Goal: Information Seeking & Learning: Check status

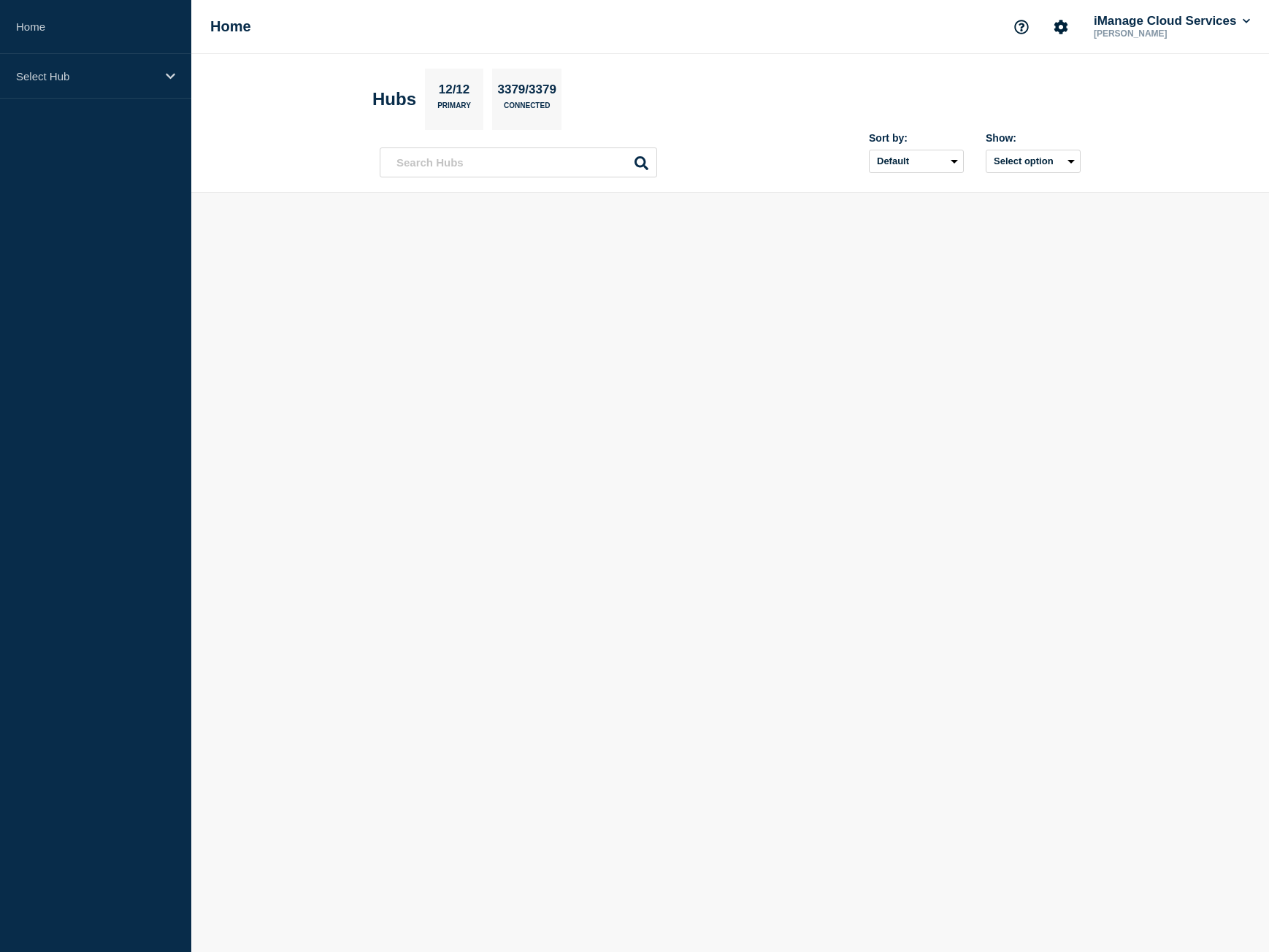
click at [257, 379] on body "Home Select Hub Home iManage Cloud Services [PERSON_NAME] Hubs 12/12 Primary 33…" at bounding box center [634, 476] width 1269 height 952
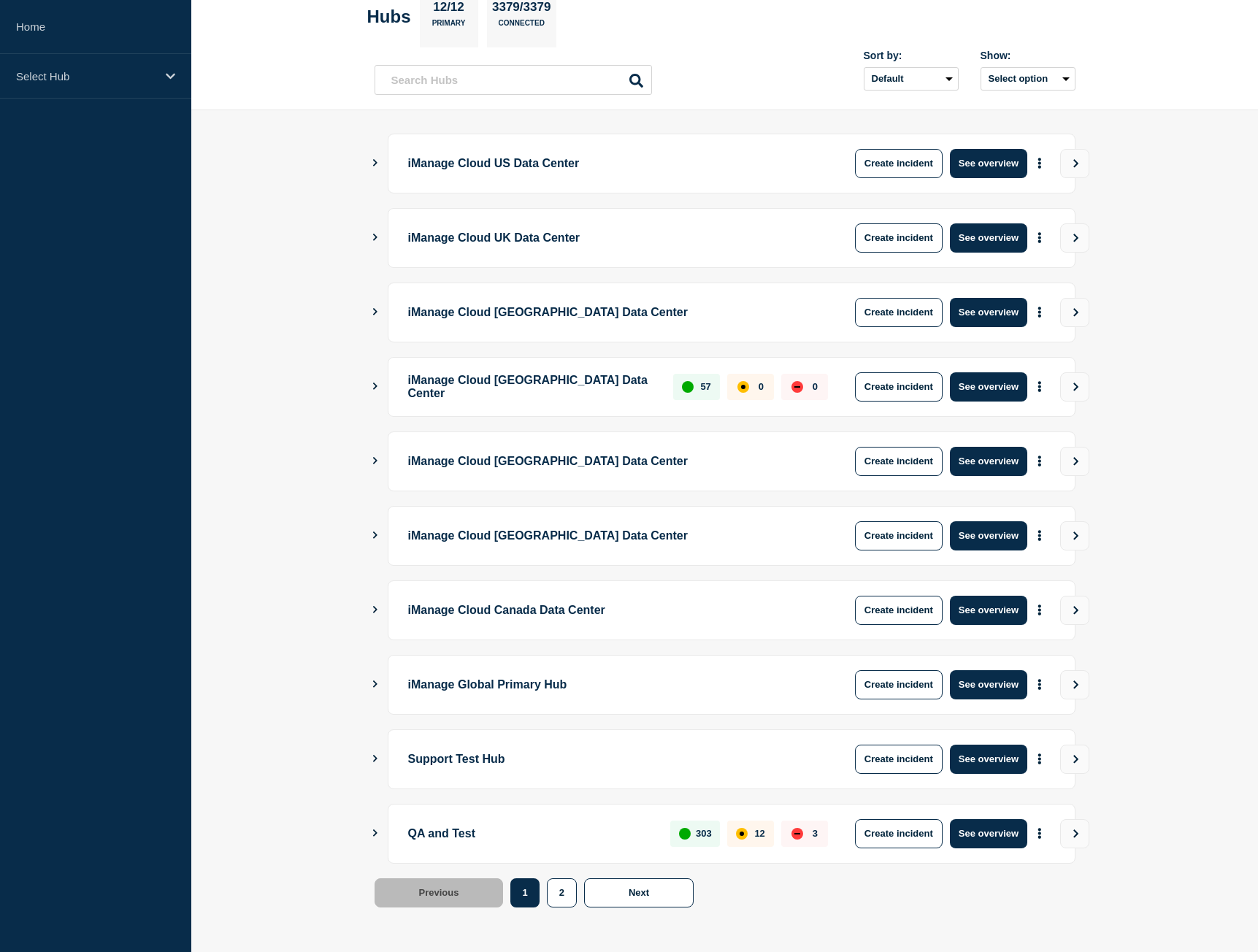
scroll to position [83, 0]
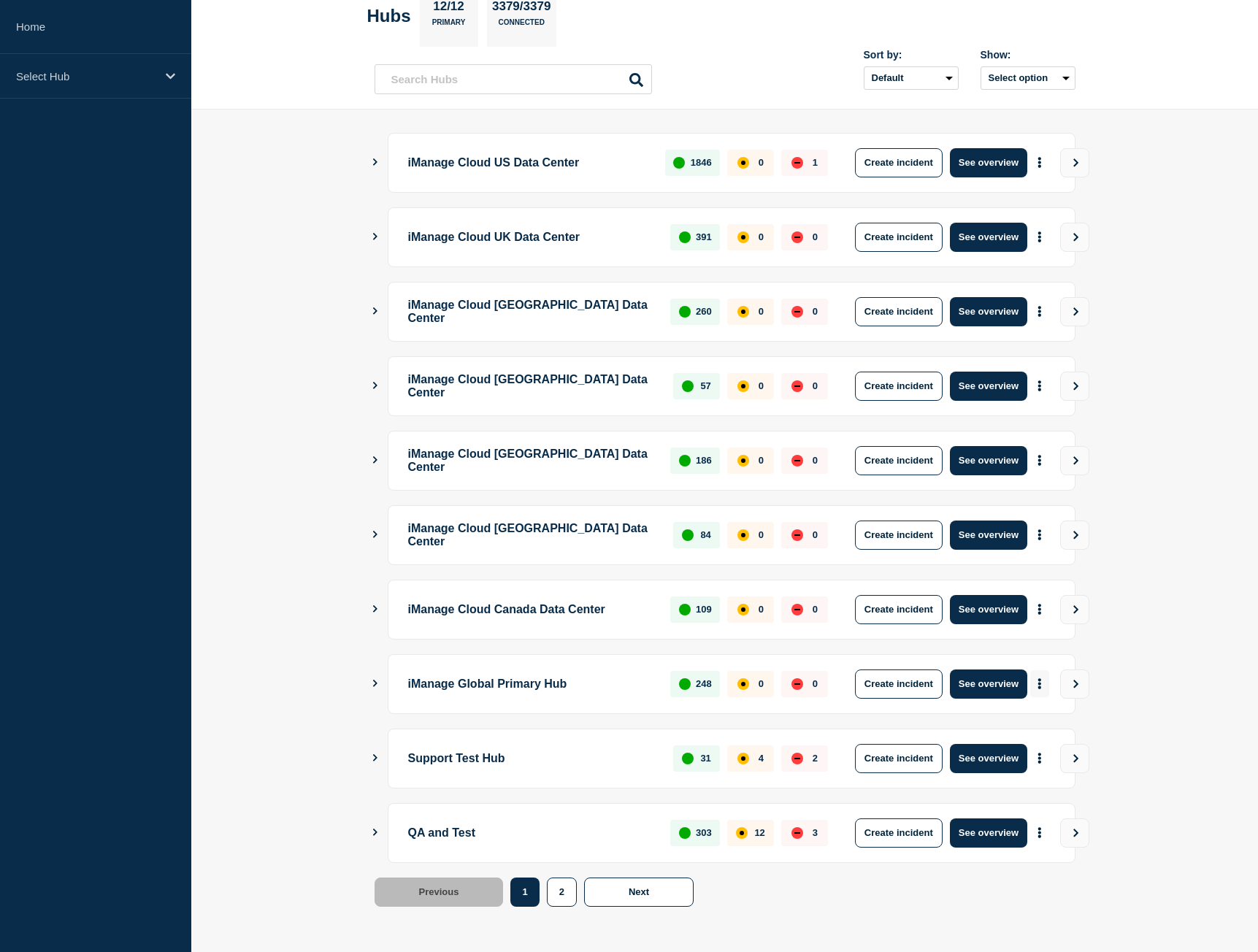
click at [1043, 688] on button "More actions" at bounding box center [1040, 684] width 19 height 27
click at [1039, 742] on link "View Status Page" at bounding box center [1038, 748] width 108 height 13
click at [1105, 871] on main "iManage Cloud US Data Center 1846 0 1 Create incident See overview iManage Clou…" at bounding box center [725, 530] width 1067 height 842
click at [371, 829] on icon "Show Connected Hubs" at bounding box center [375, 832] width 9 height 7
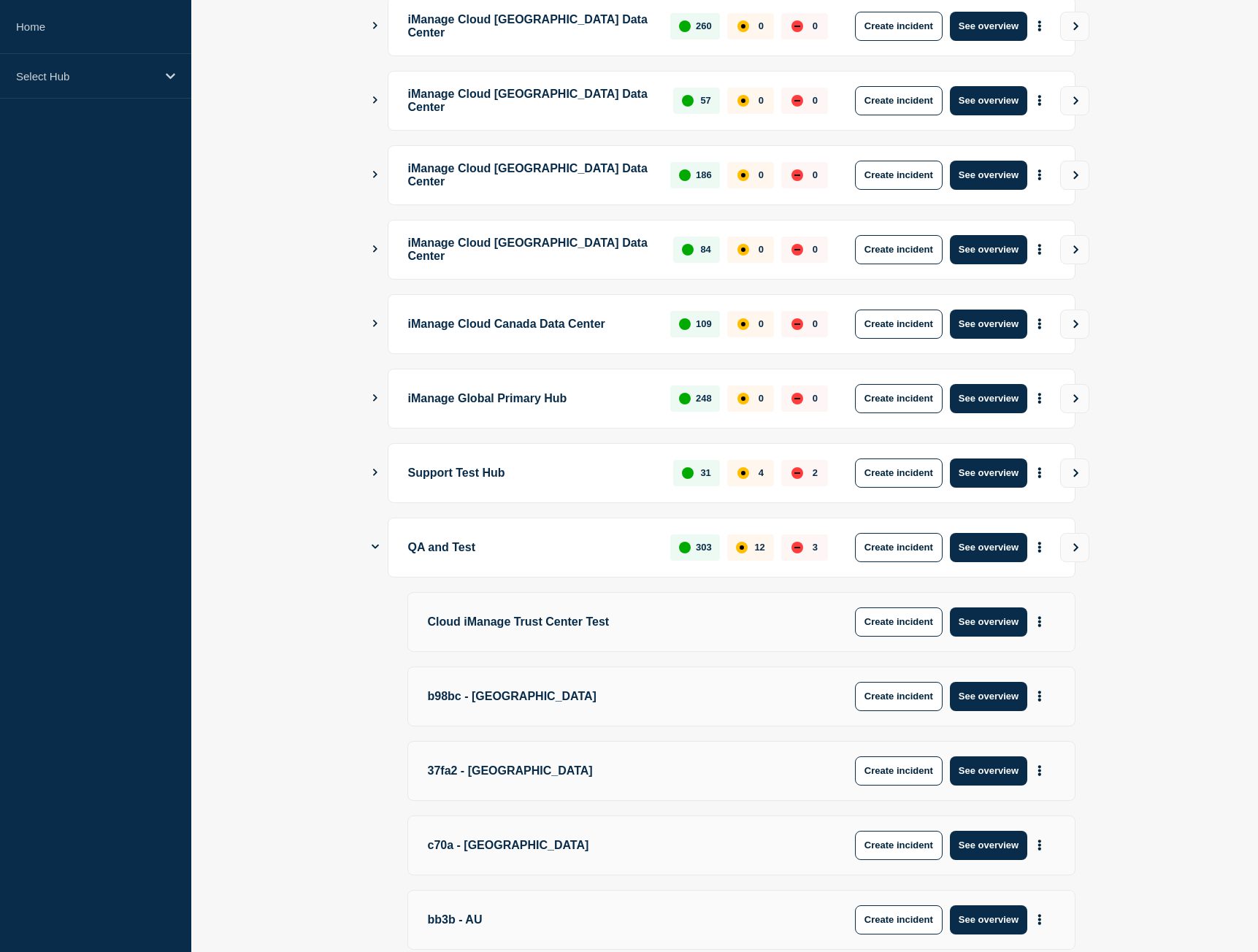
scroll to position [879, 0]
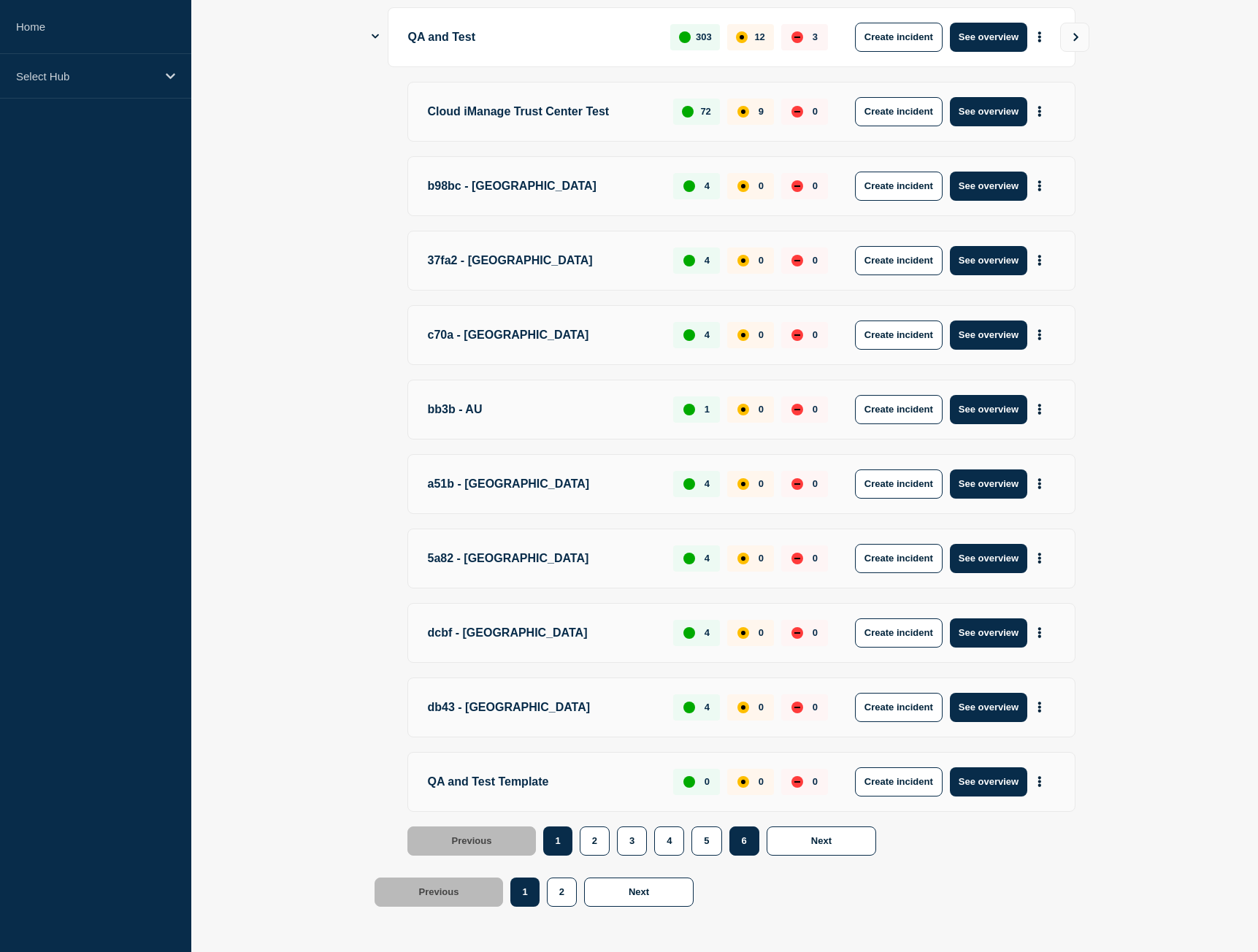
click at [747, 835] on button "6" at bounding box center [744, 842] width 30 height 29
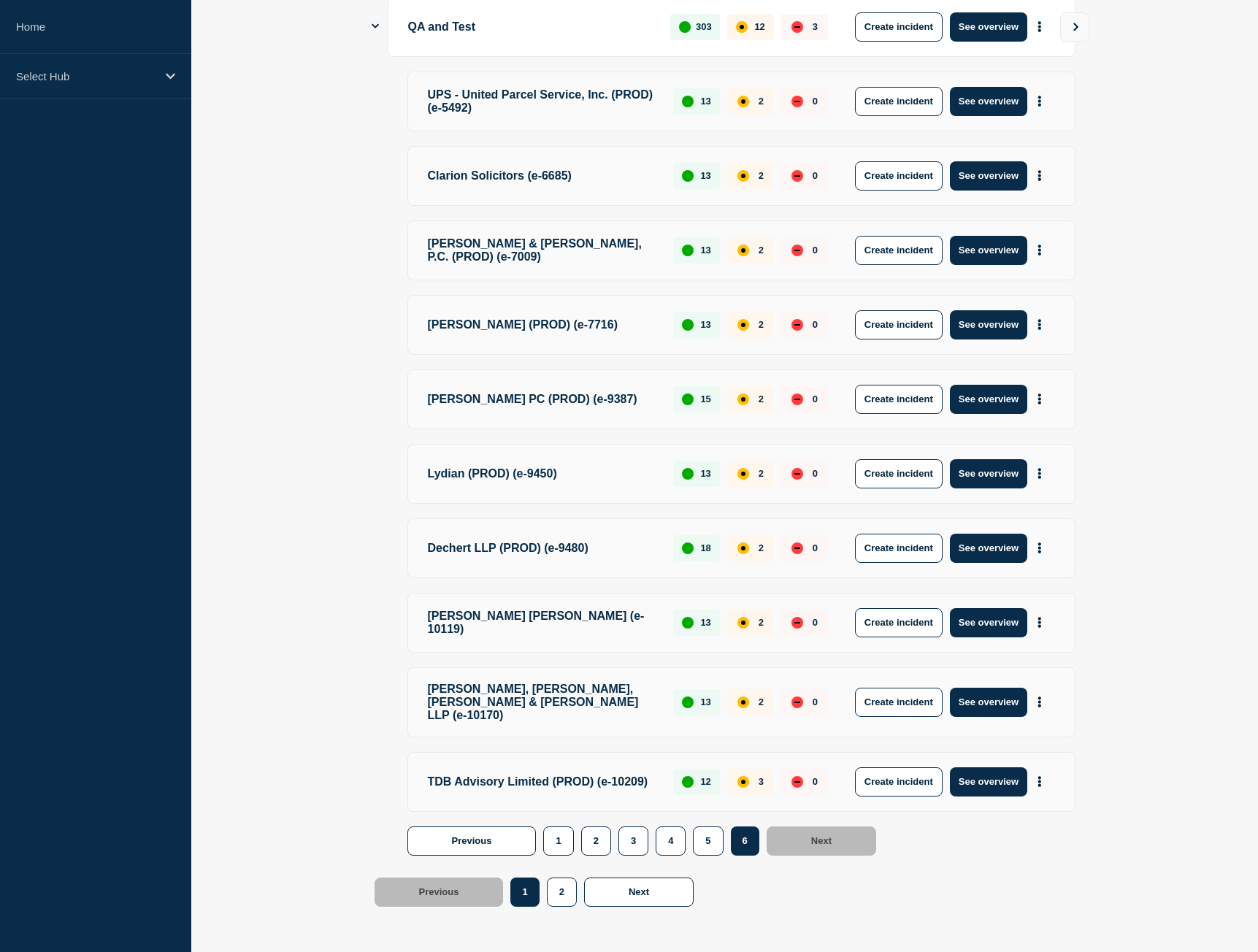
scroll to position [896, 0]
click at [706, 844] on button "5" at bounding box center [708, 842] width 30 height 29
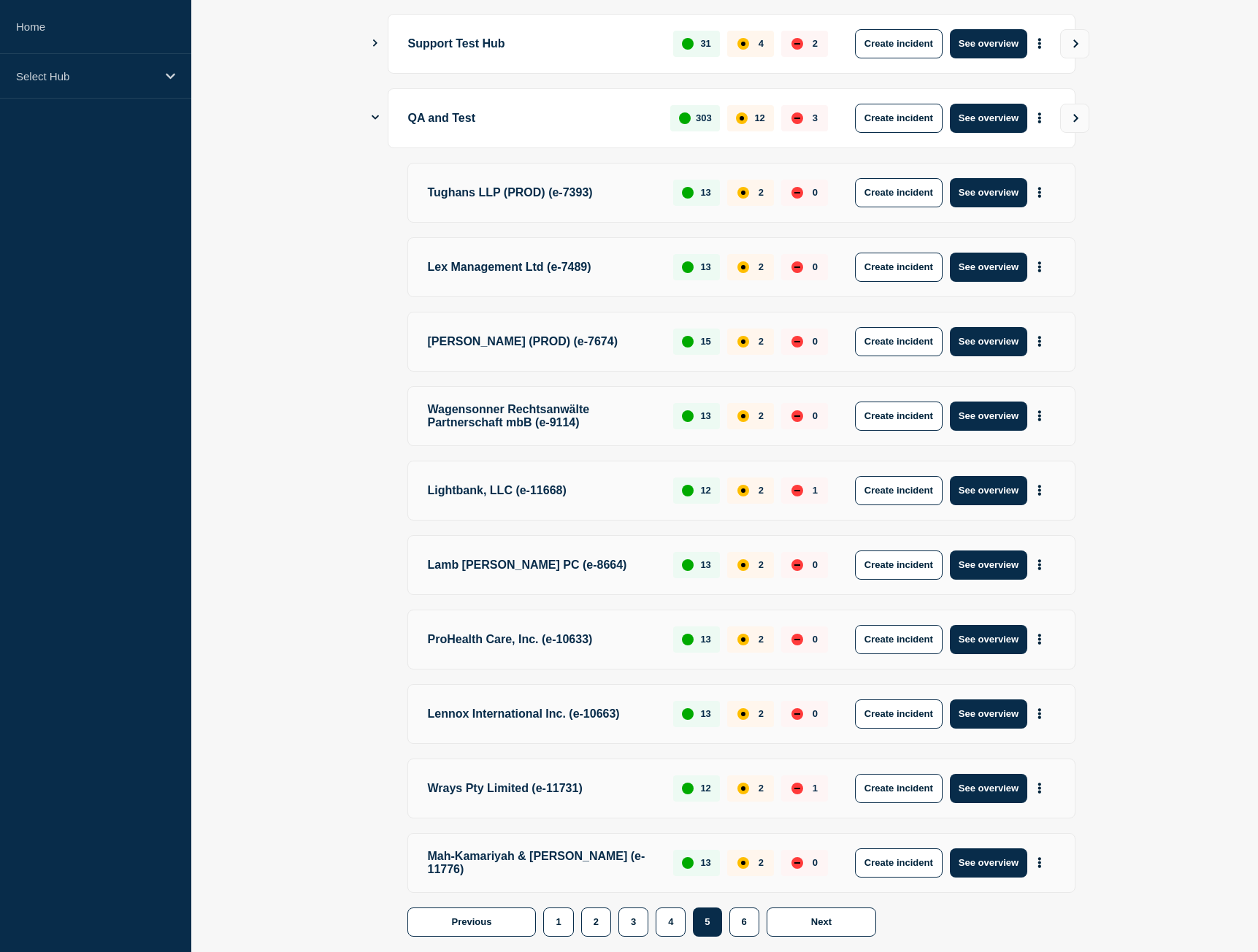
scroll to position [806, 0]
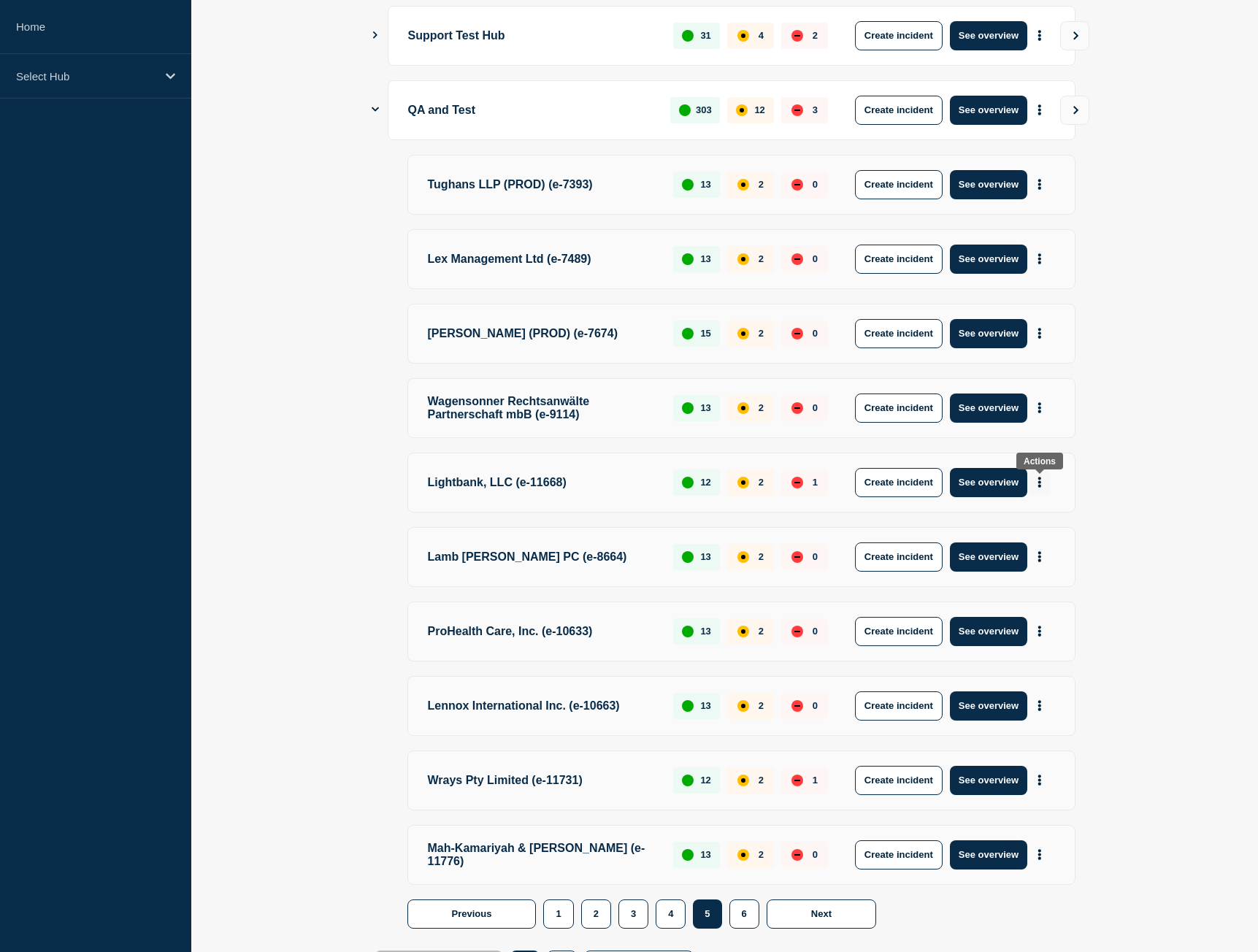
click at [1039, 493] on button "More actions" at bounding box center [1040, 483] width 19 height 27
click at [984, 487] on button "See overview" at bounding box center [989, 483] width 78 height 29
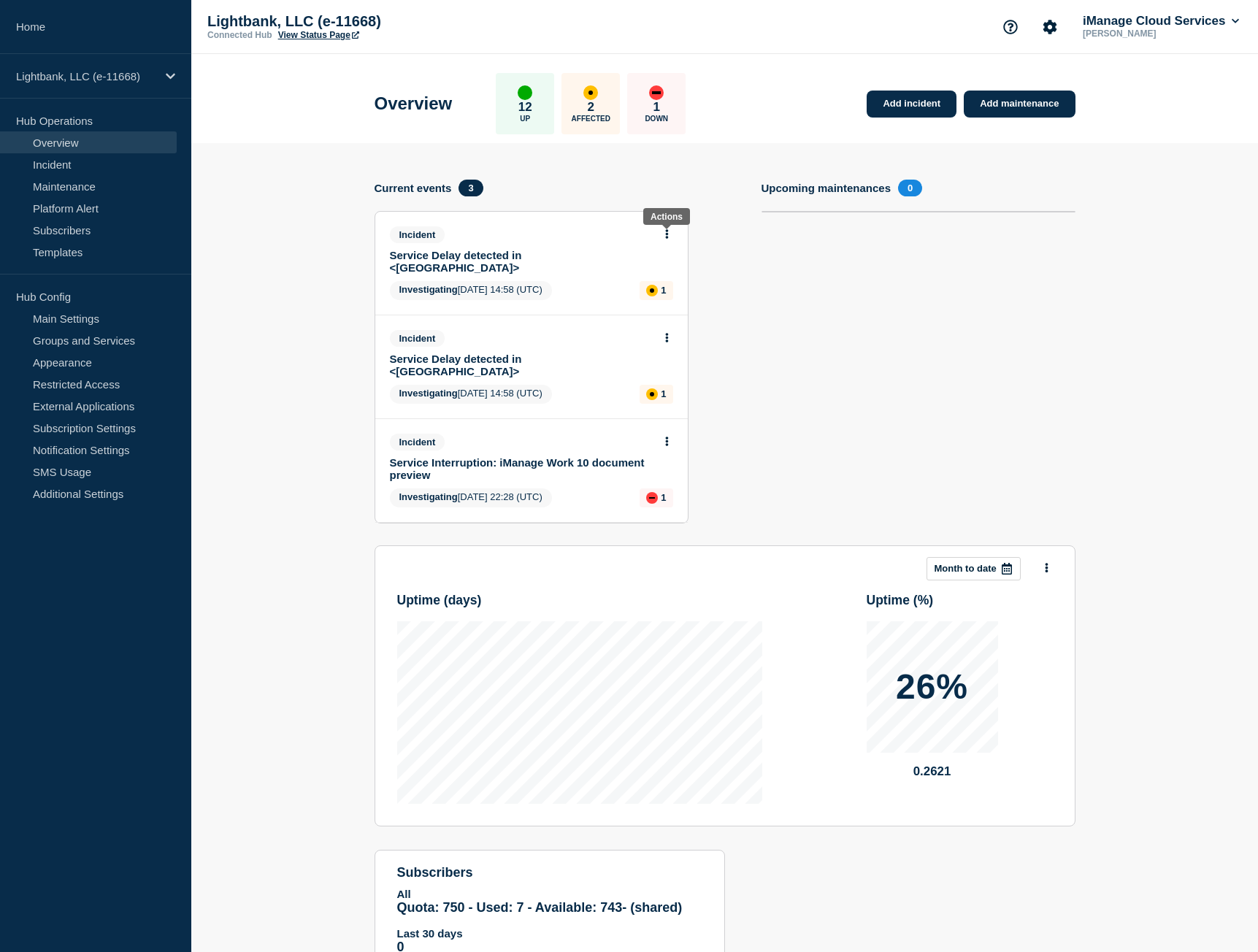
click at [668, 233] on icon at bounding box center [667, 234] width 4 height 9
click at [579, 192] on div "Current events 3" at bounding box center [531, 188] width 314 height 16
click at [662, 234] on button at bounding box center [667, 235] width 13 height 13
click at [660, 288] on link "Update incident" at bounding box center [666, 288] width 71 height 12
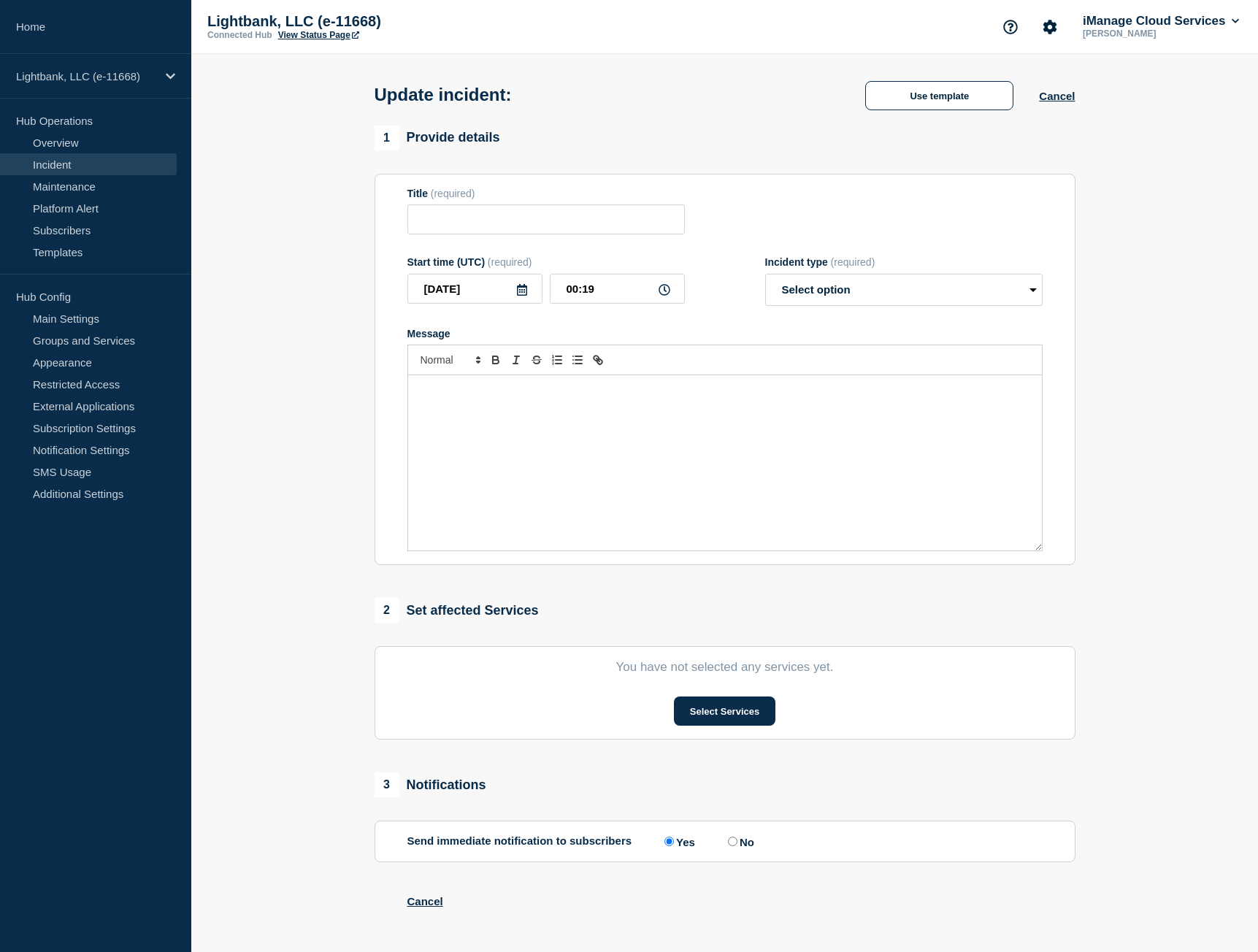
type input "Service Delay detected in <South America>"
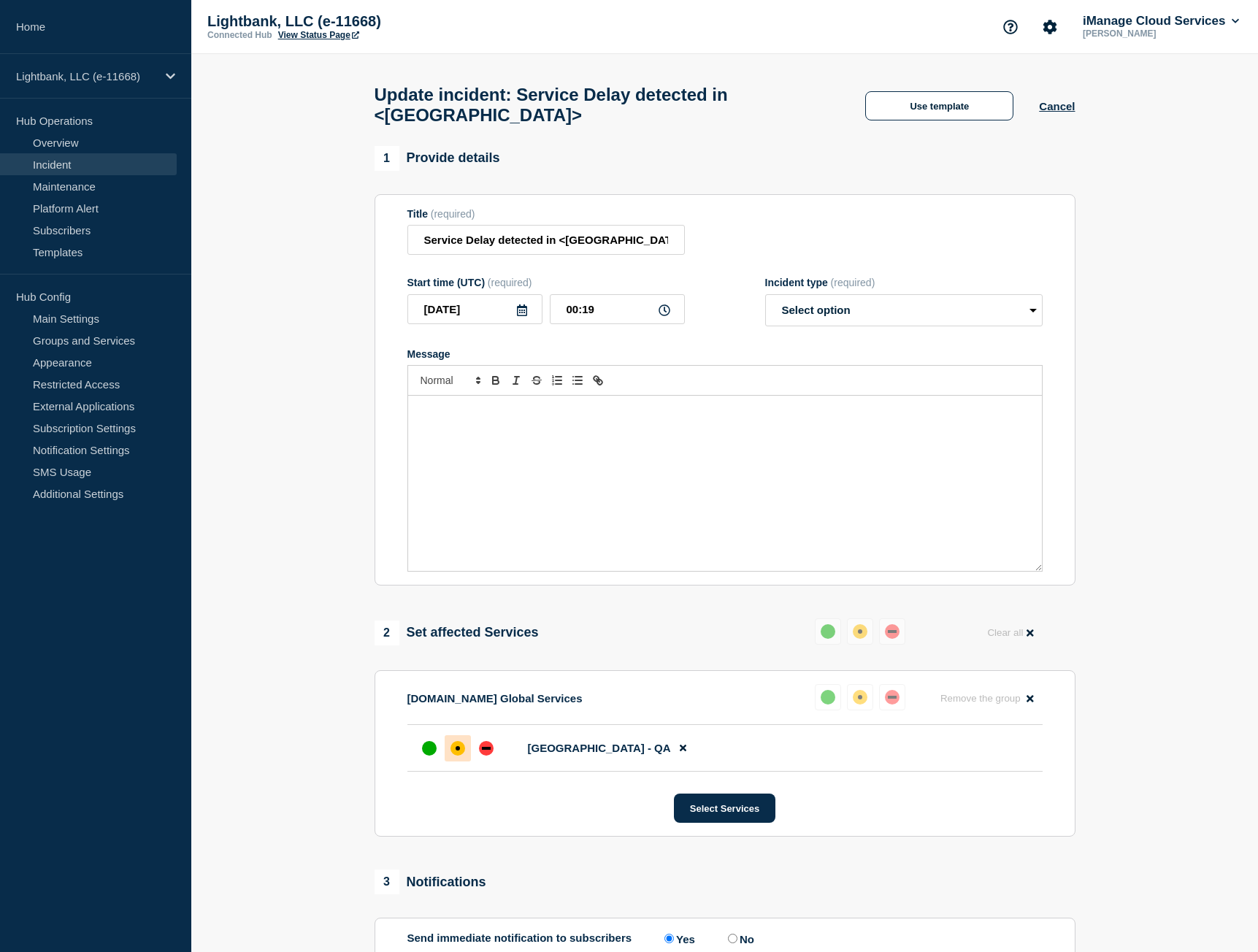
click at [53, 162] on link "Incident" at bounding box center [89, 164] width 177 height 22
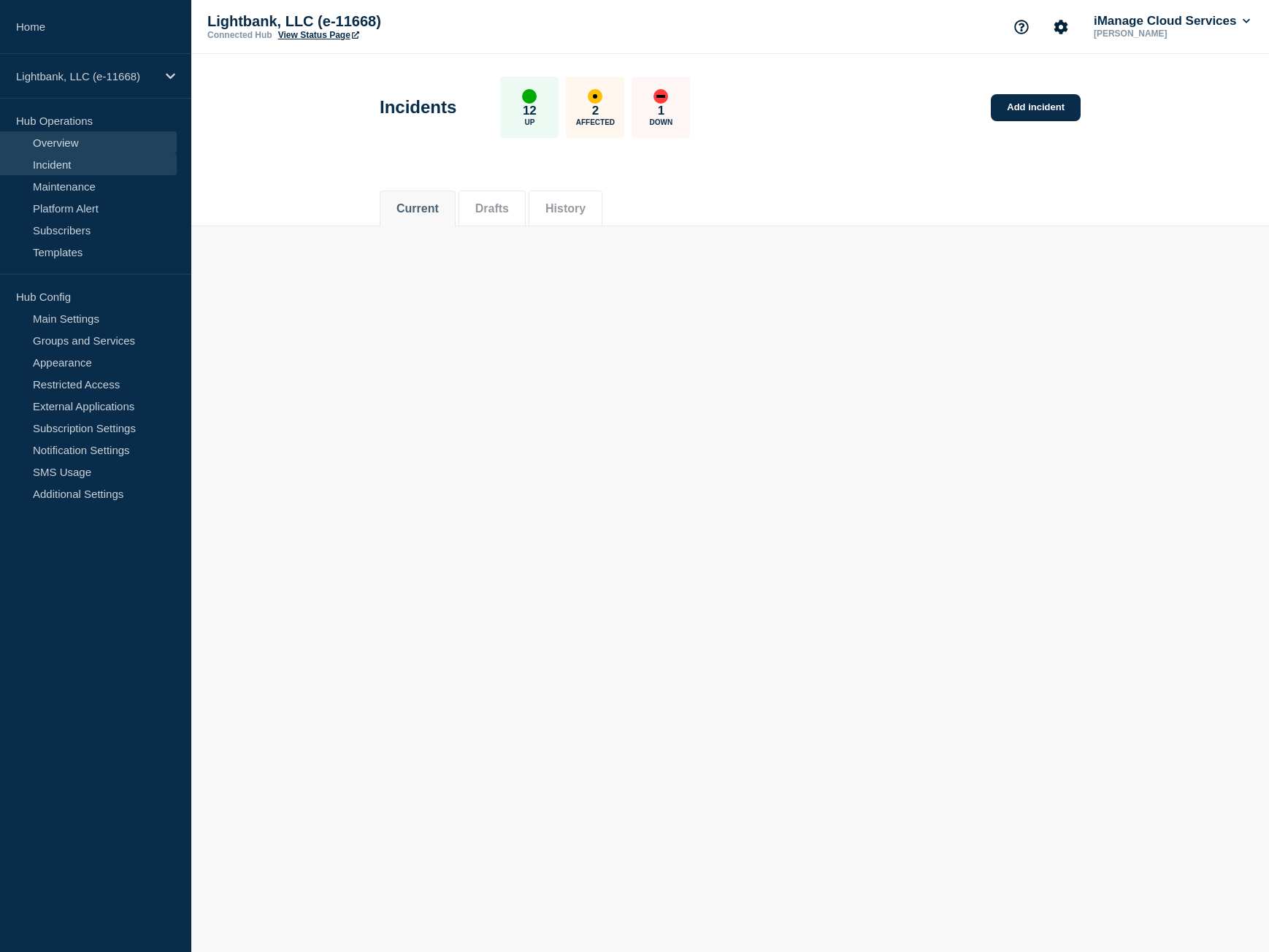
click at [70, 137] on link "Overview" at bounding box center [89, 142] width 177 height 22
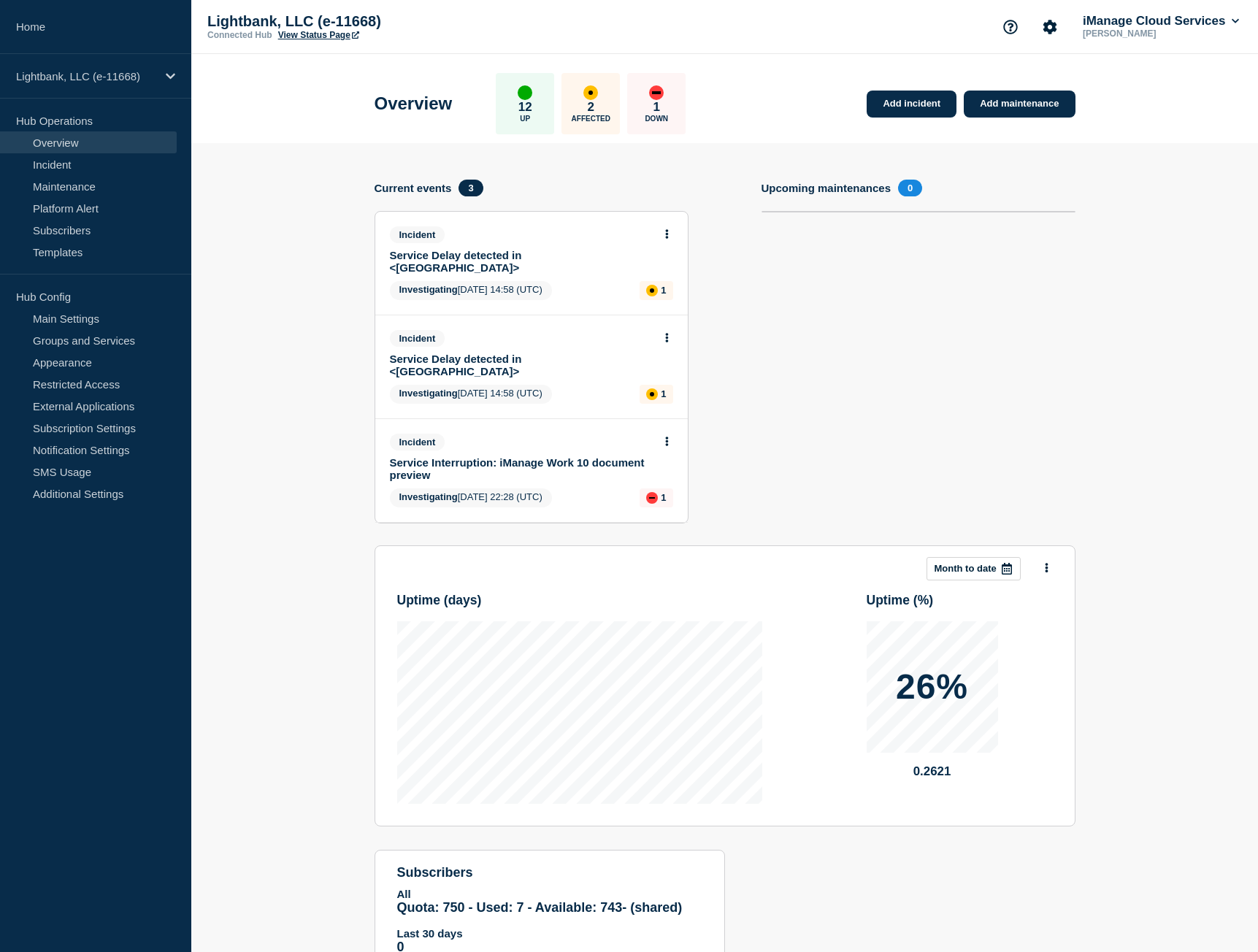
click at [675, 230] on div "Incident Service Delay detected in <South America> Investigating 2025-08-07 14:…" at bounding box center [531, 263] width 312 height 103
click at [663, 233] on button at bounding box center [667, 235] width 13 height 13
click at [666, 268] on link "View incident" at bounding box center [661, 269] width 60 height 12
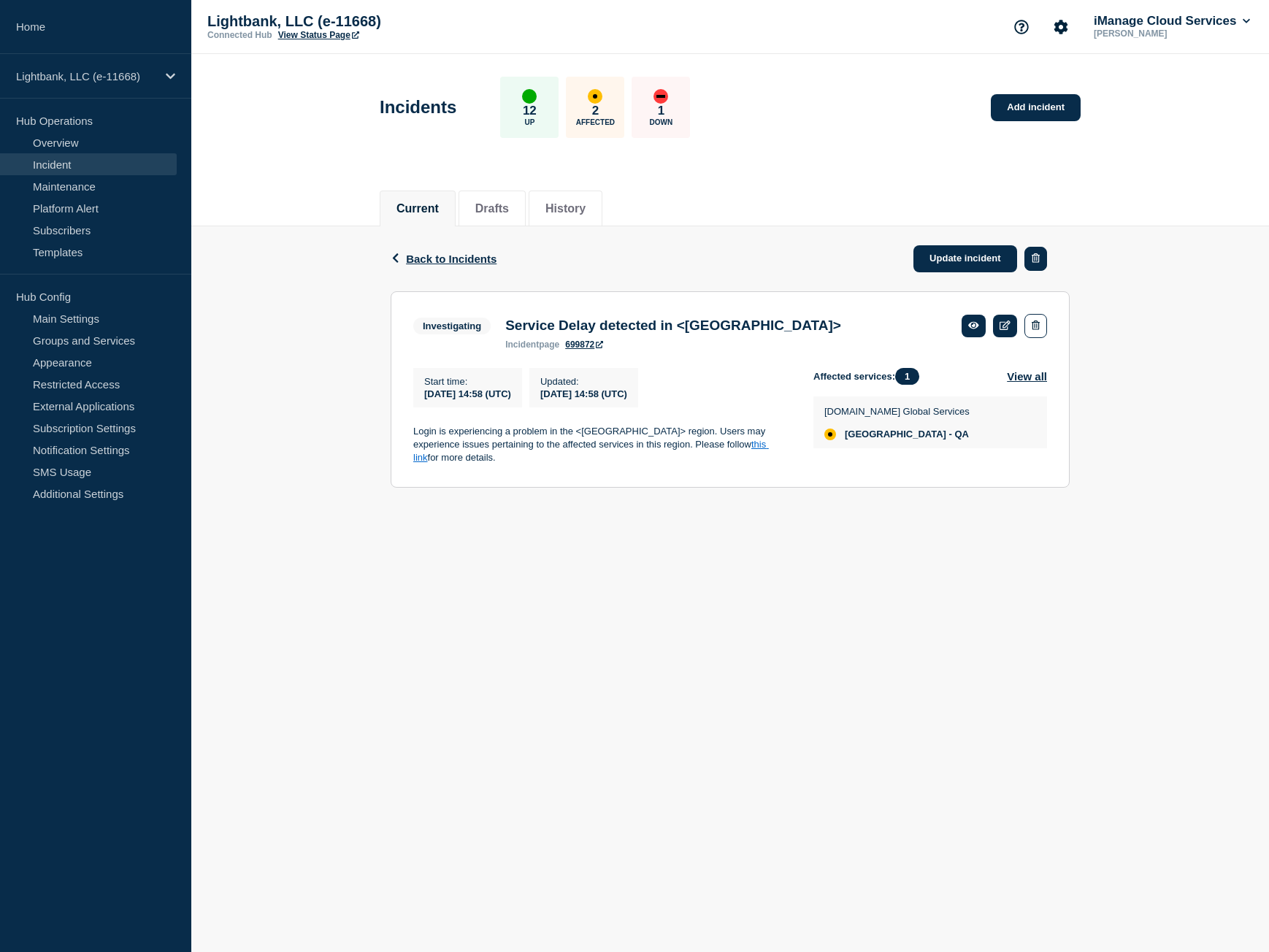
click at [1033, 257] on icon "button" at bounding box center [1035, 258] width 8 height 9
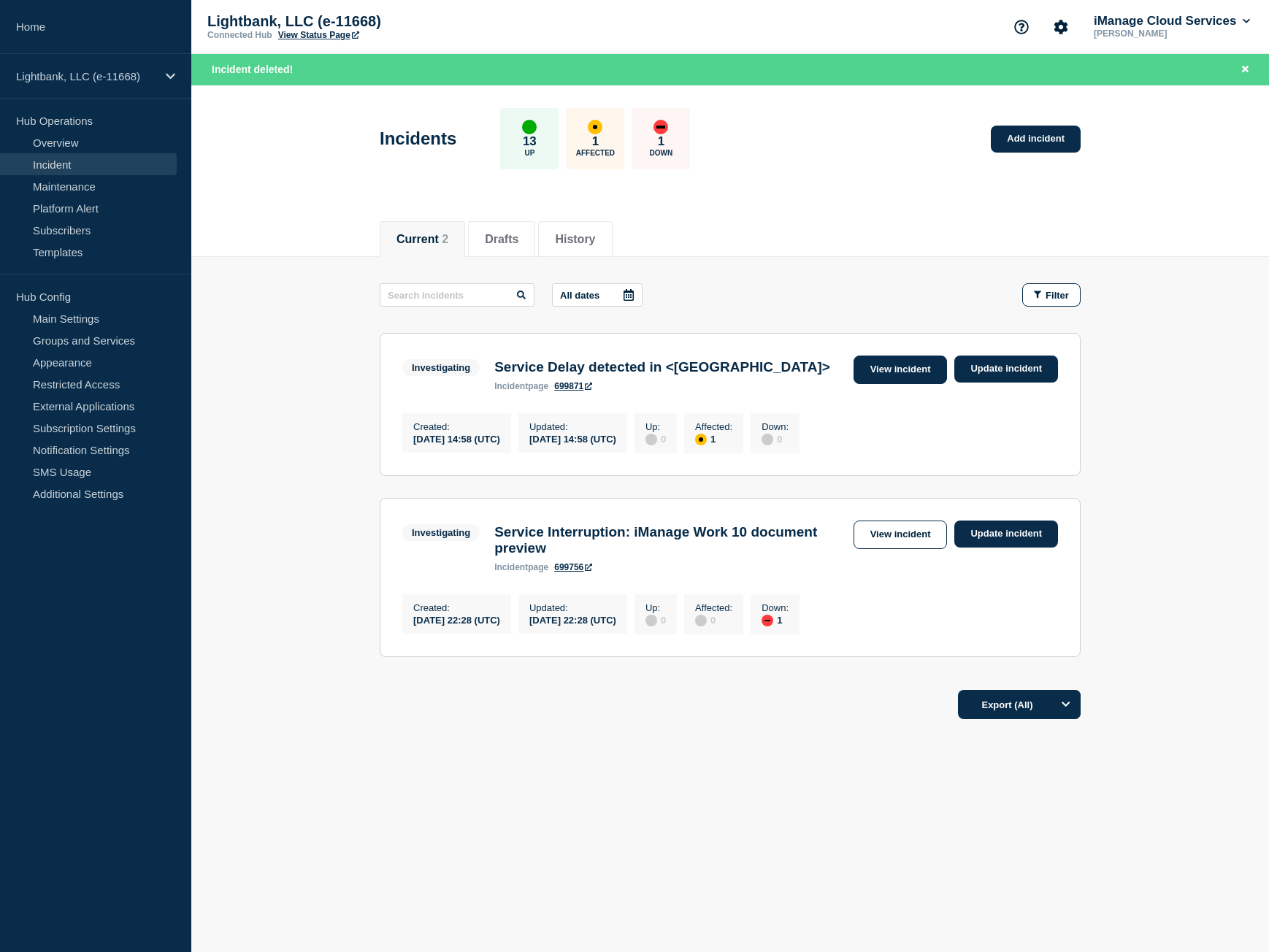
click at [902, 366] on link "View incident" at bounding box center [900, 370] width 94 height 28
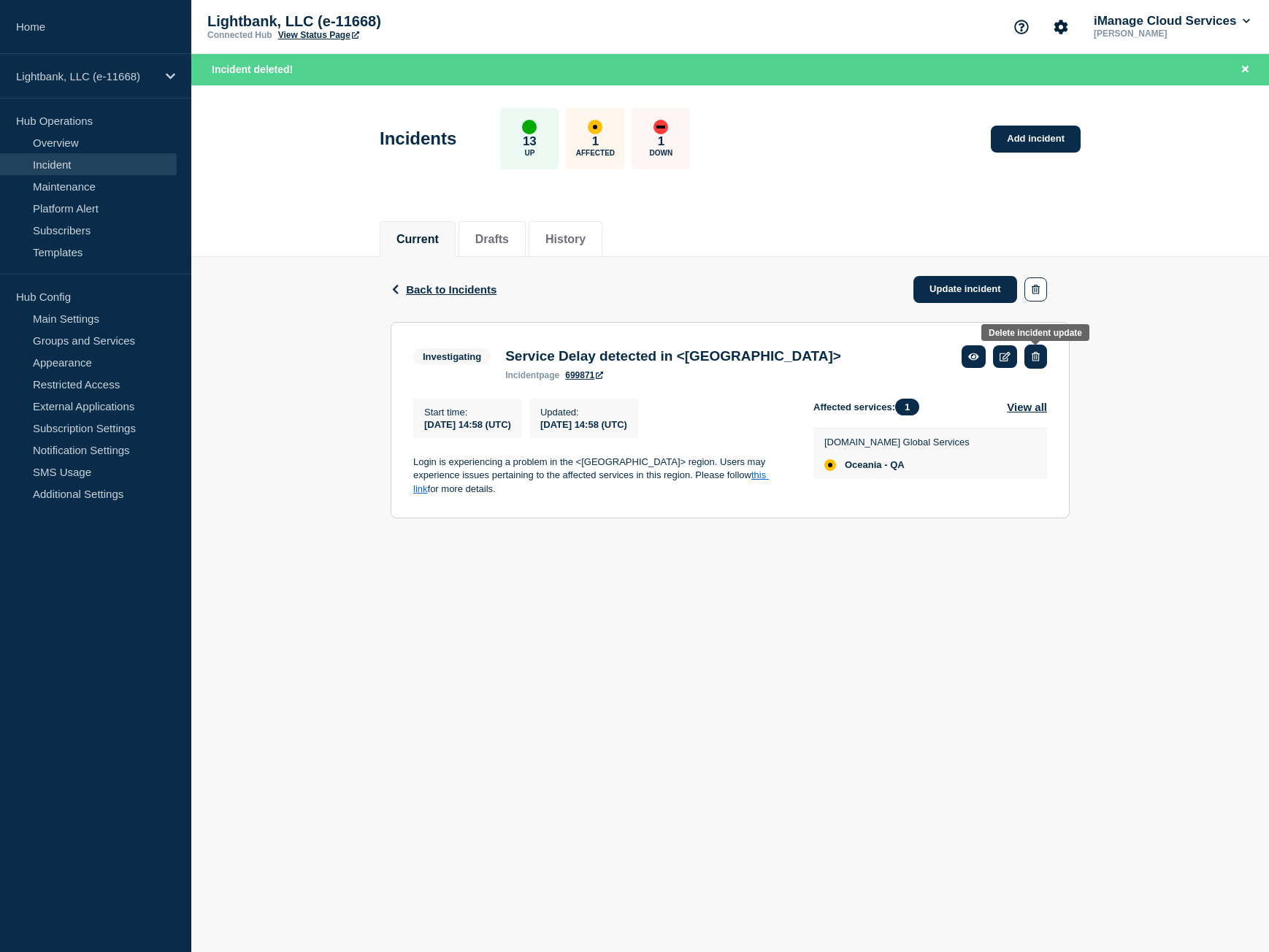
click at [1035, 361] on icon "button" at bounding box center [1035, 357] width 8 height 9
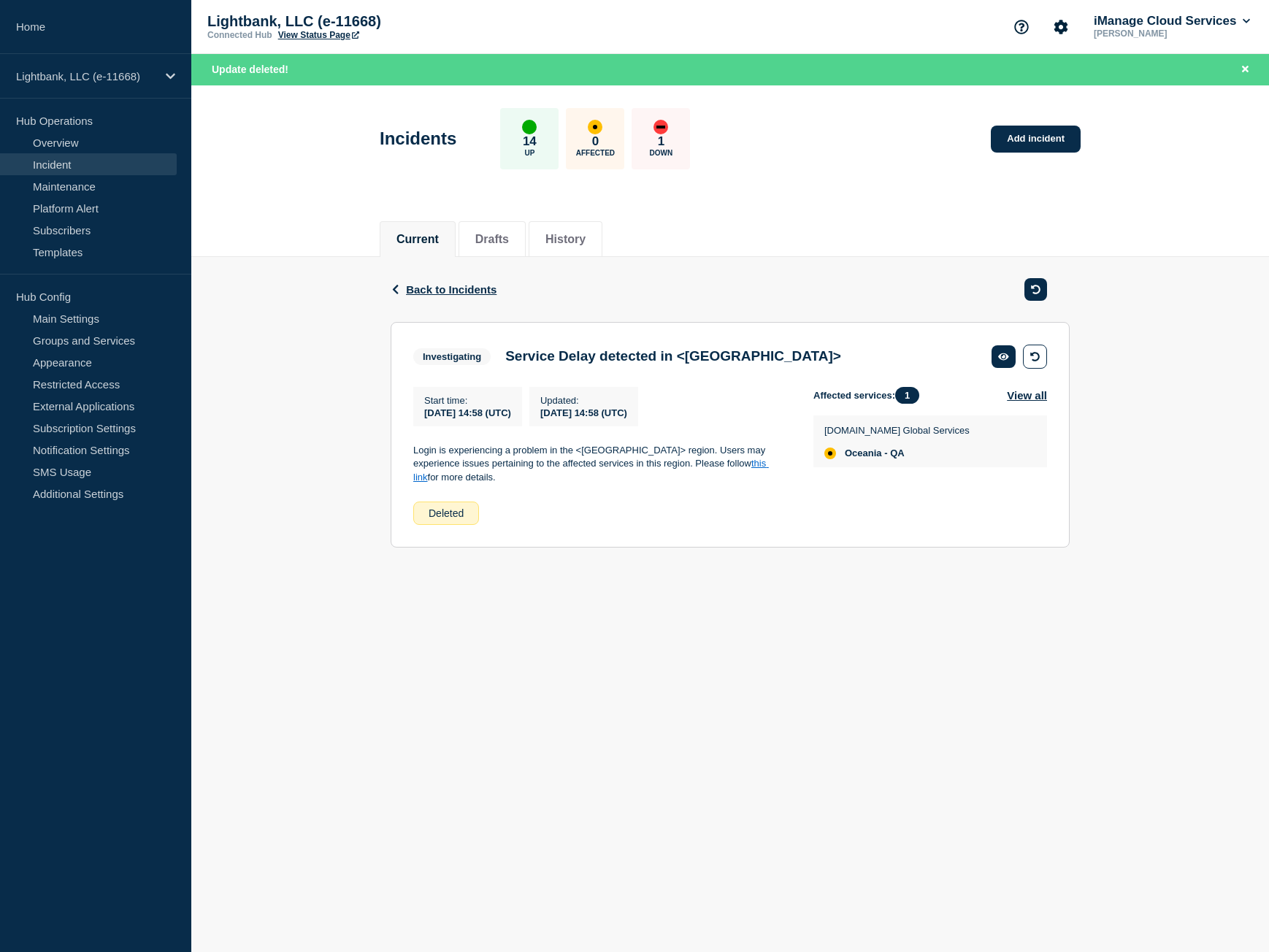
click at [469, 283] on div "Back Back to Incidents" at bounding box center [730, 289] width 679 height 65
click at [469, 287] on span "Back to Incidents" at bounding box center [451, 289] width 90 height 13
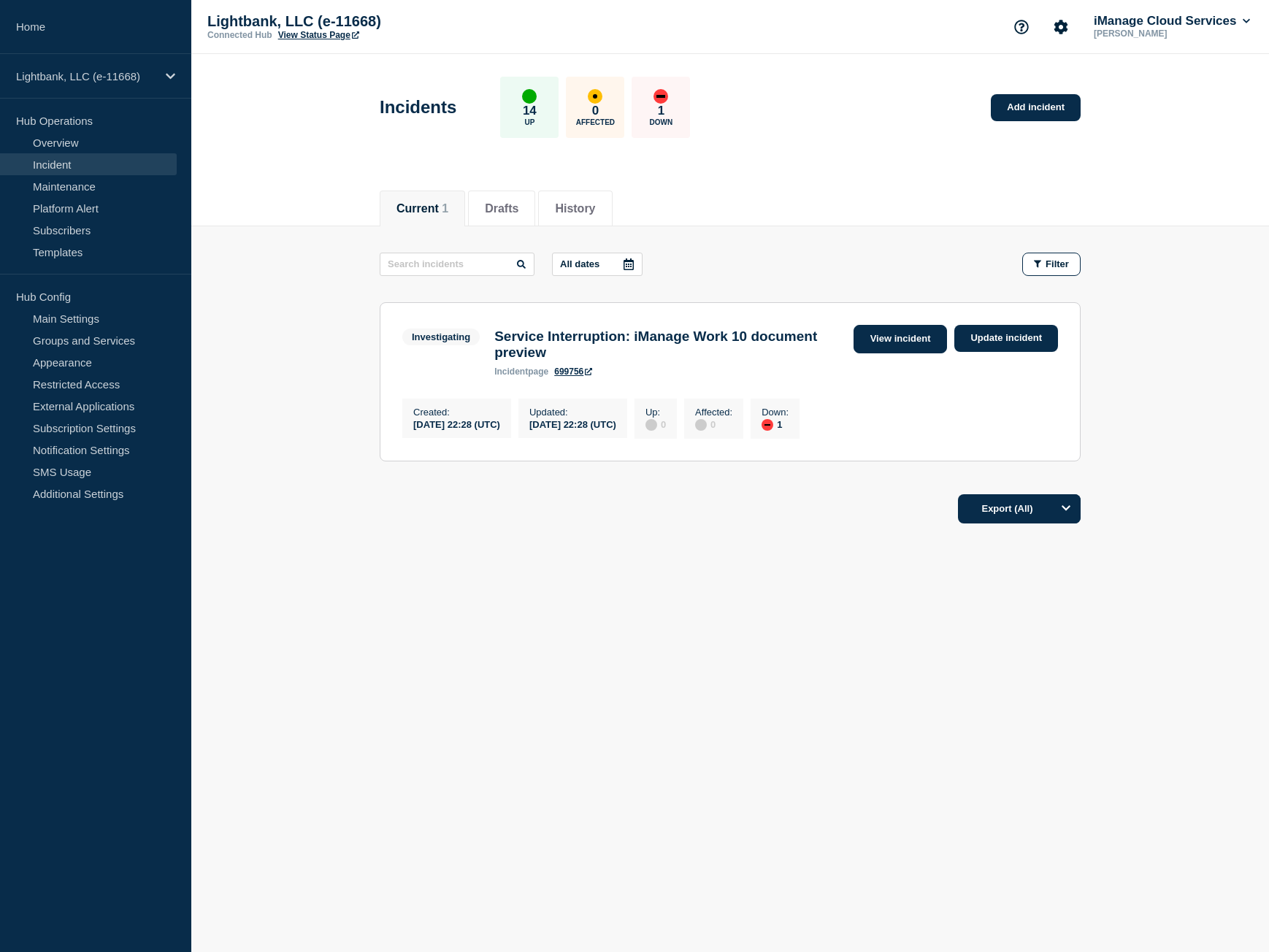
click at [920, 338] on link "View incident" at bounding box center [900, 339] width 94 height 28
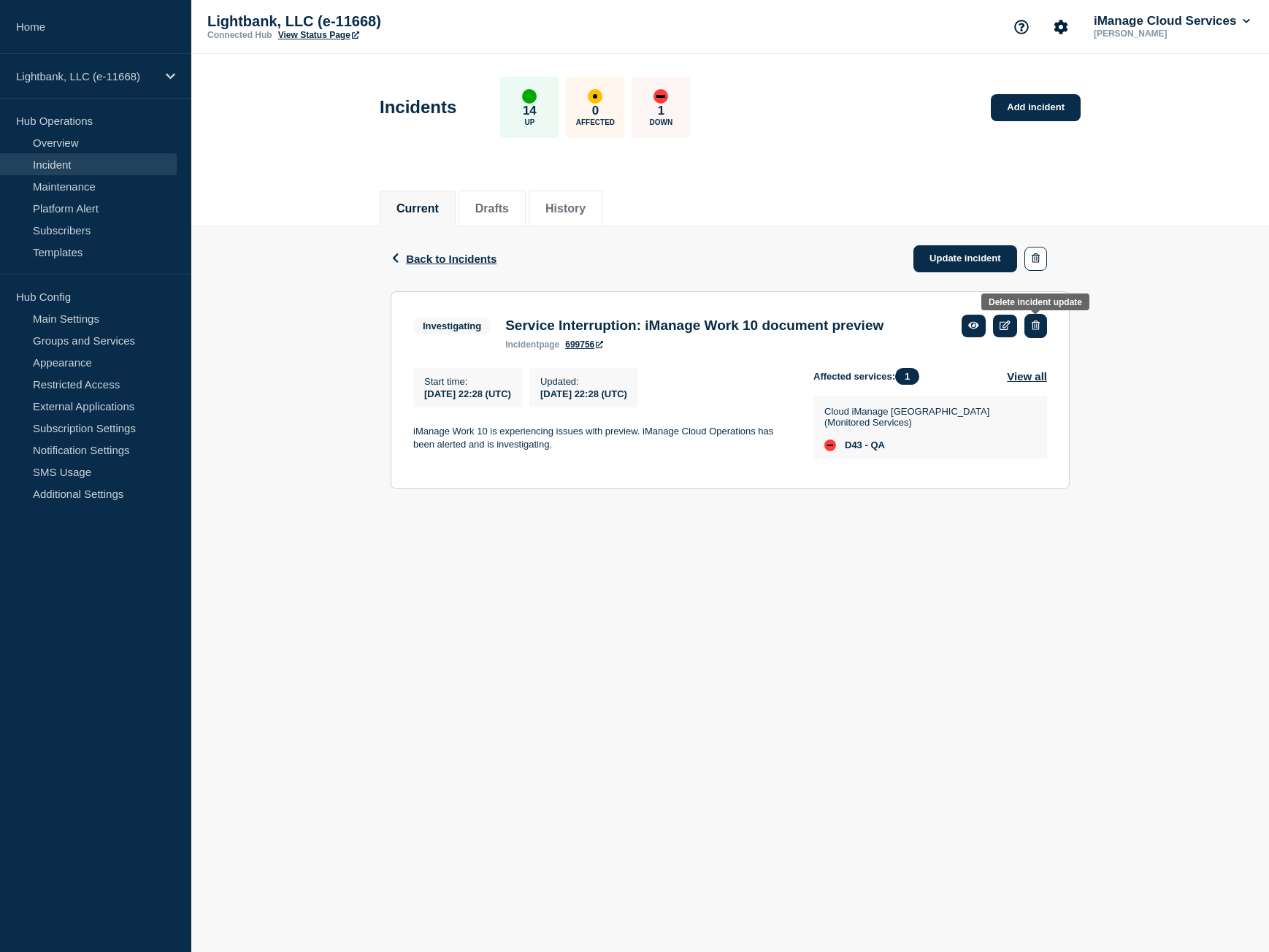
click at [1037, 324] on icon "button" at bounding box center [1035, 325] width 8 height 9
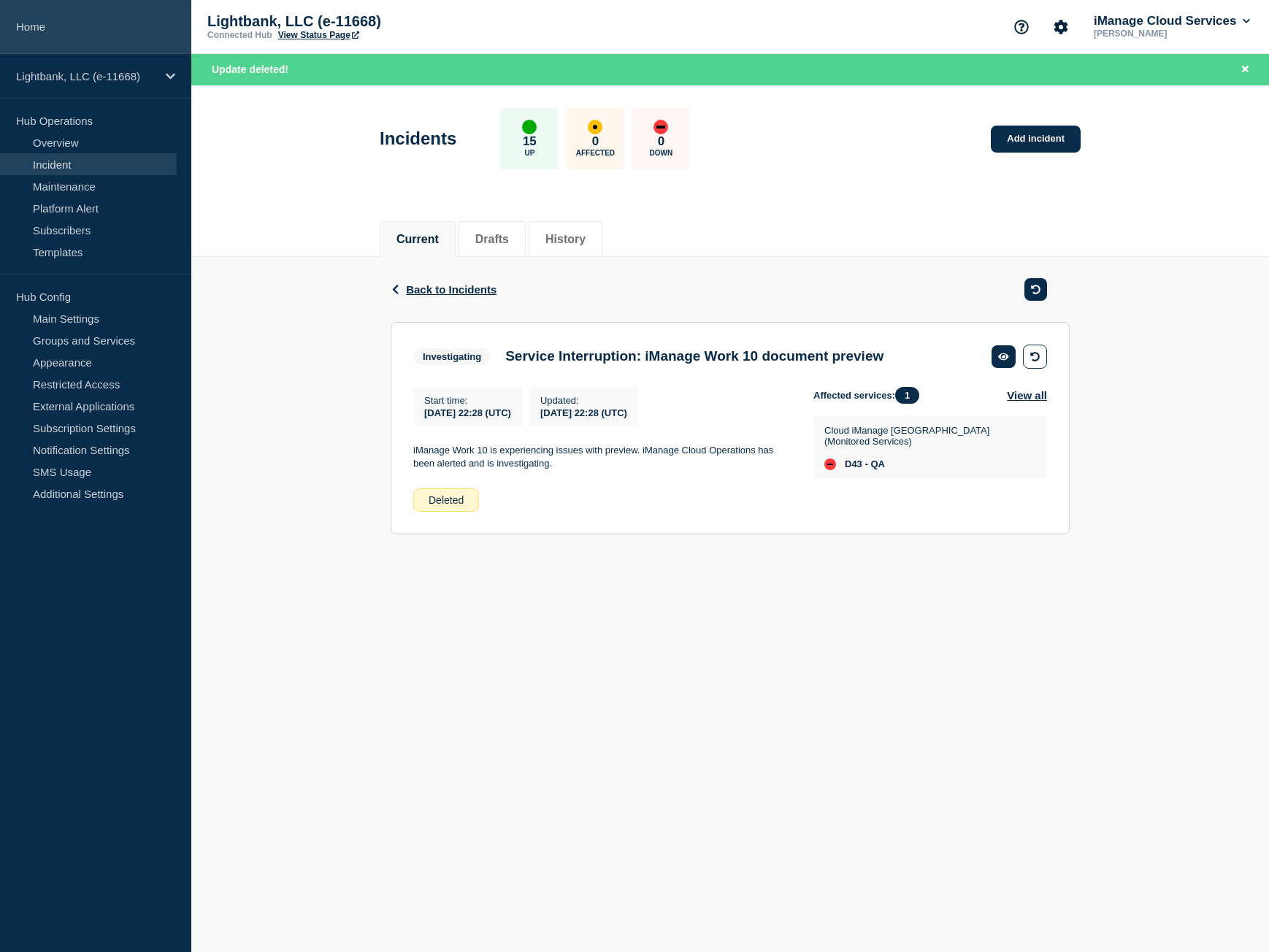
click at [104, 35] on link "Home" at bounding box center [96, 26] width 192 height 54
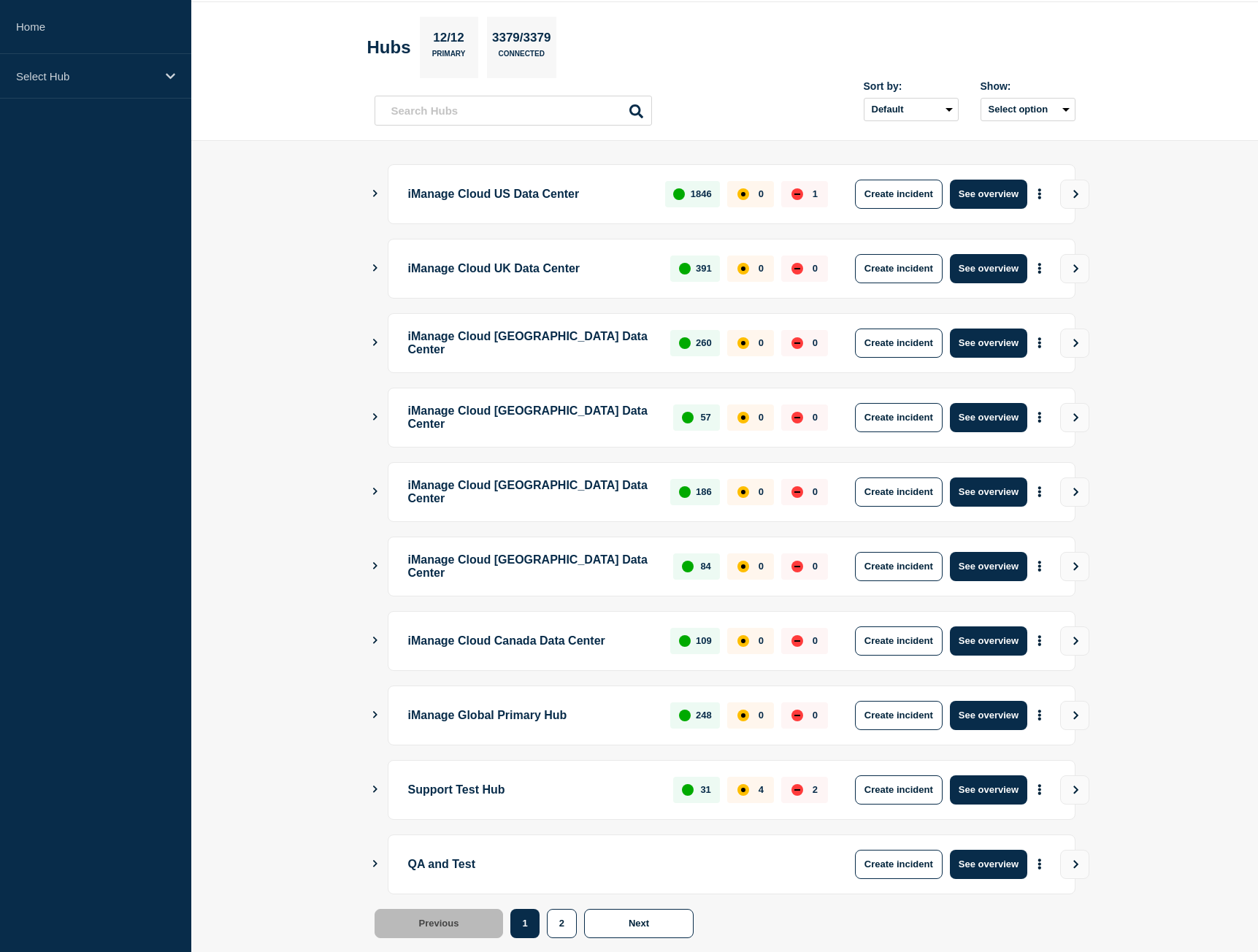
scroll to position [83, 0]
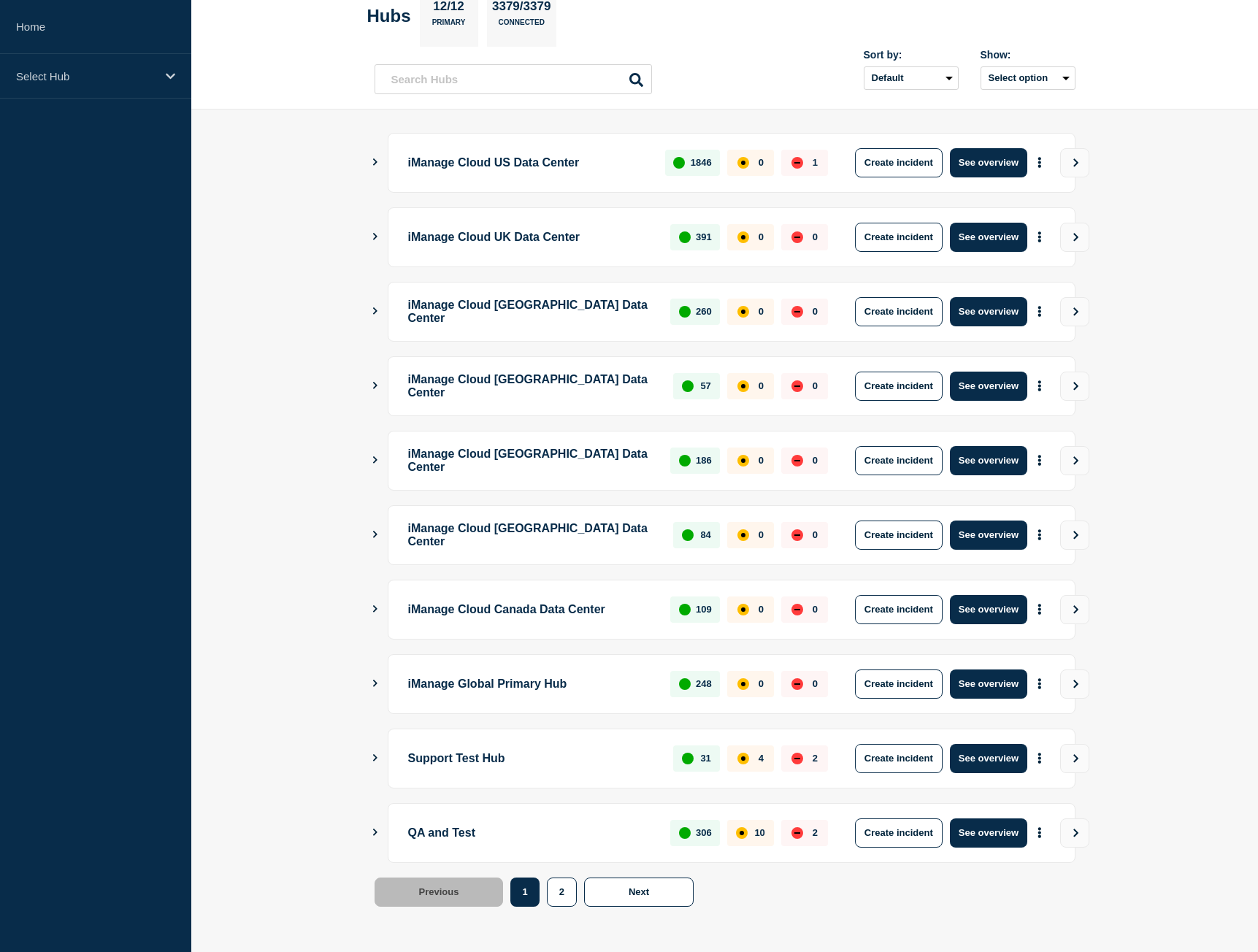
click at [371, 831] on icon "Show Connected Hubs" at bounding box center [375, 832] width 9 height 7
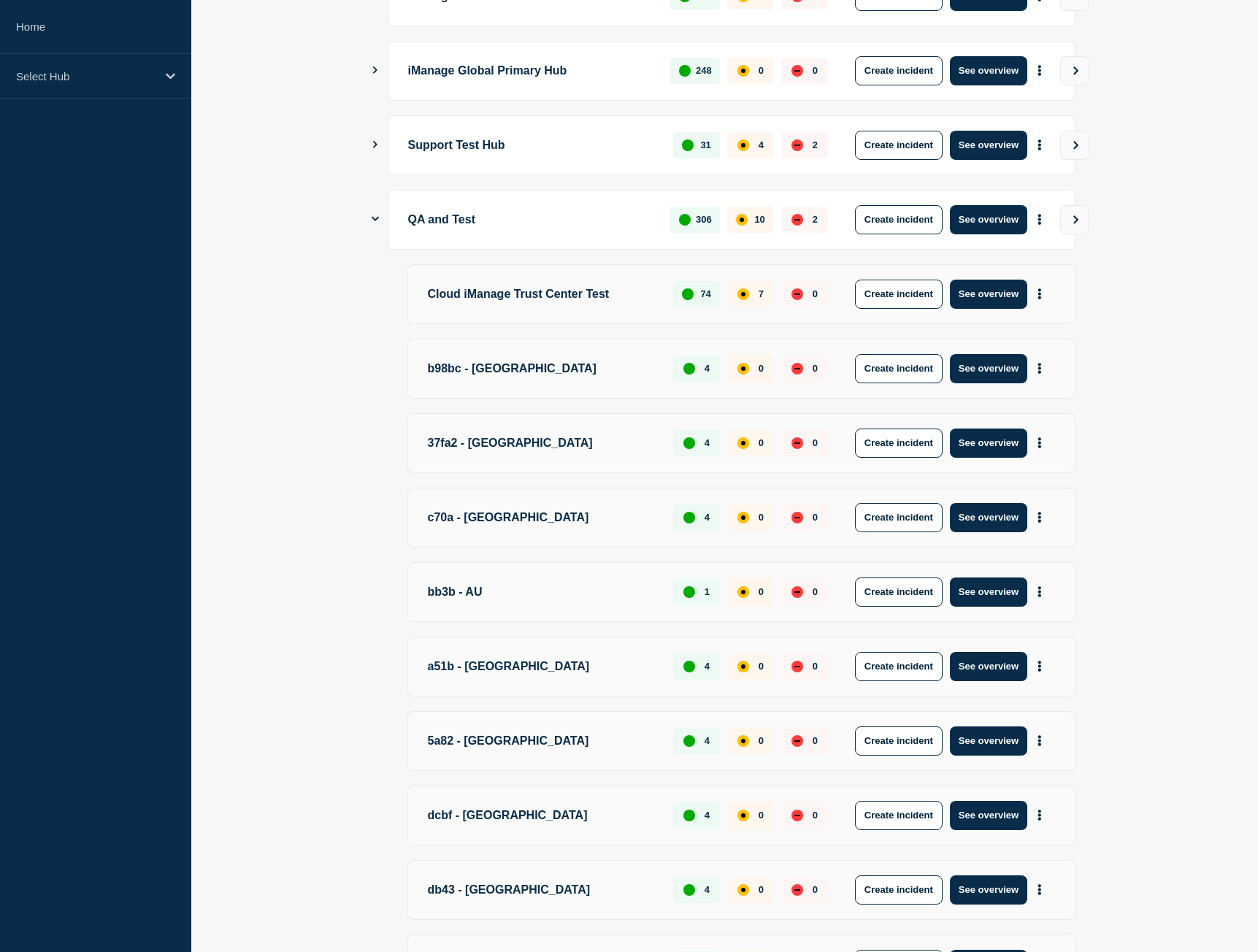
scroll to position [879, 0]
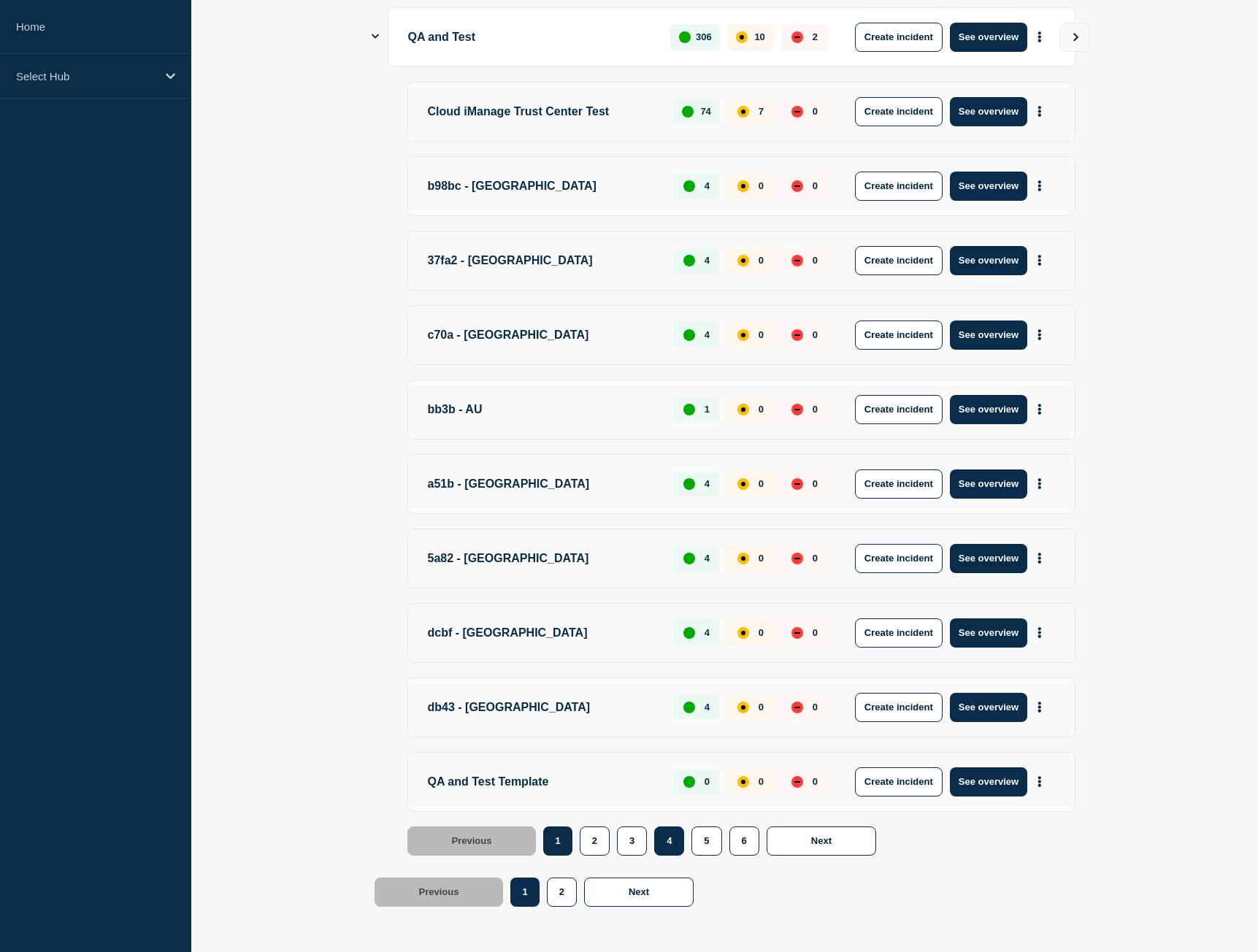
click at [676, 840] on button "4" at bounding box center [669, 842] width 30 height 29
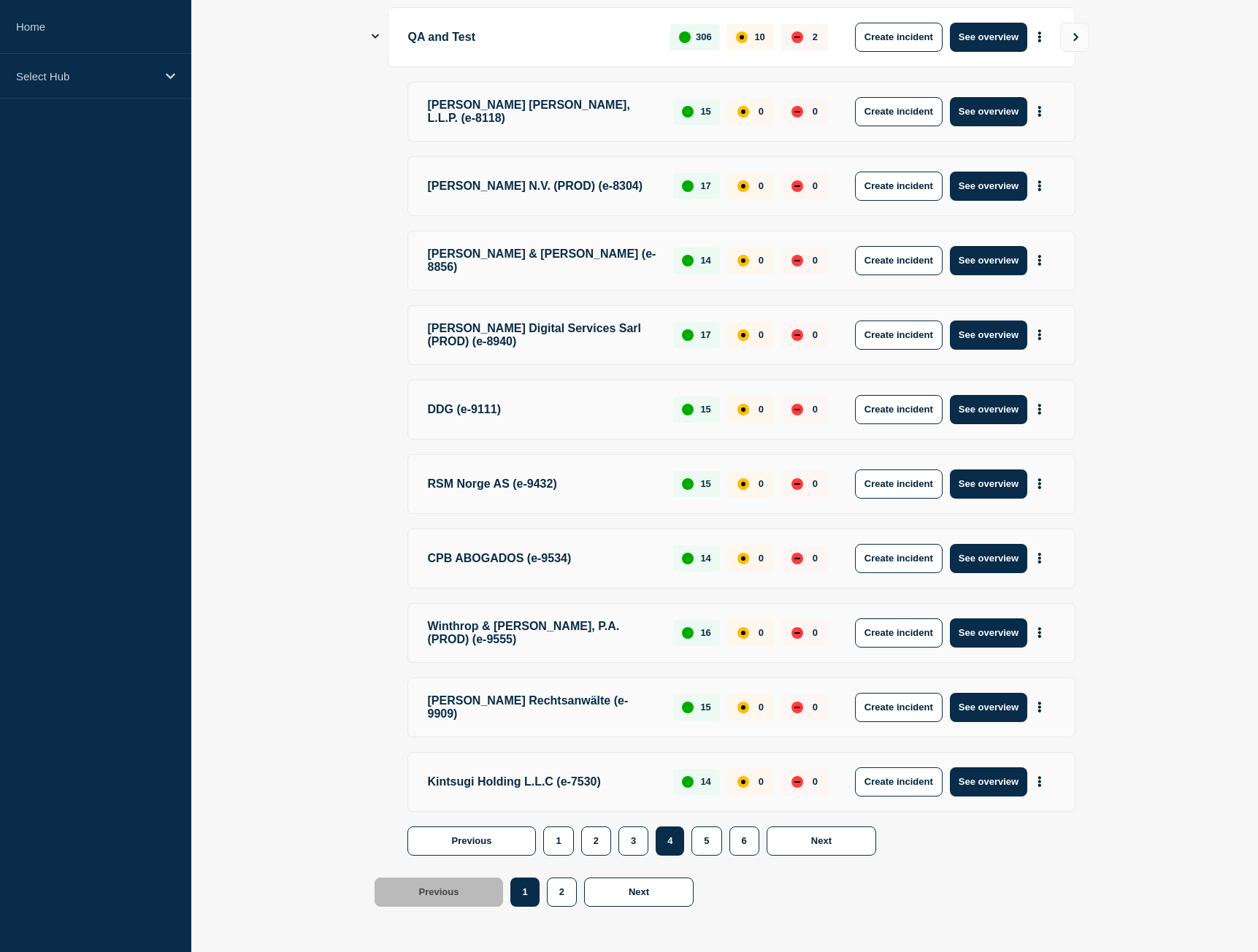
scroll to position [888, 0]
click at [629, 839] on button "3" at bounding box center [634, 842] width 30 height 29
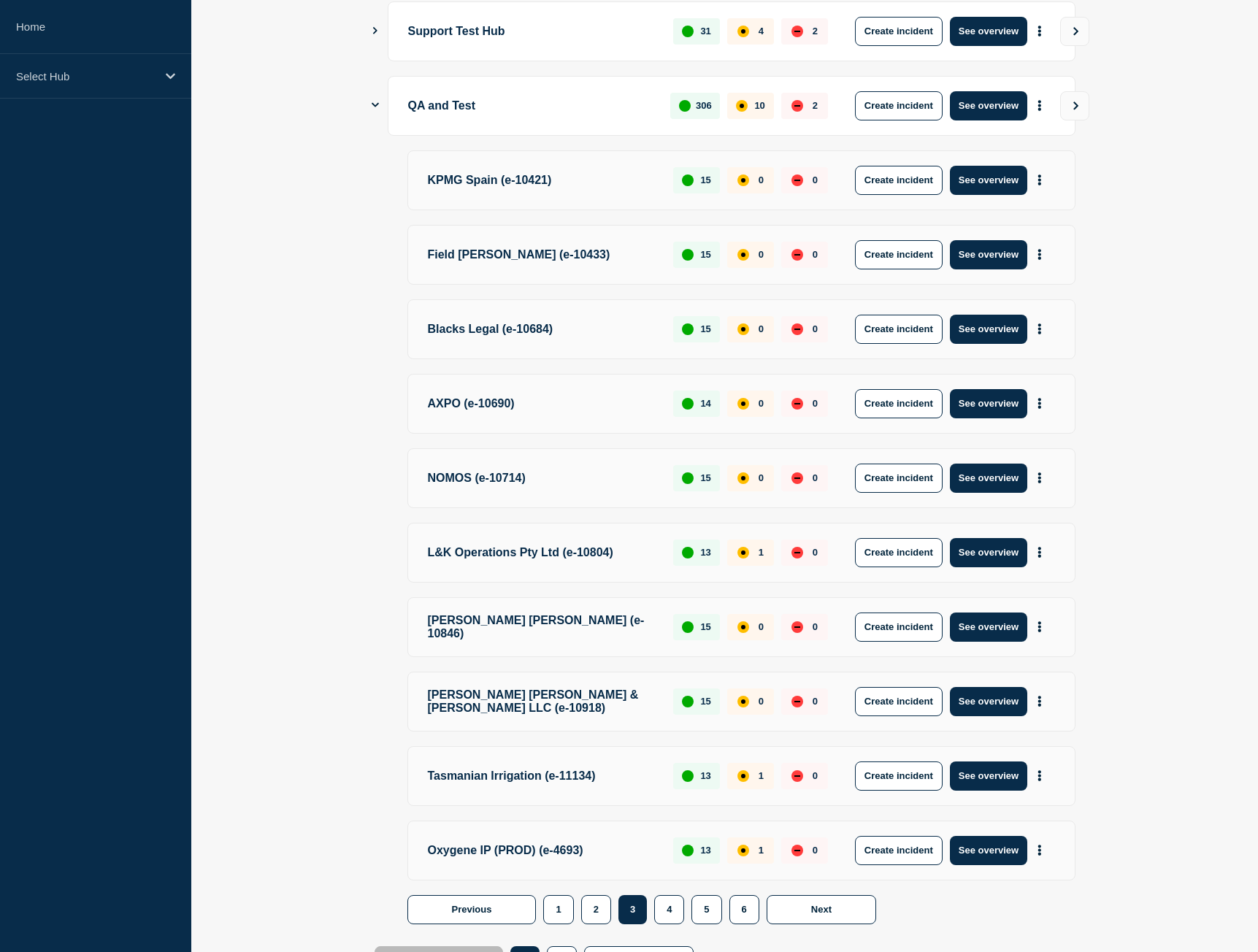
scroll to position [884, 0]
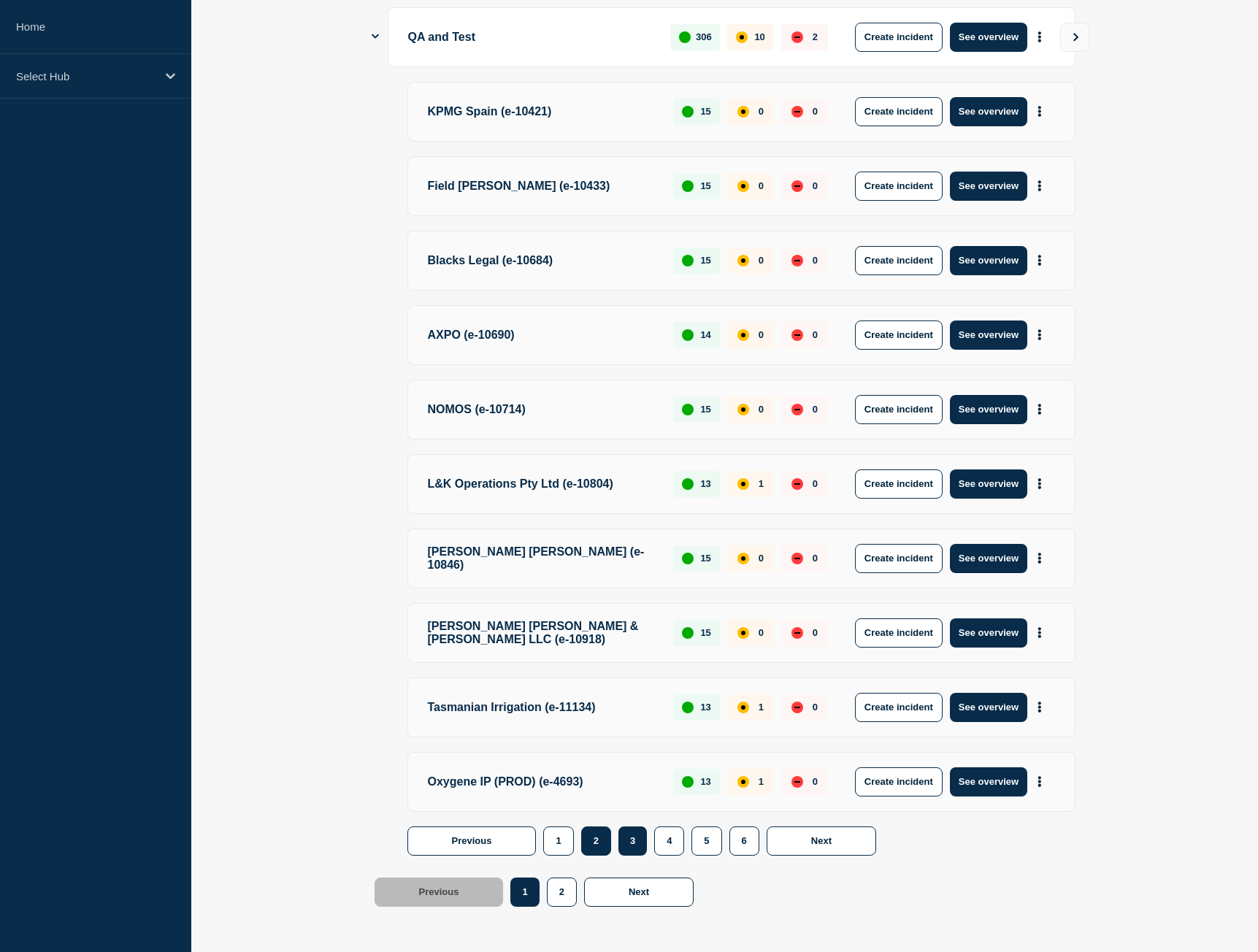
click at [604, 853] on button "2" at bounding box center [596, 842] width 30 height 29
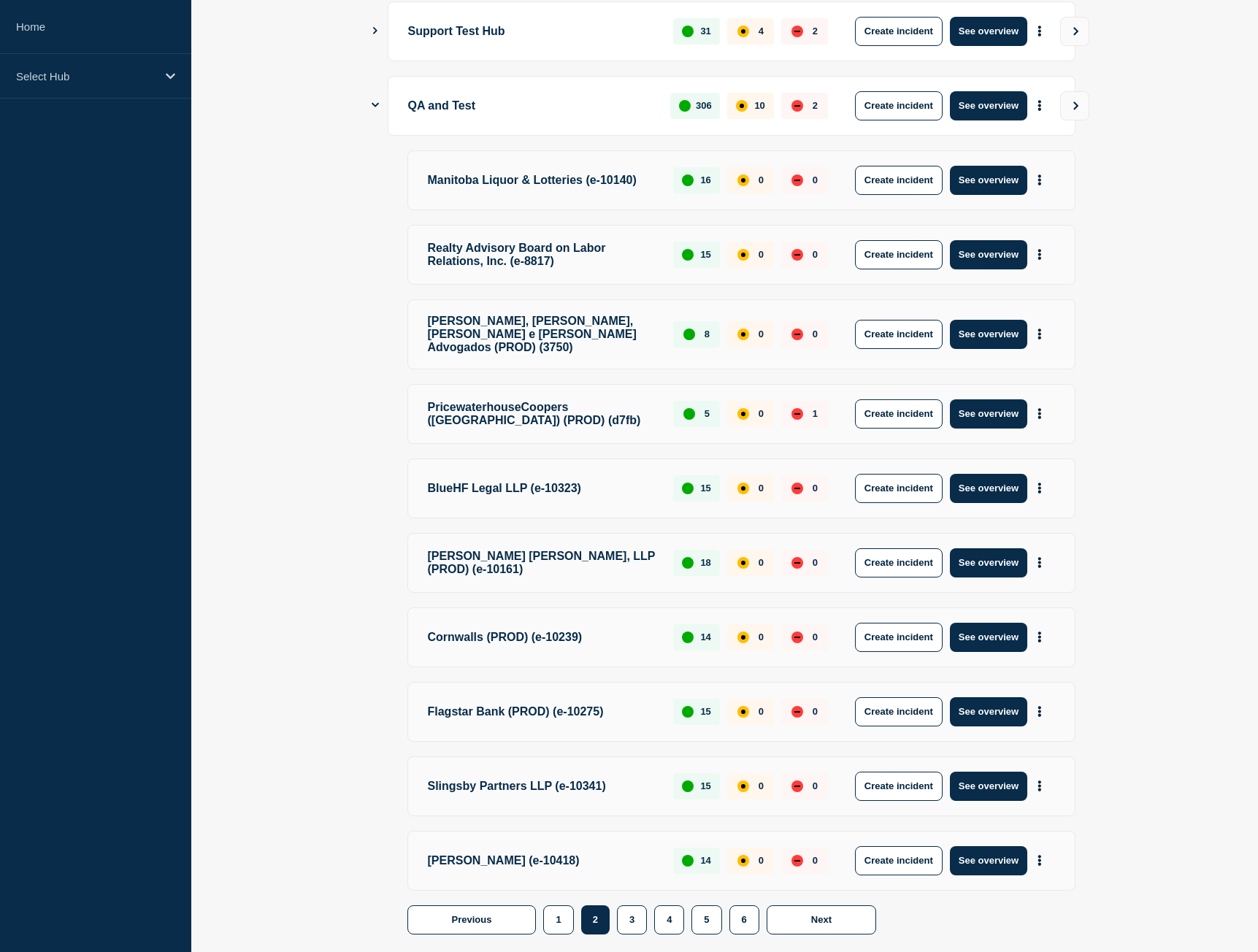
scroll to position [918, 0]
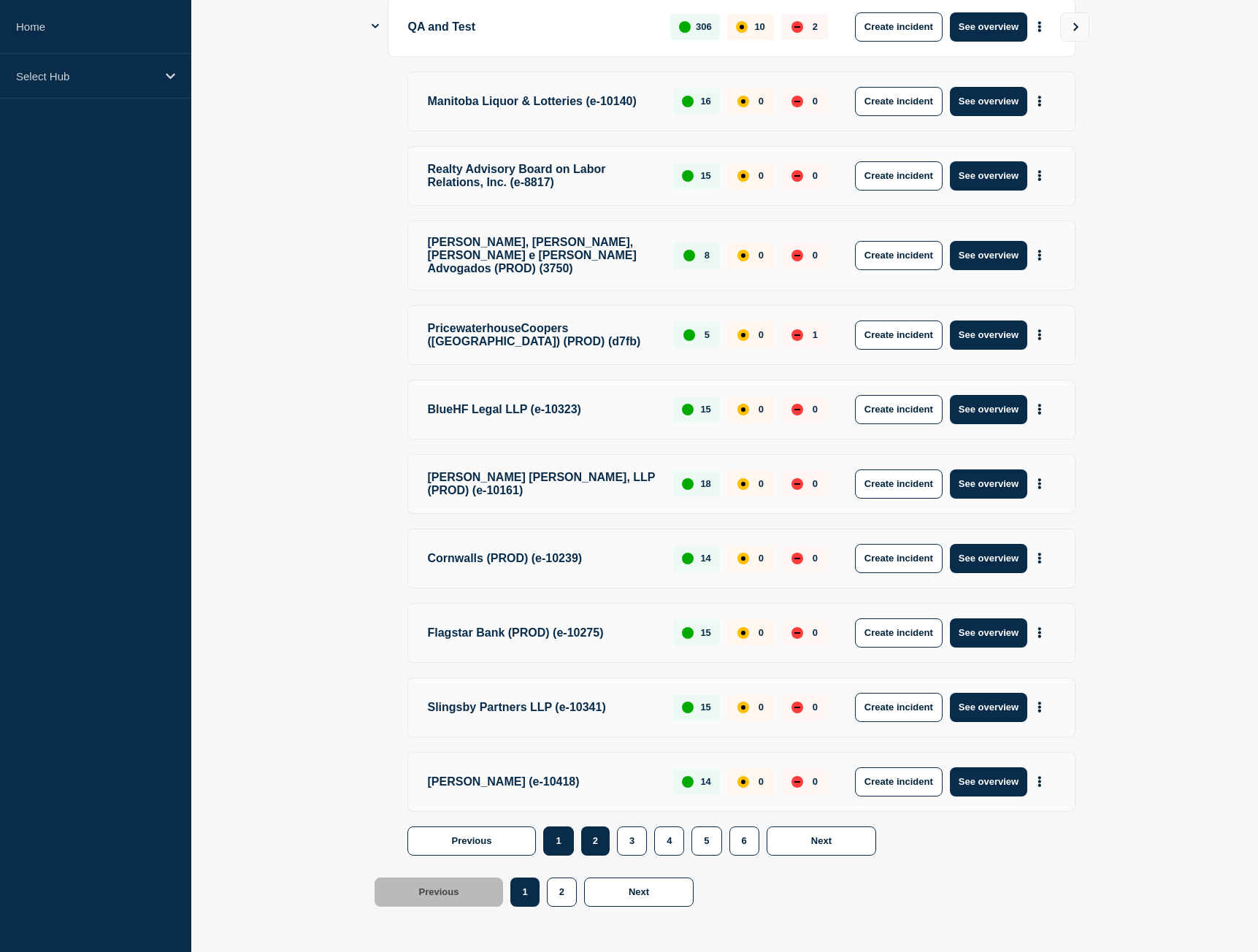
click at [558, 851] on button "1" at bounding box center [558, 842] width 30 height 29
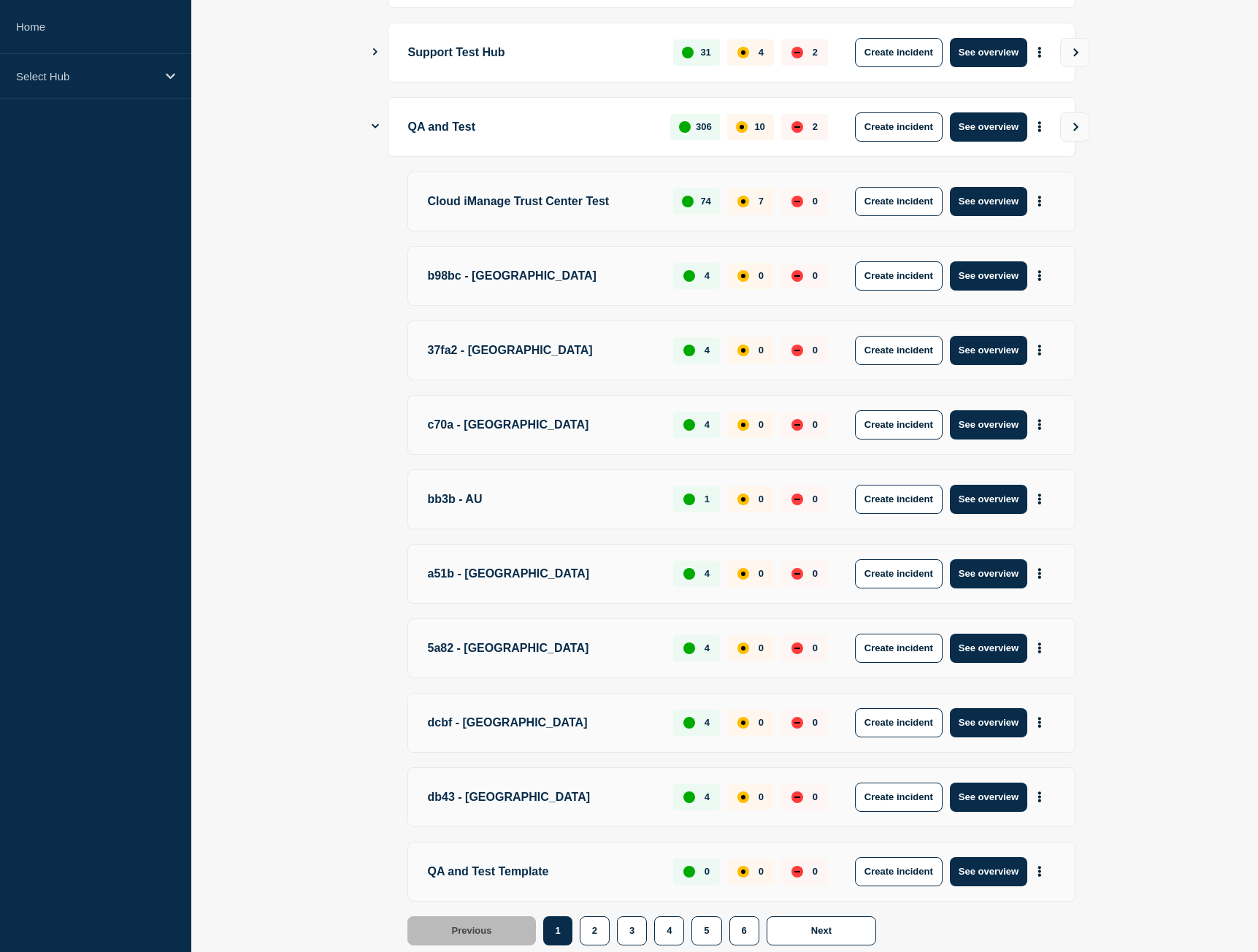
scroll to position [660, 0]
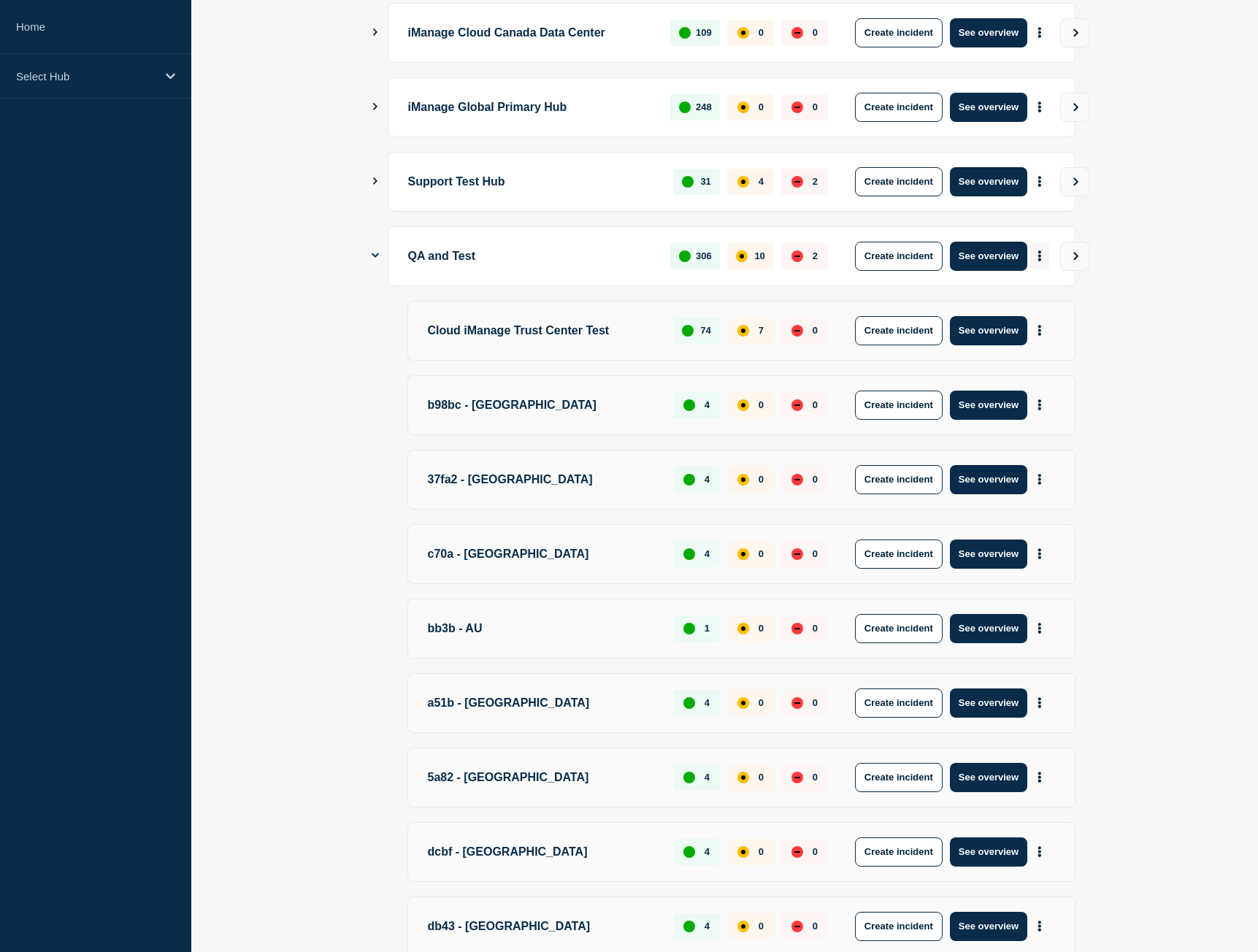
click at [1038, 259] on icon "More actions" at bounding box center [1040, 256] width 5 height 11
click at [1019, 319] on link "View Status Page" at bounding box center [1038, 319] width 108 height 13
click at [1038, 320] on link "View Status Page" at bounding box center [1038, 319] width 108 height 13
click at [972, 256] on button "See overview" at bounding box center [989, 256] width 78 height 29
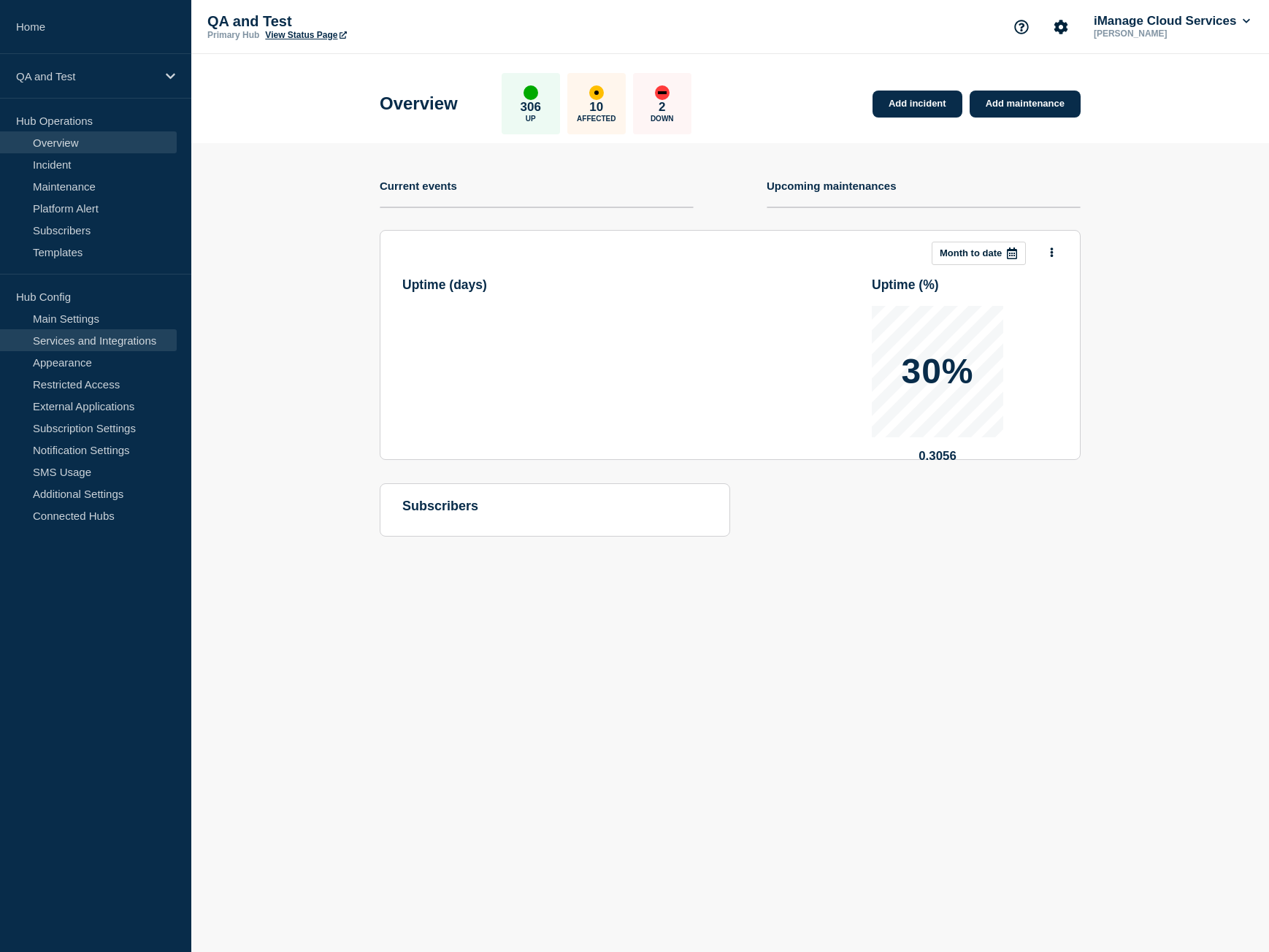
click at [132, 345] on link "Services and Integrations" at bounding box center [89, 340] width 177 height 22
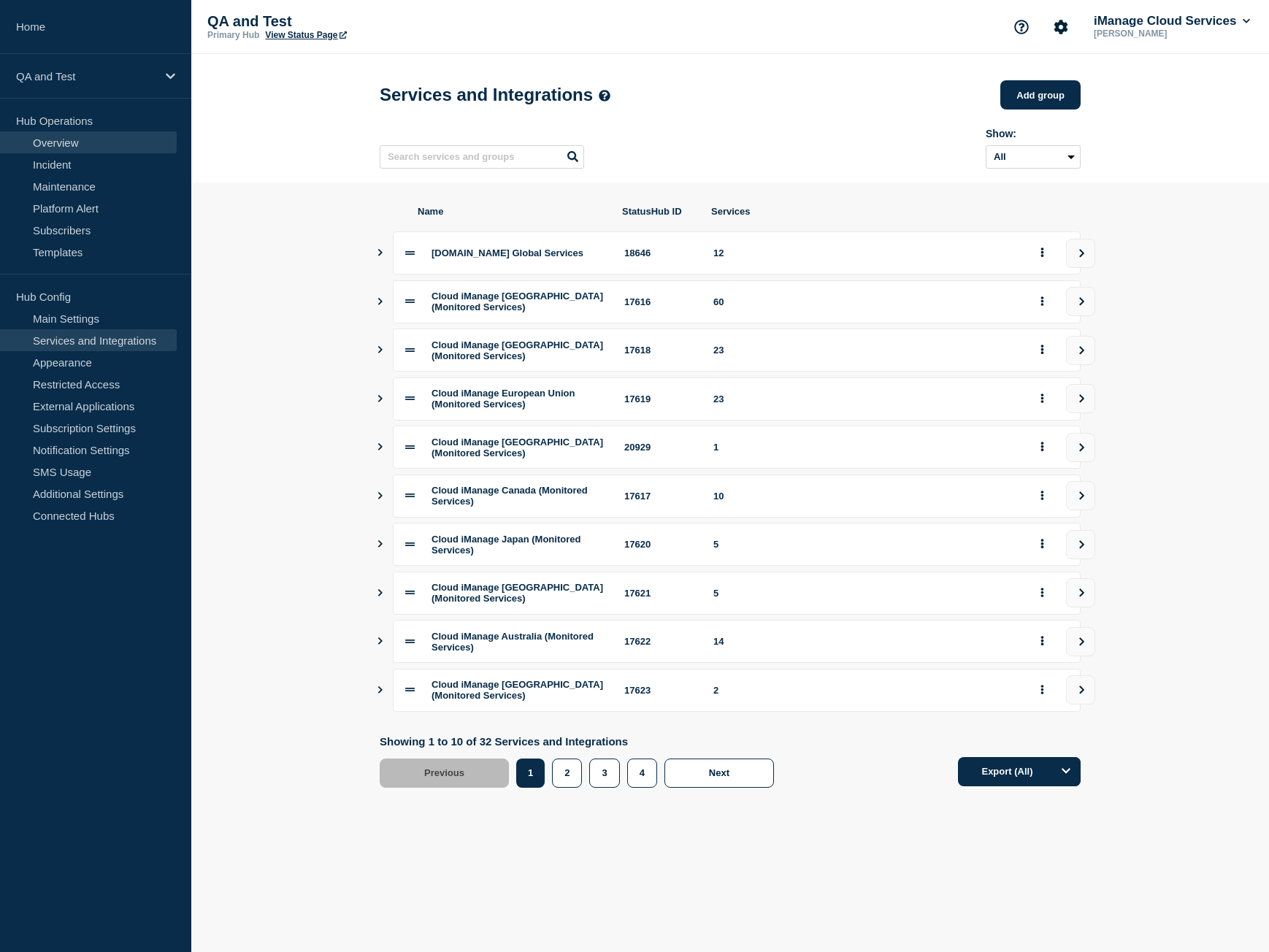
click at [73, 150] on link "Overview" at bounding box center [89, 142] width 177 height 22
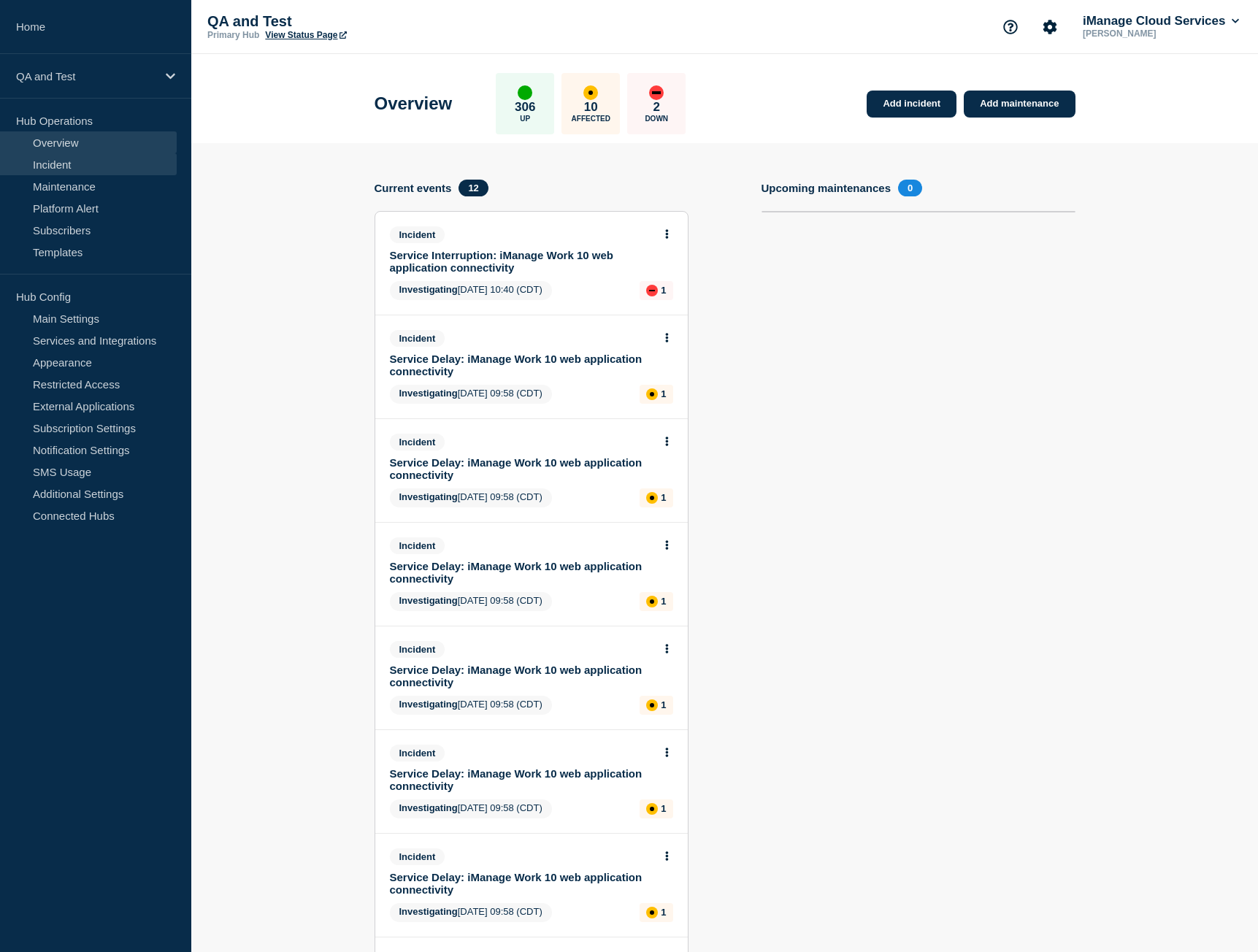
click at [65, 158] on link "Incident" at bounding box center [89, 164] width 177 height 22
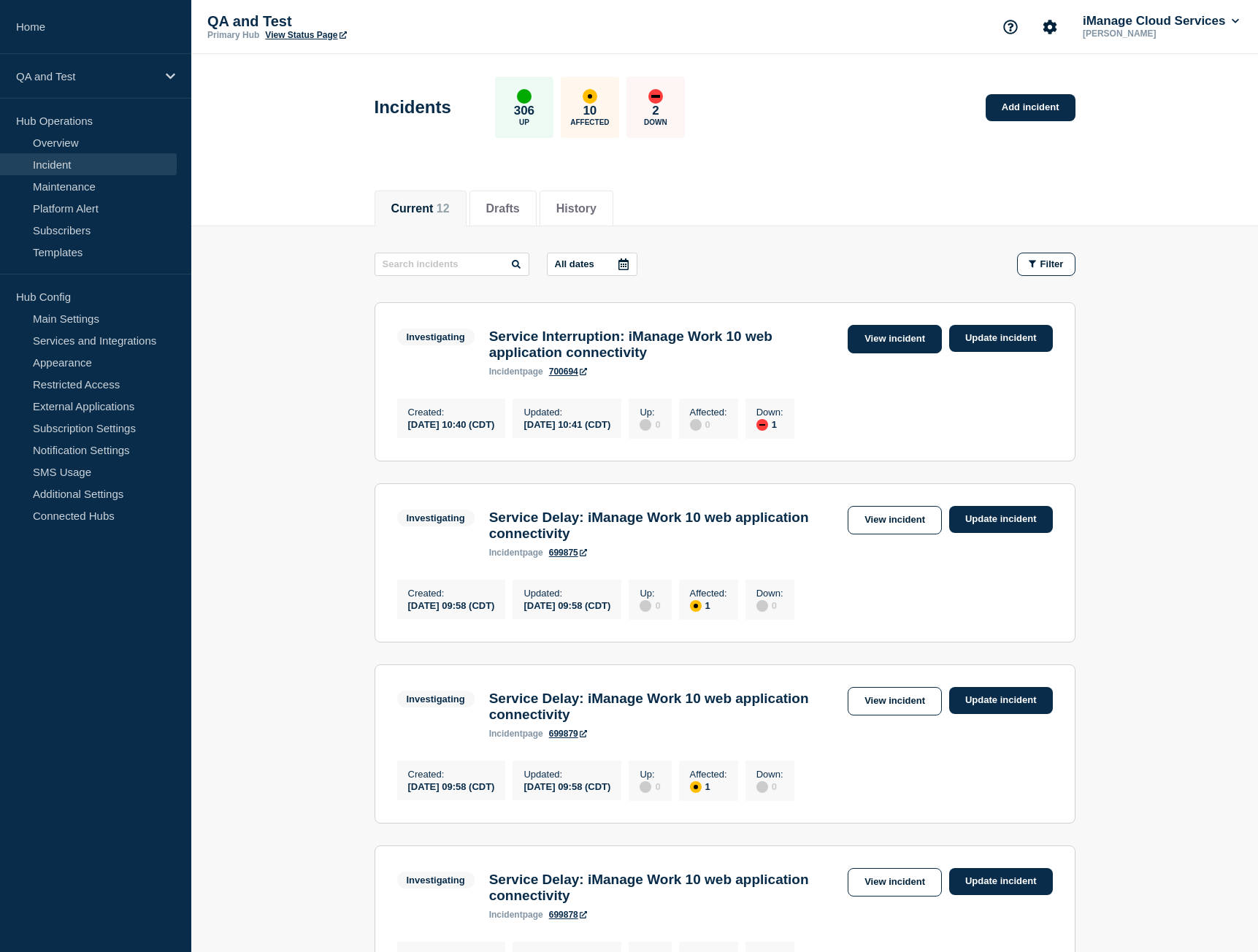
click at [893, 338] on link "View incident" at bounding box center [895, 339] width 94 height 28
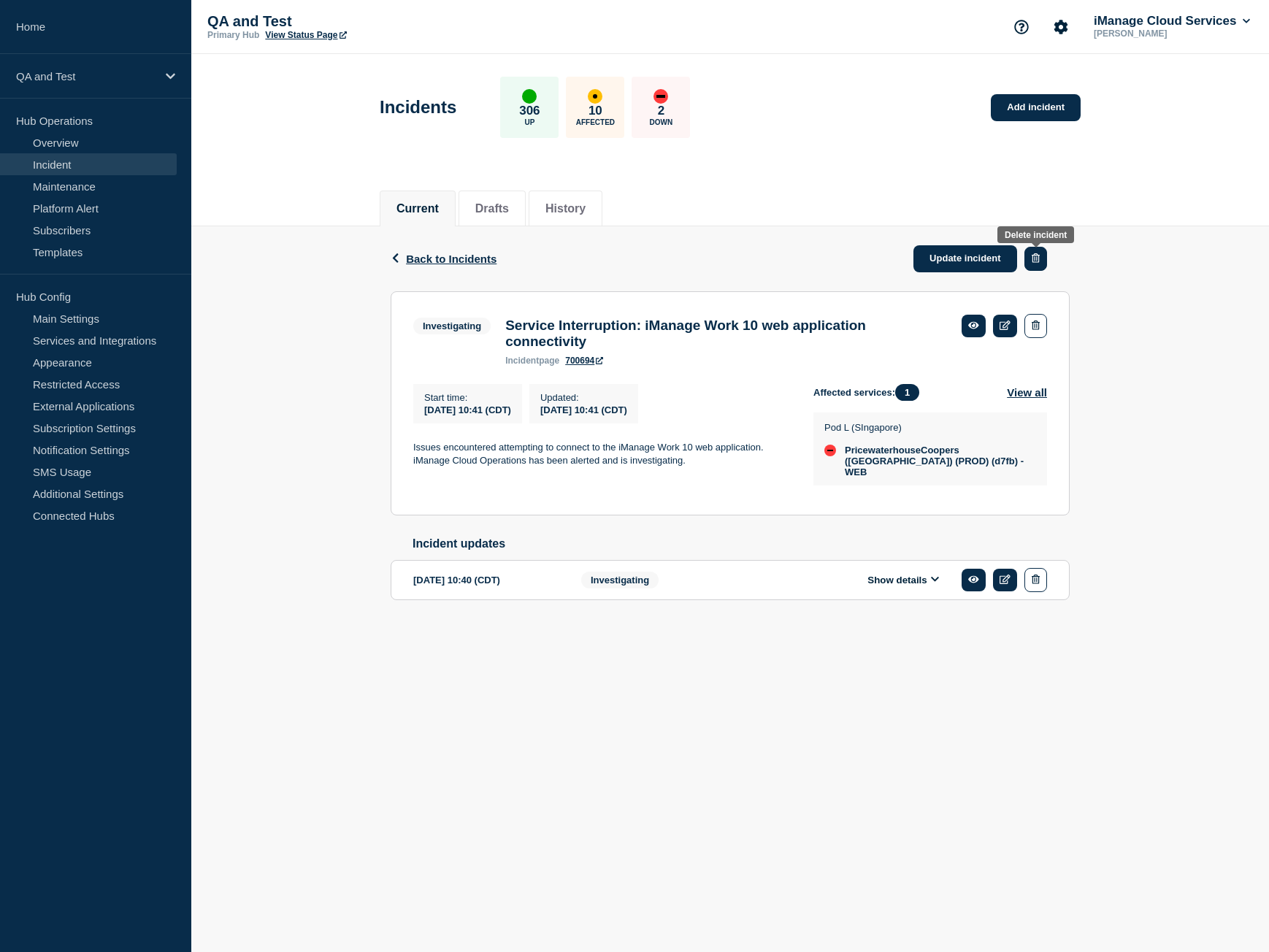
click at [1034, 255] on icon "button" at bounding box center [1035, 258] width 8 height 9
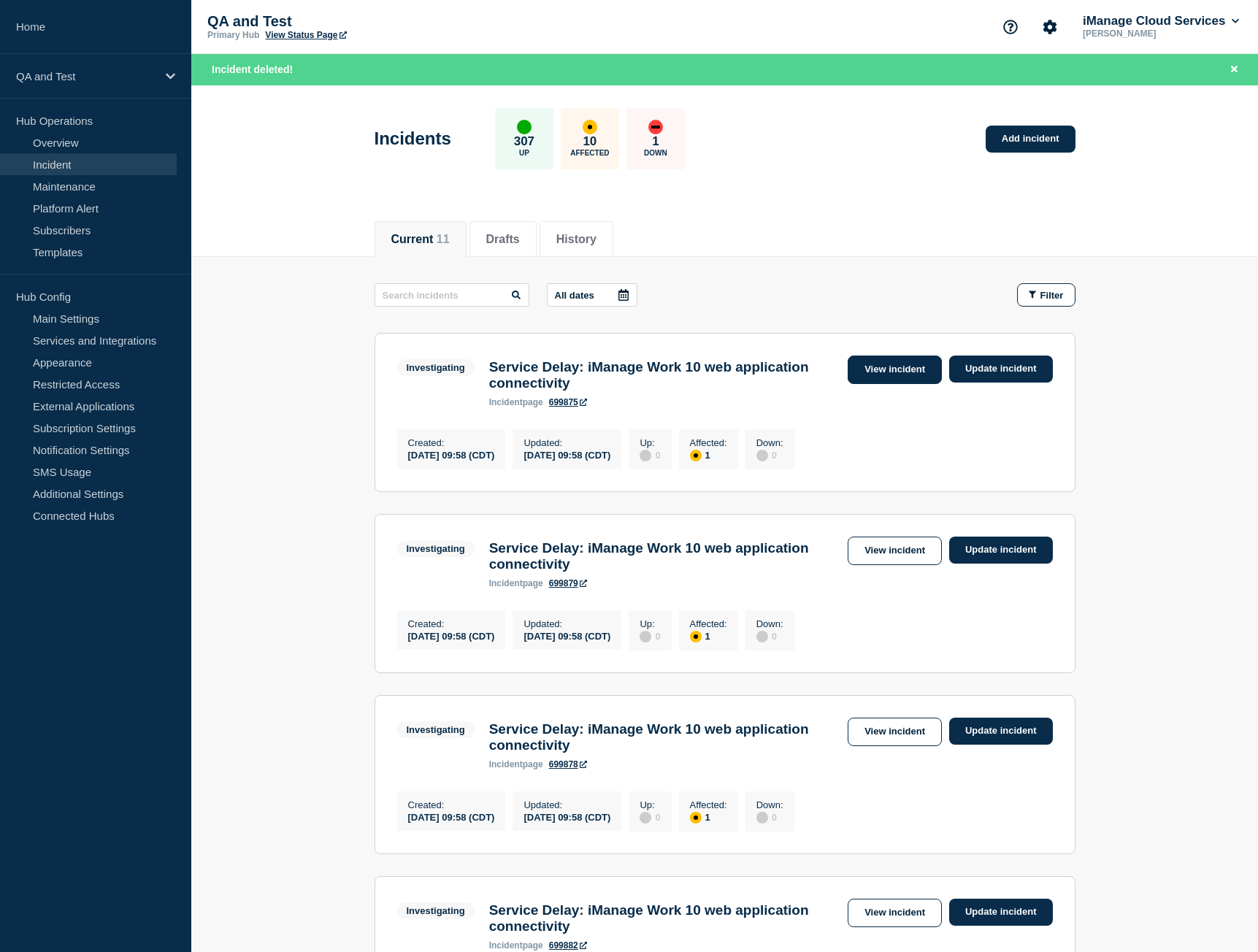
click at [889, 378] on link "View incident" at bounding box center [895, 370] width 94 height 28
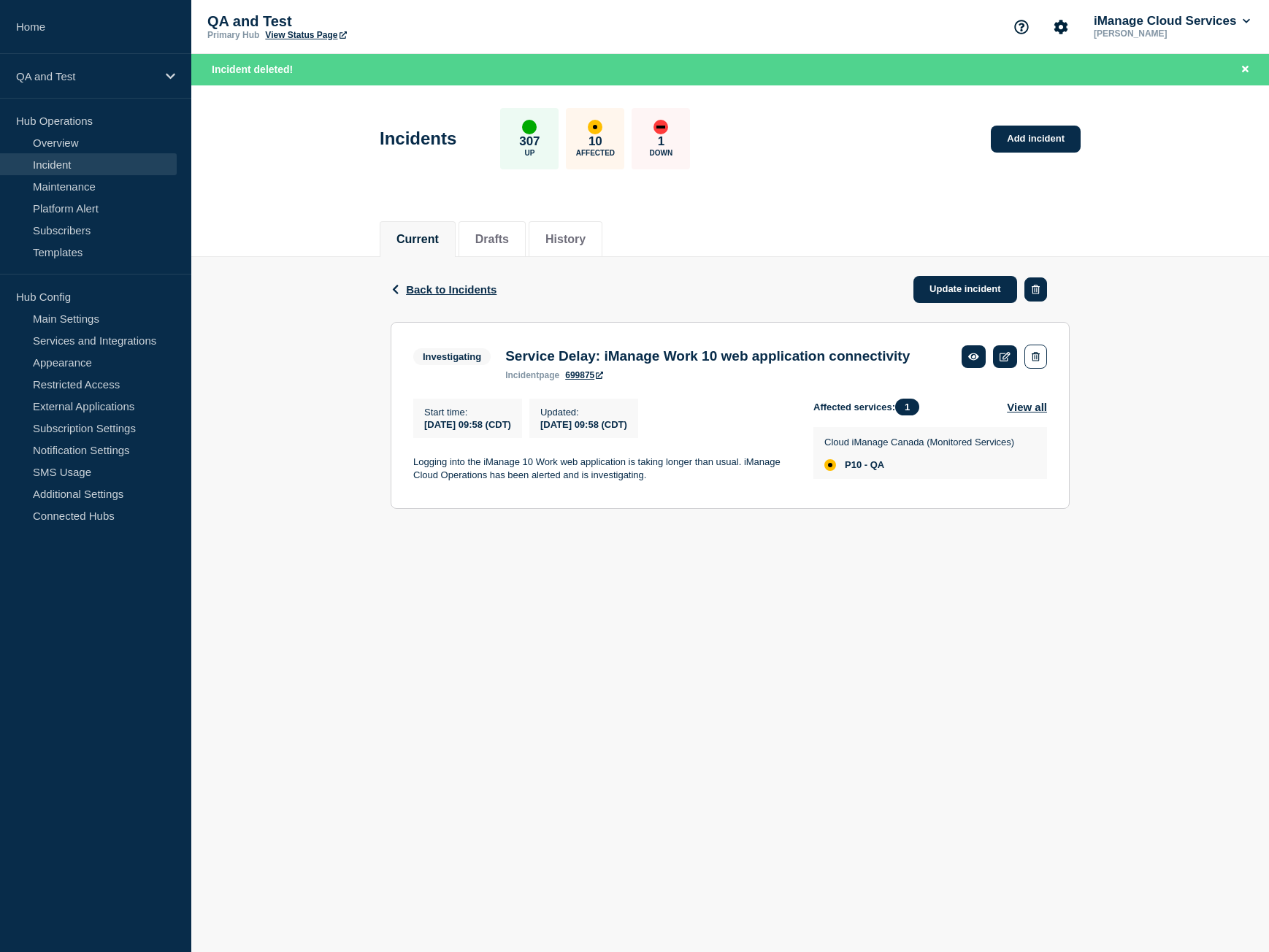
click at [1037, 287] on icon "button" at bounding box center [1035, 289] width 8 height 9
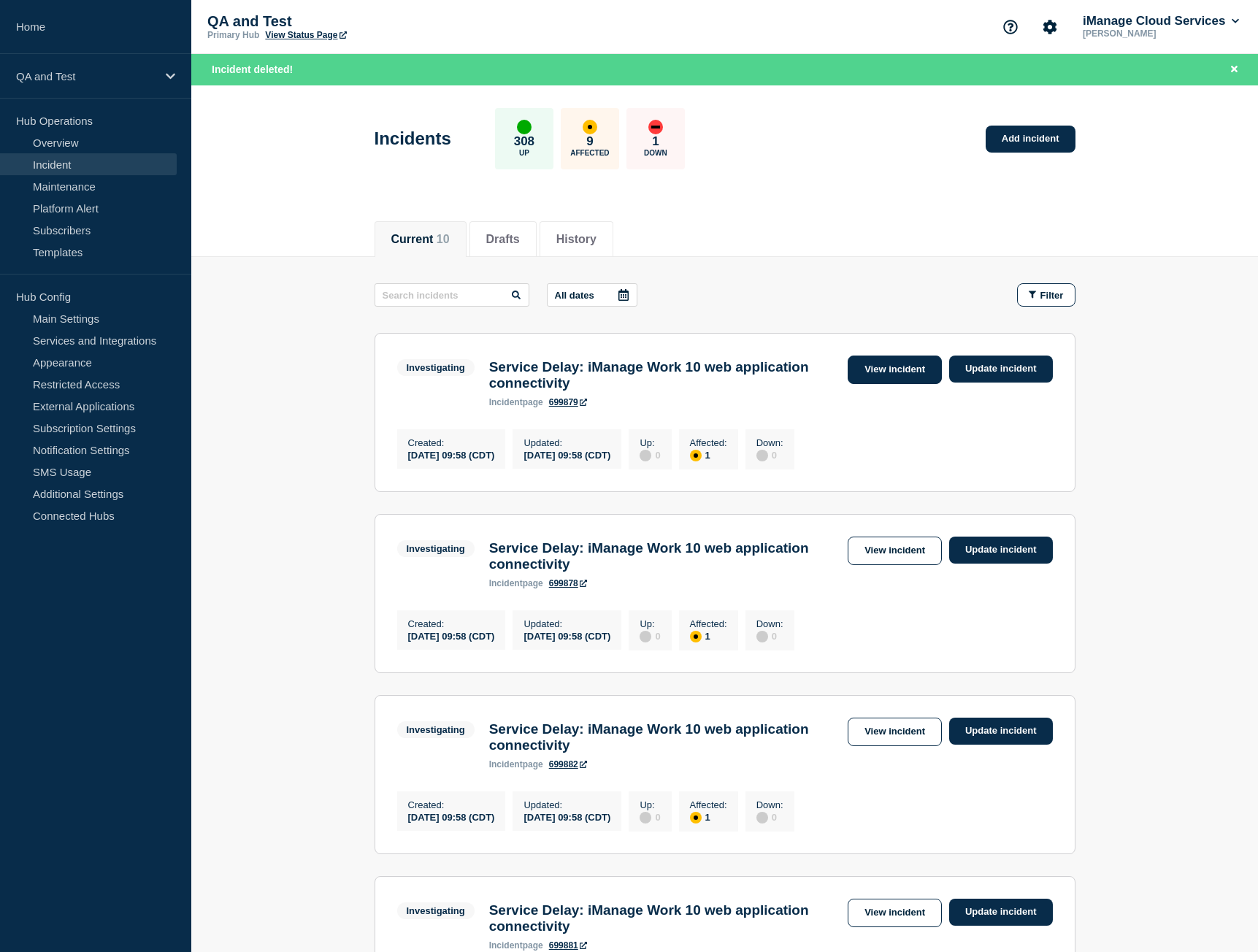
click at [893, 362] on link "View incident" at bounding box center [895, 370] width 94 height 28
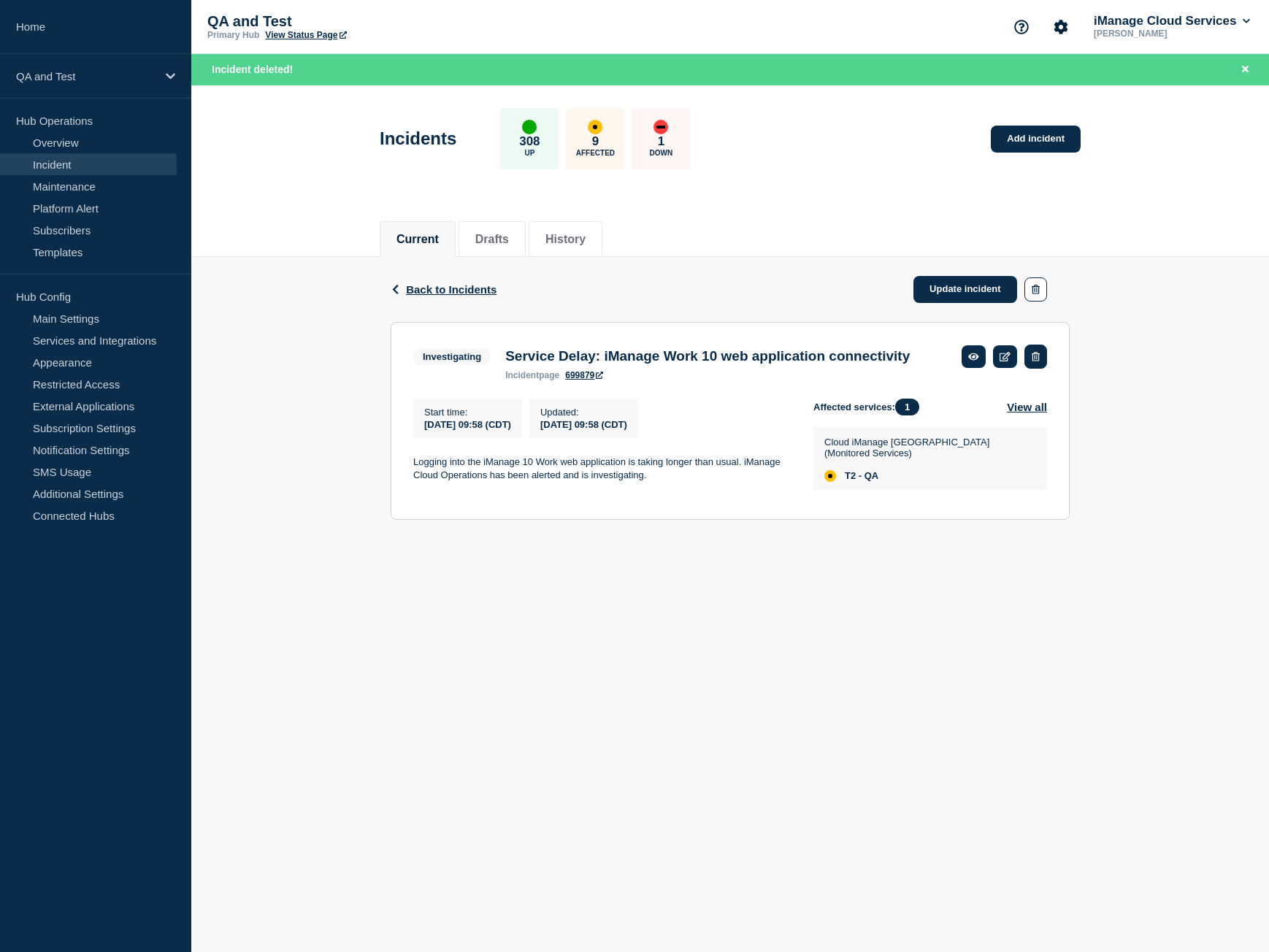
click at [1042, 356] on button "button" at bounding box center [1035, 357] width 23 height 24
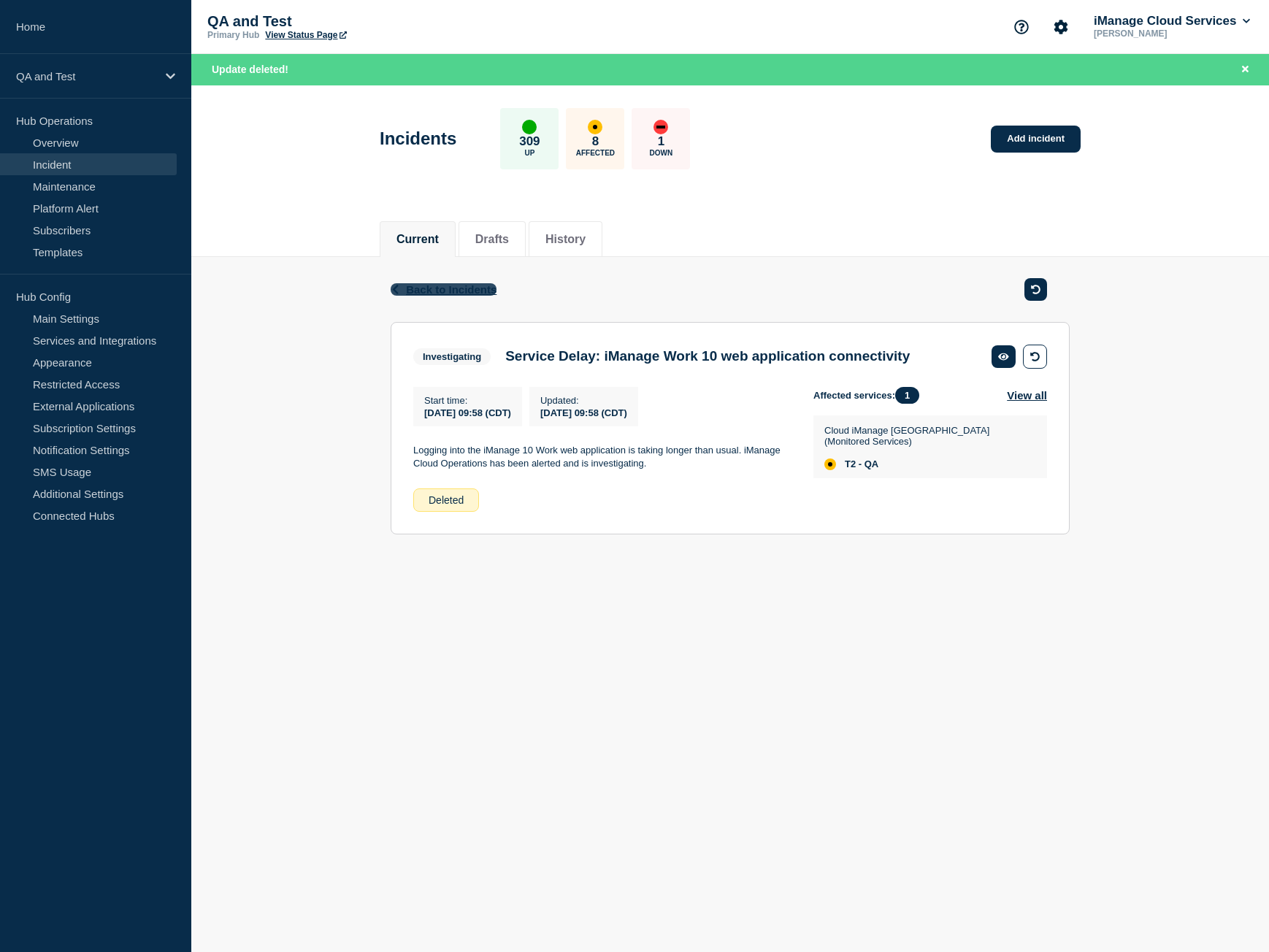
click at [464, 292] on span "Back to Incidents" at bounding box center [451, 289] width 90 height 13
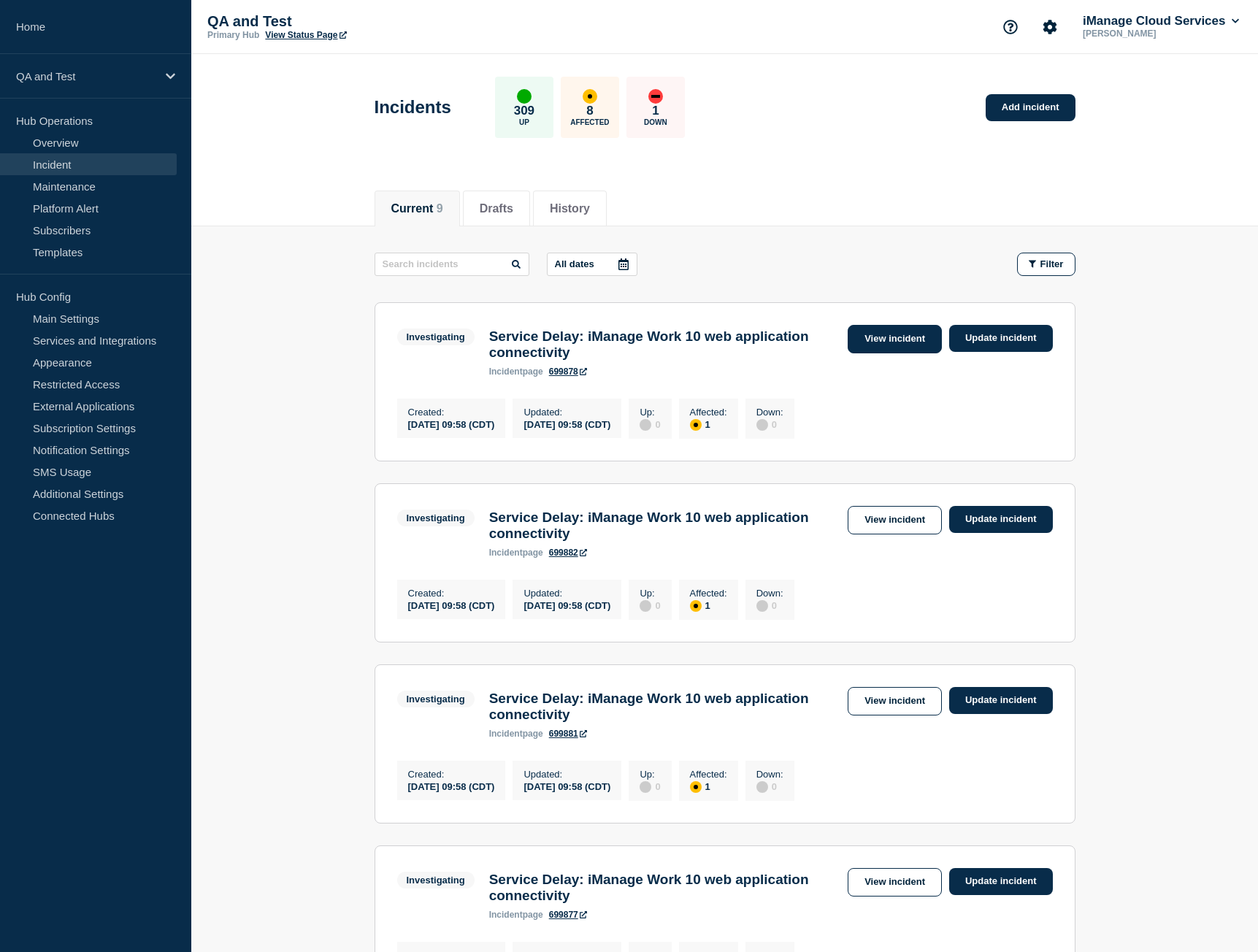
click at [890, 335] on link "View incident" at bounding box center [895, 339] width 94 height 28
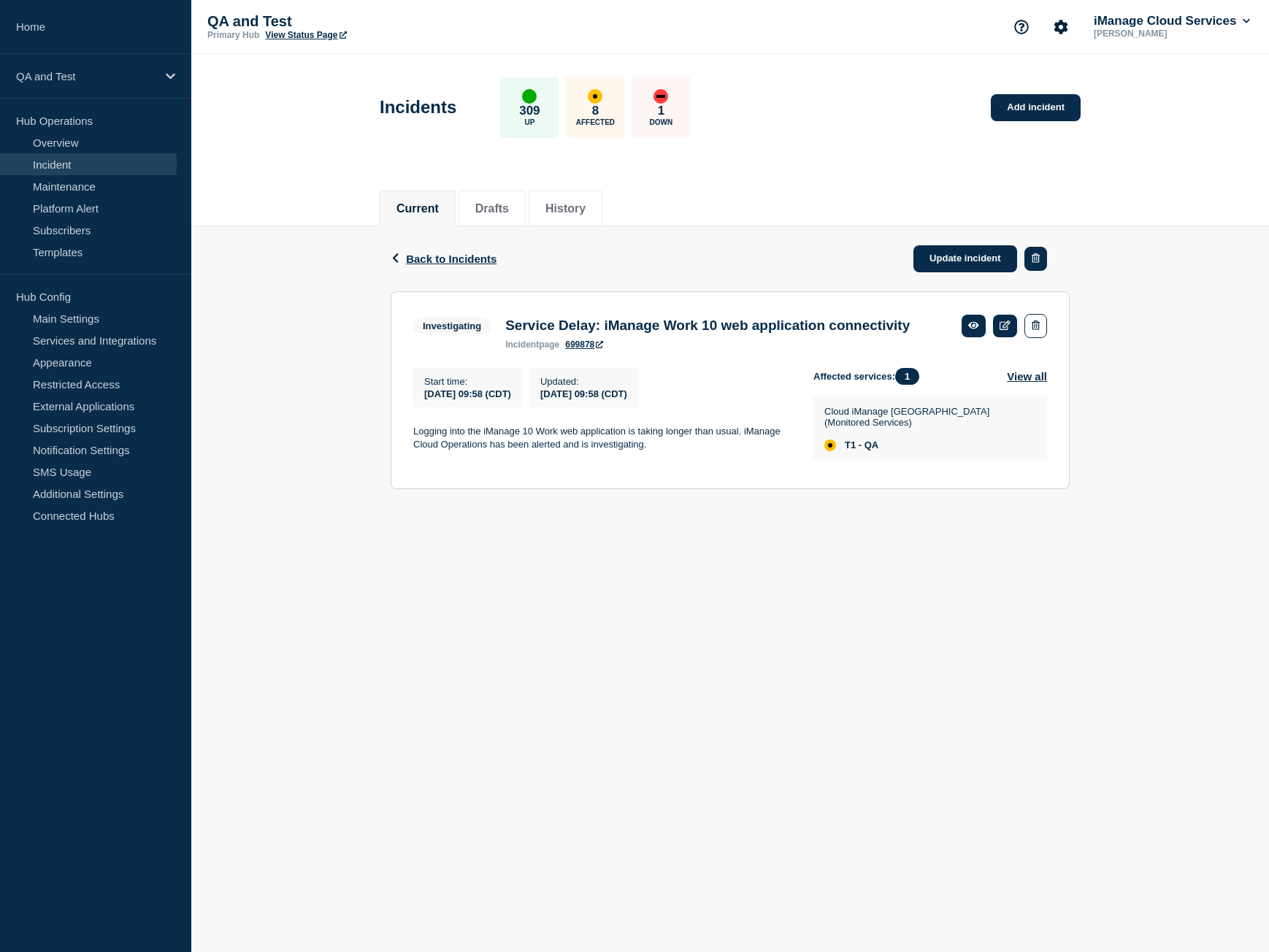
click at [1034, 266] on button "button" at bounding box center [1035, 258] width 23 height 24
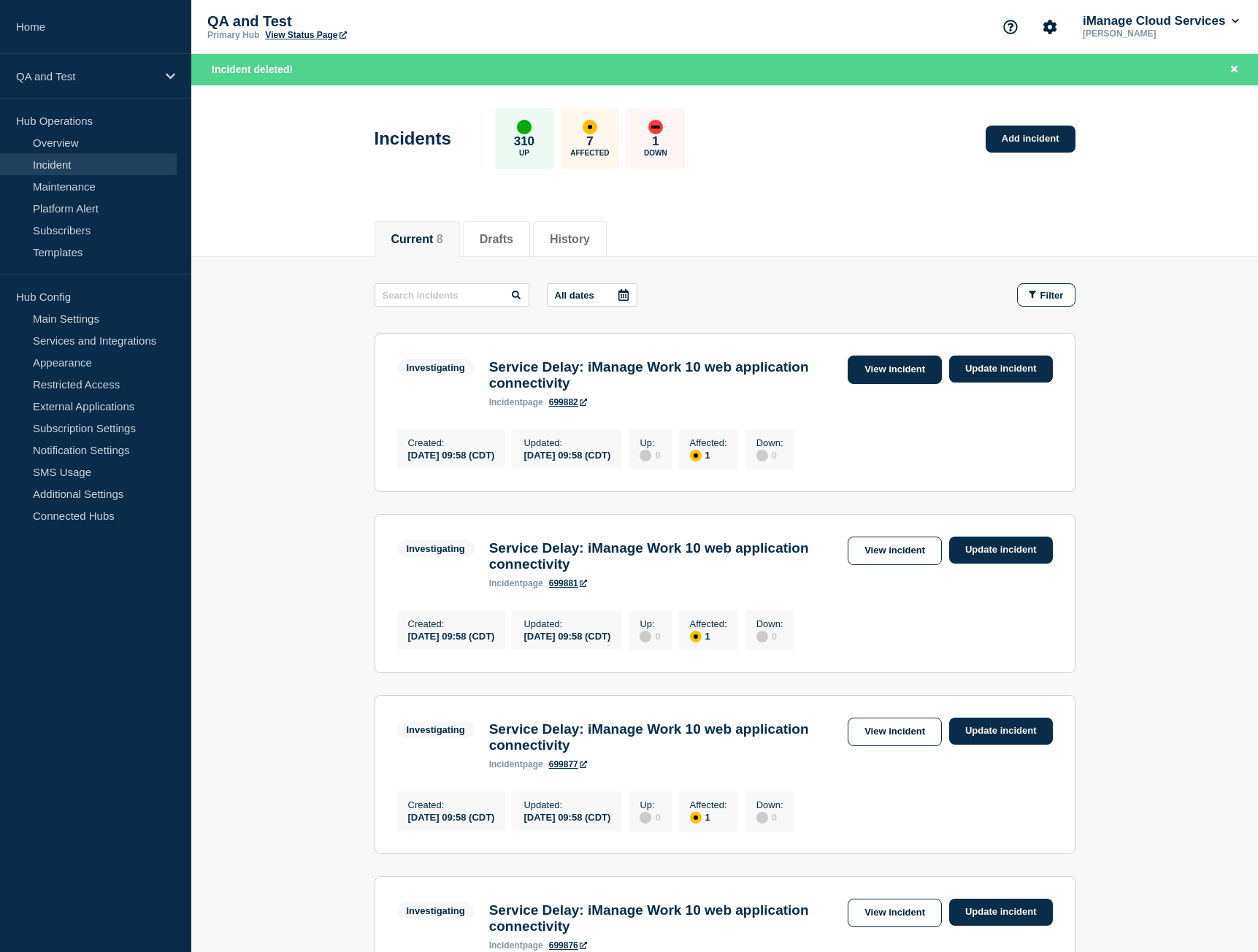
click at [863, 364] on link "View incident" at bounding box center [895, 370] width 94 height 28
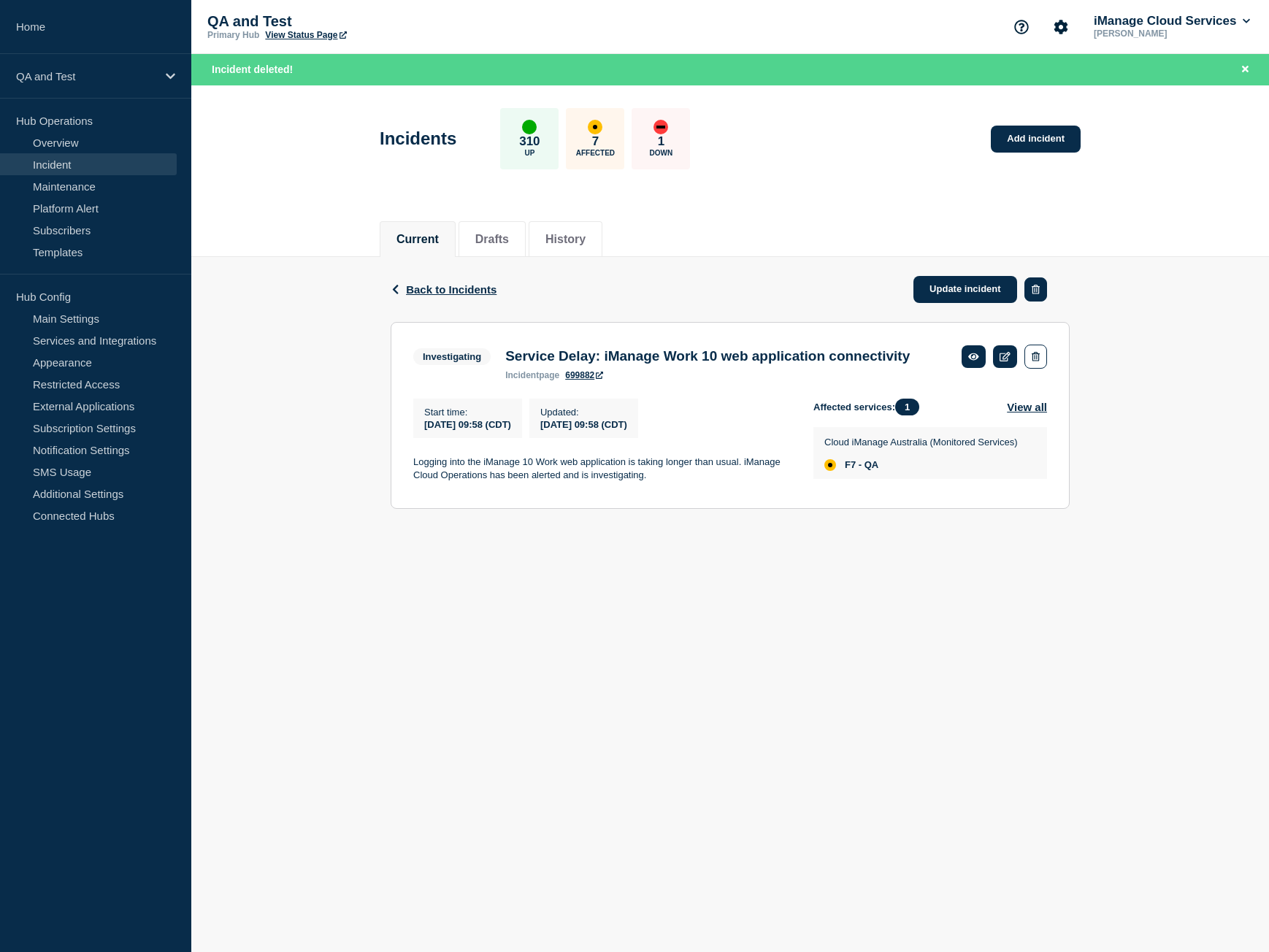
click at [1040, 292] on button "button" at bounding box center [1035, 289] width 23 height 24
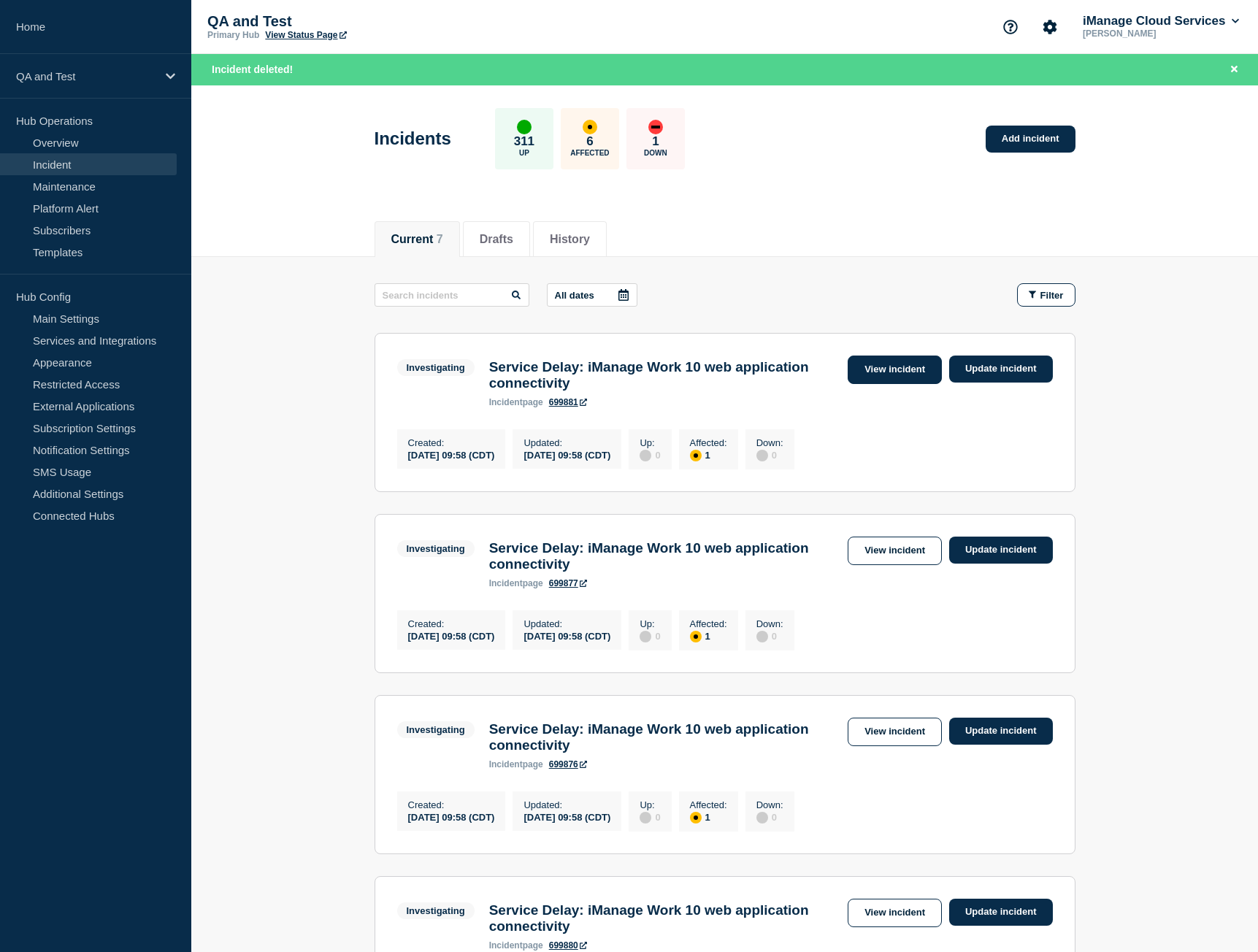
click at [907, 363] on link "View incident" at bounding box center [895, 370] width 94 height 28
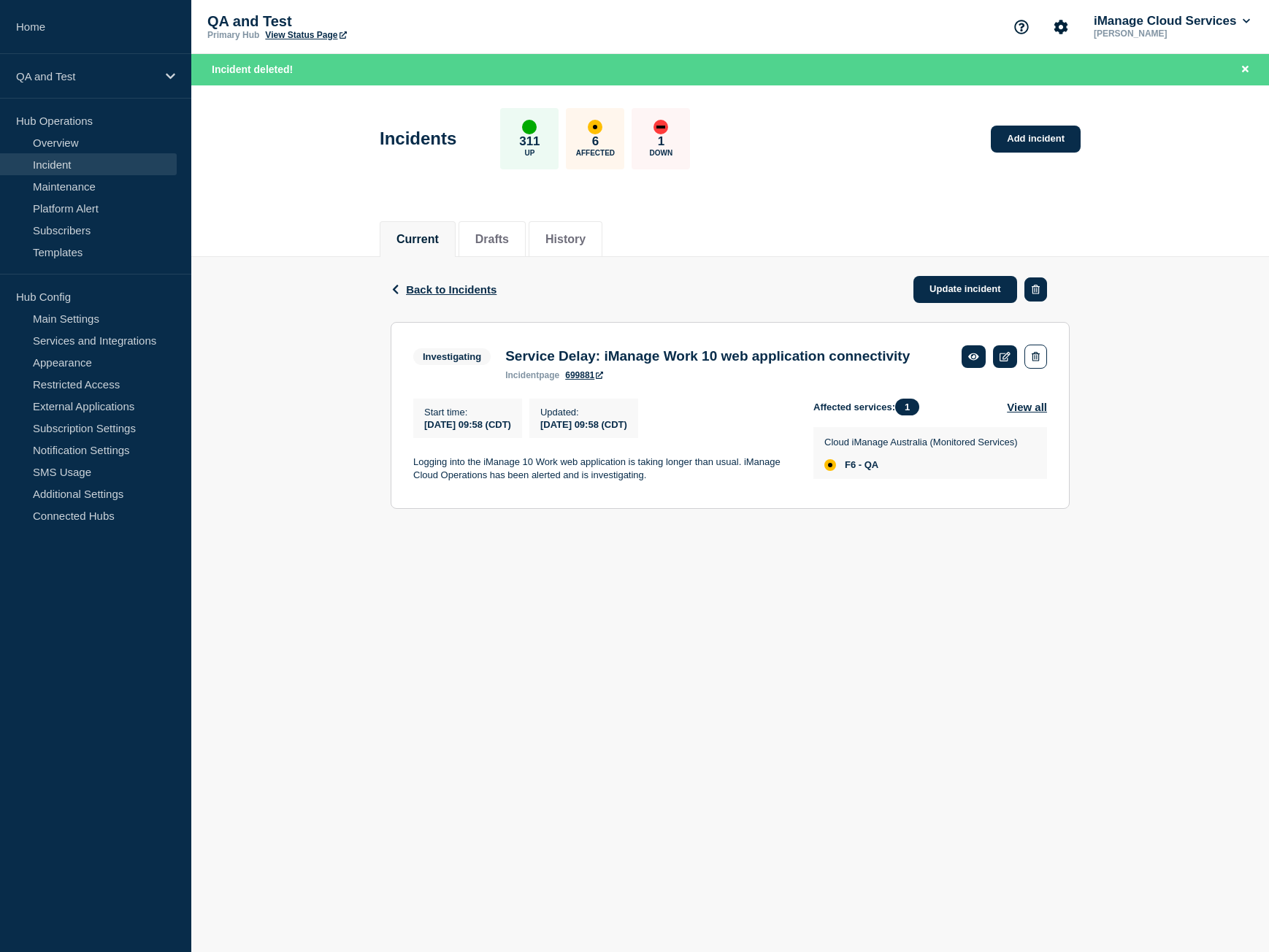
click at [1035, 297] on button "button" at bounding box center [1035, 289] width 23 height 24
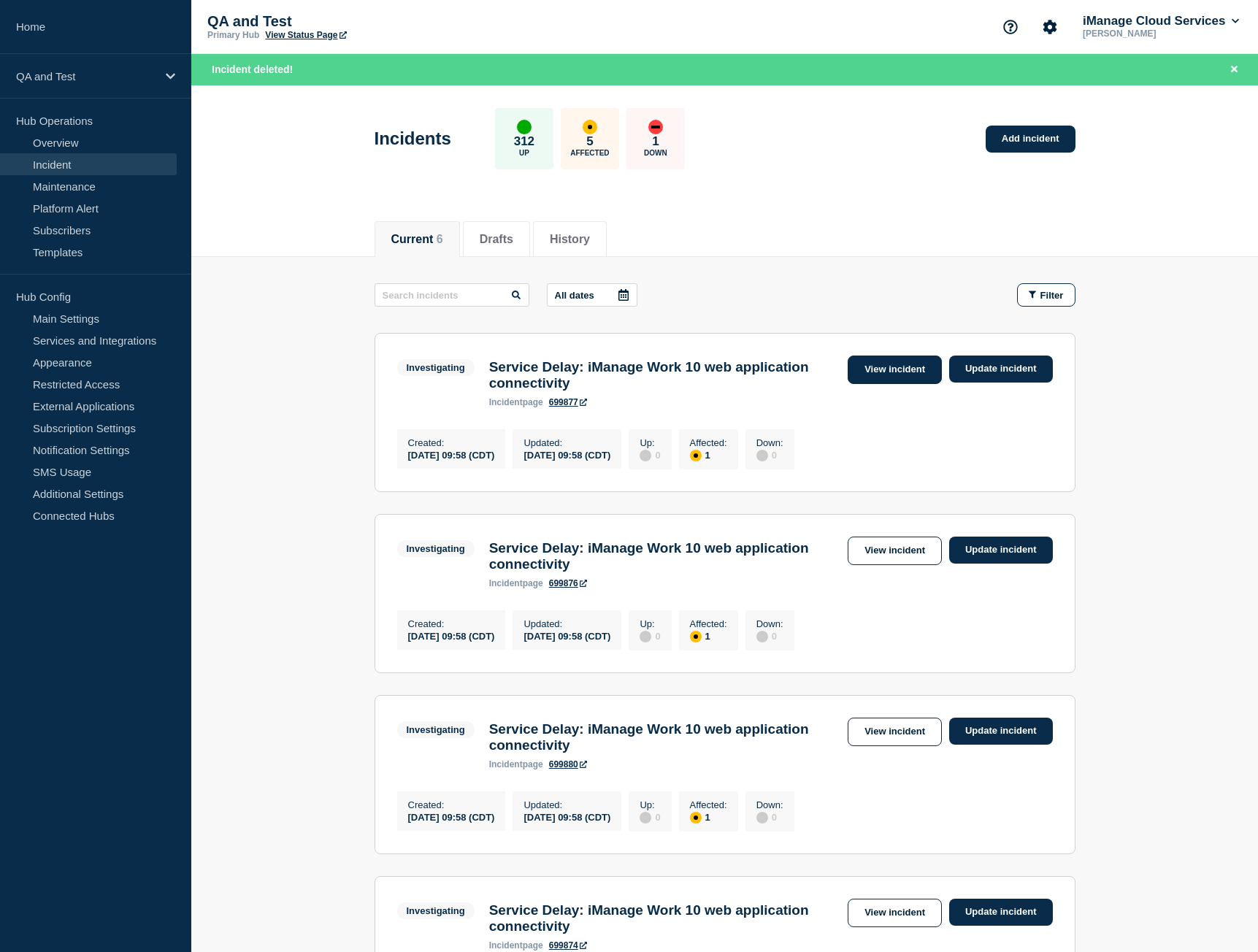
click at [919, 367] on link "View incident" at bounding box center [895, 370] width 94 height 28
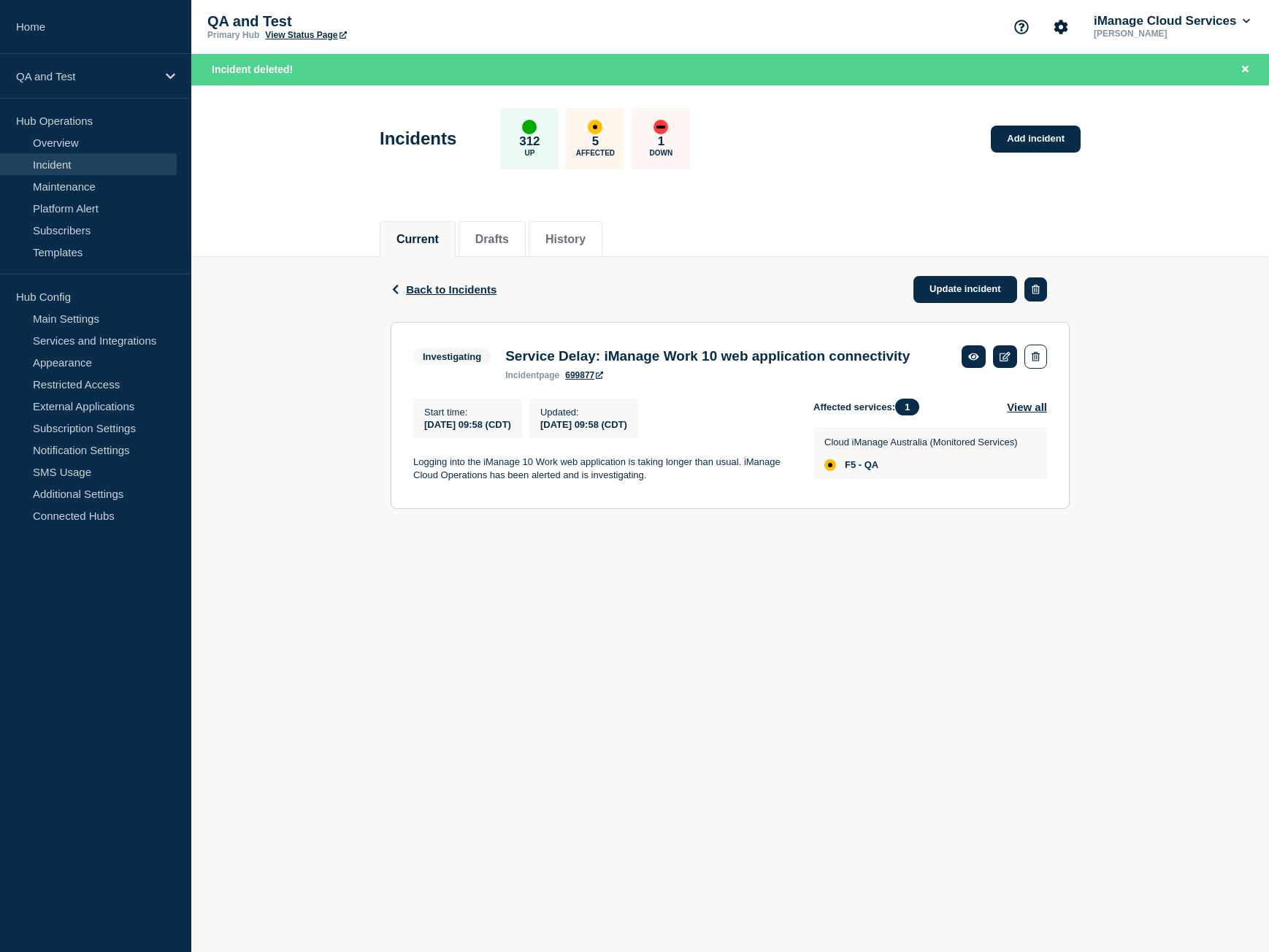
click at [1033, 294] on button "button" at bounding box center [1035, 289] width 23 height 24
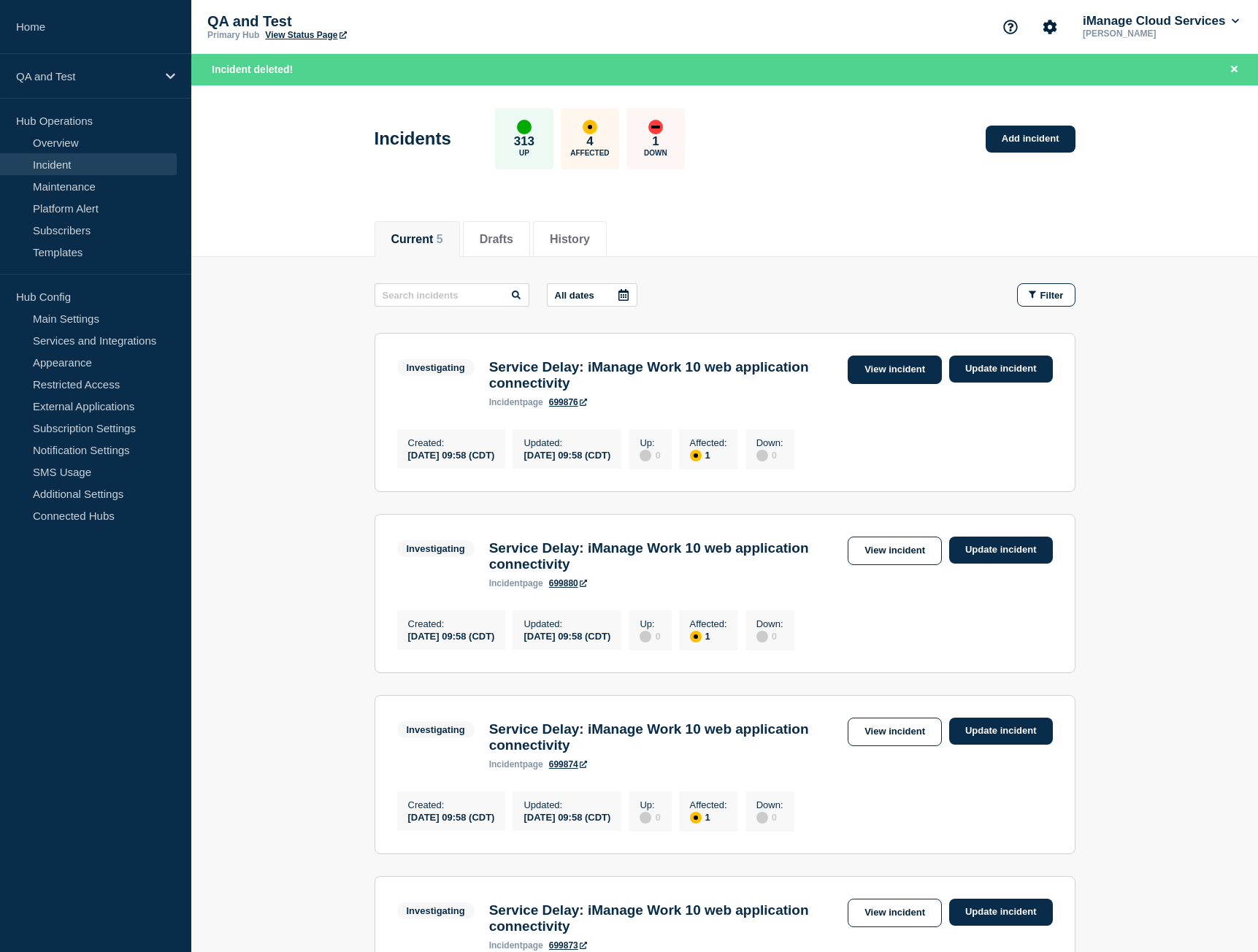
click at [878, 370] on link "View incident" at bounding box center [895, 370] width 94 height 28
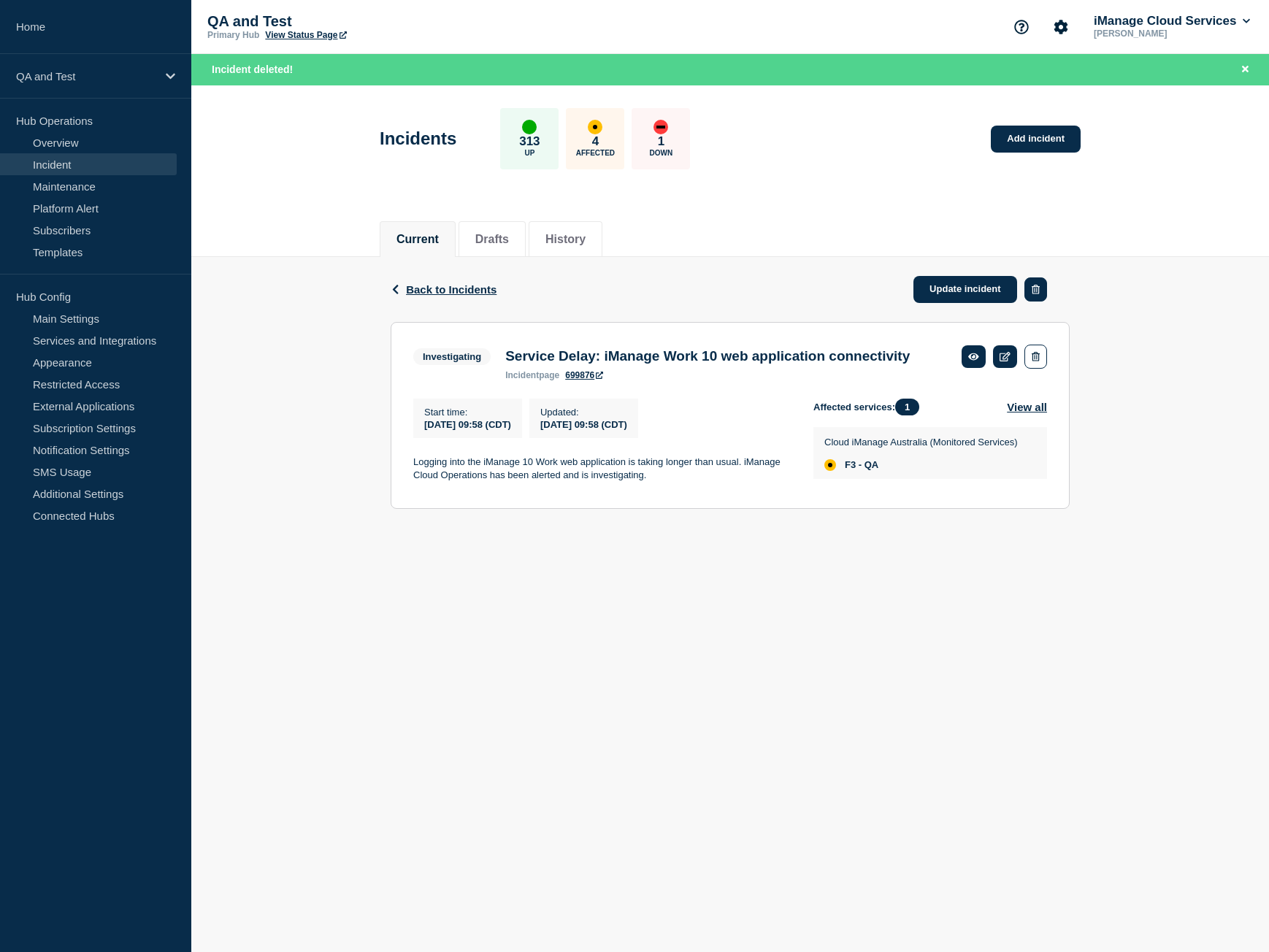
click at [1037, 291] on icon "button" at bounding box center [1035, 289] width 8 height 9
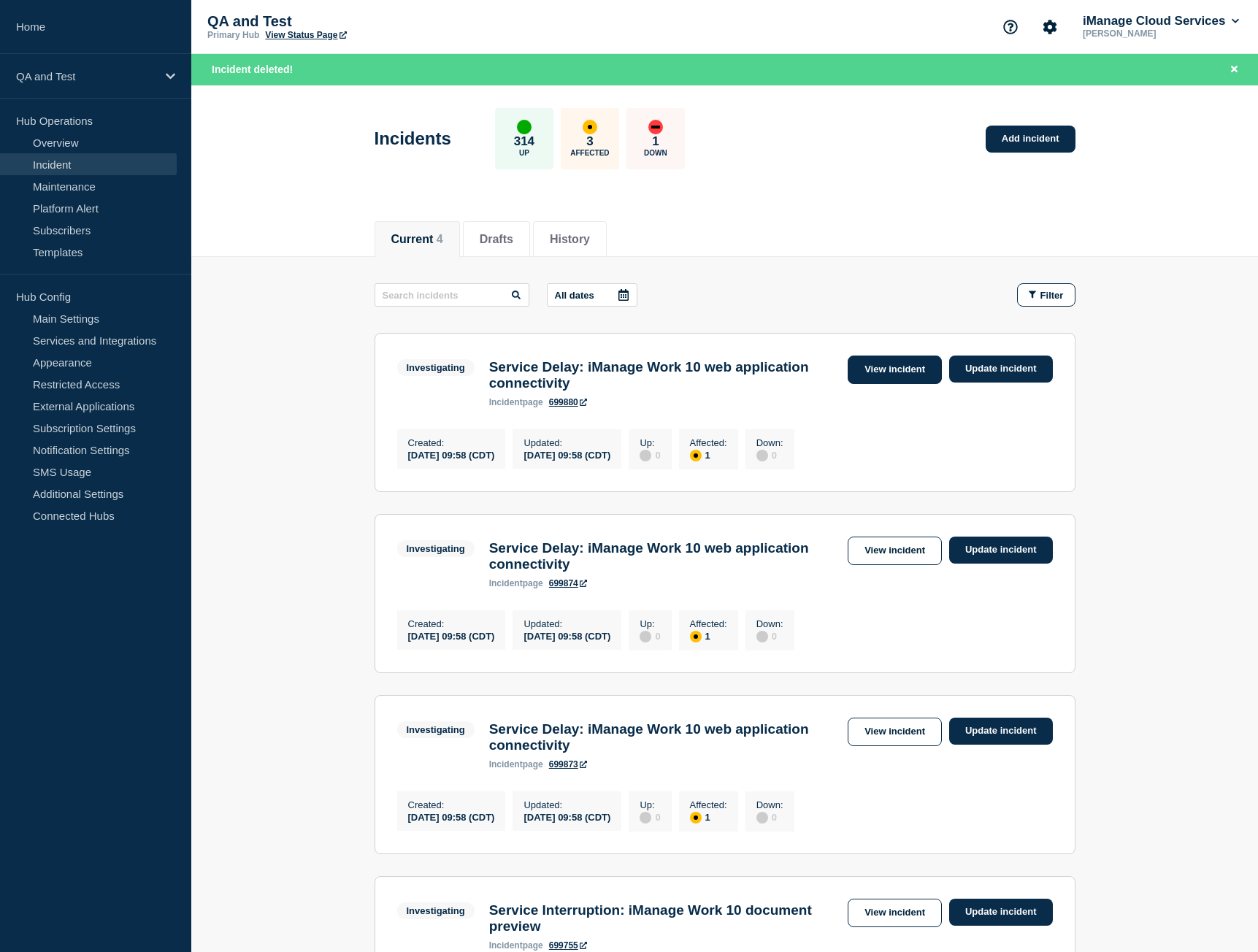
click at [894, 371] on link "View incident" at bounding box center [895, 370] width 94 height 28
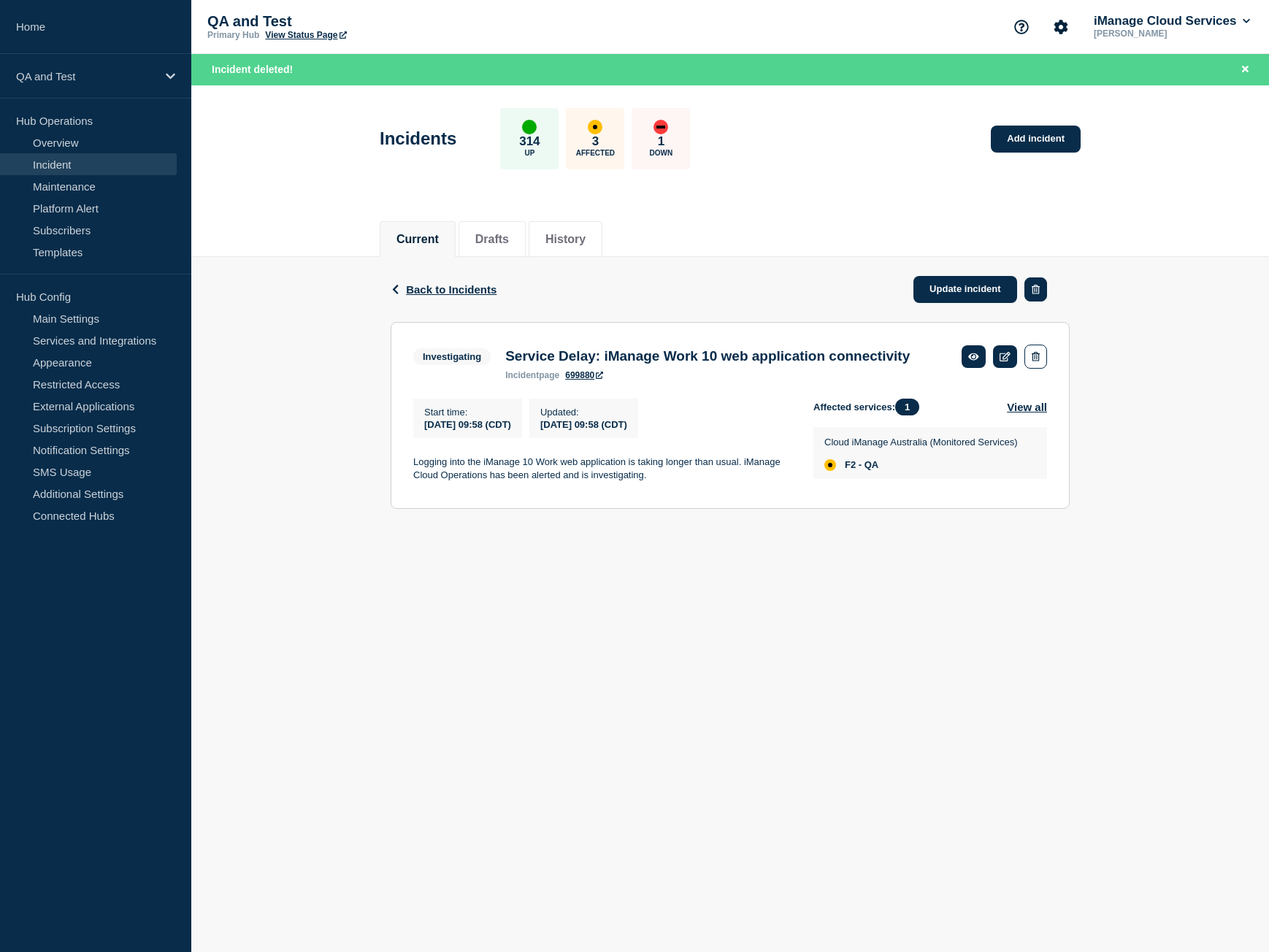
click at [1035, 293] on icon "button" at bounding box center [1035, 289] width 8 height 9
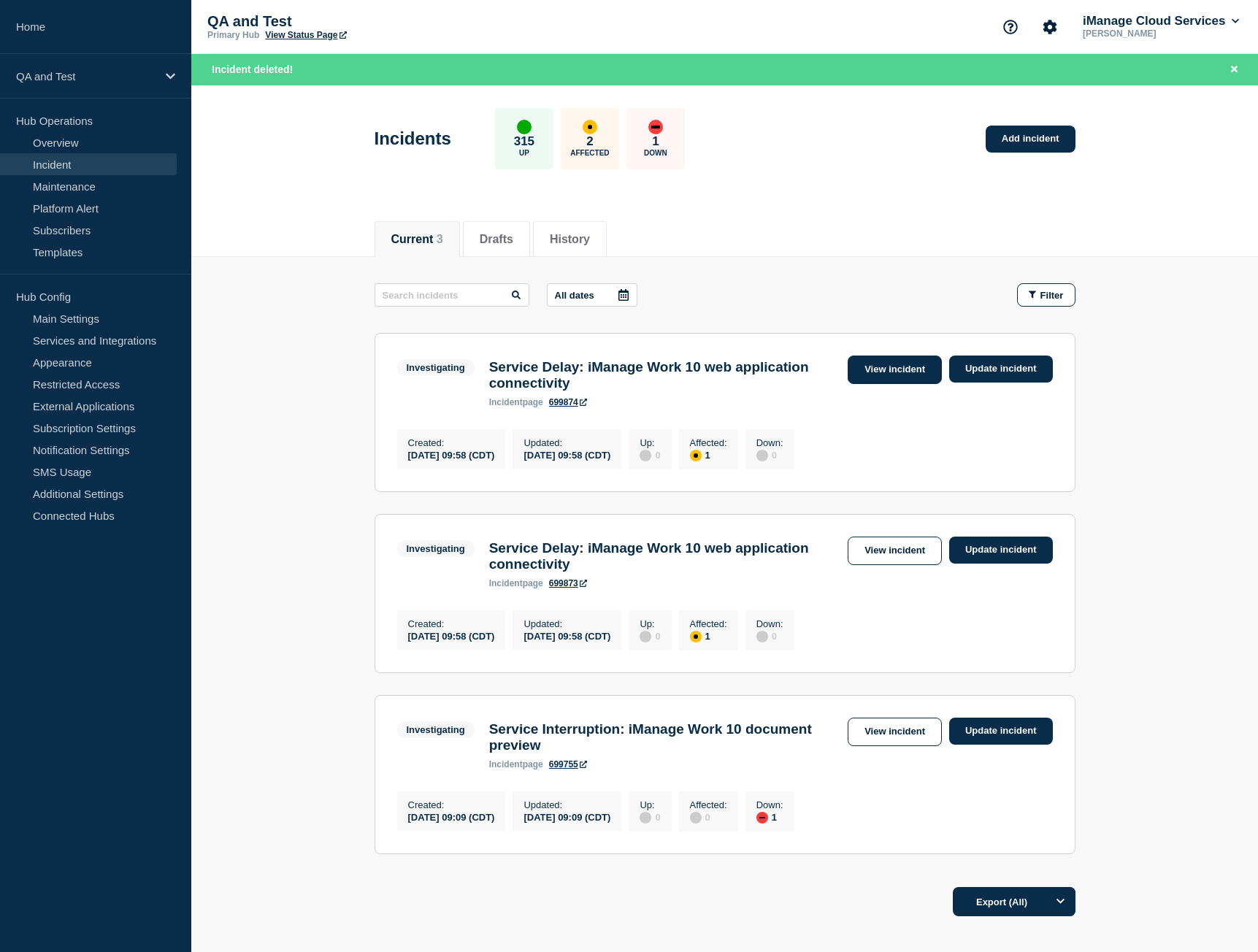
click at [916, 364] on link "View incident" at bounding box center [895, 370] width 94 height 28
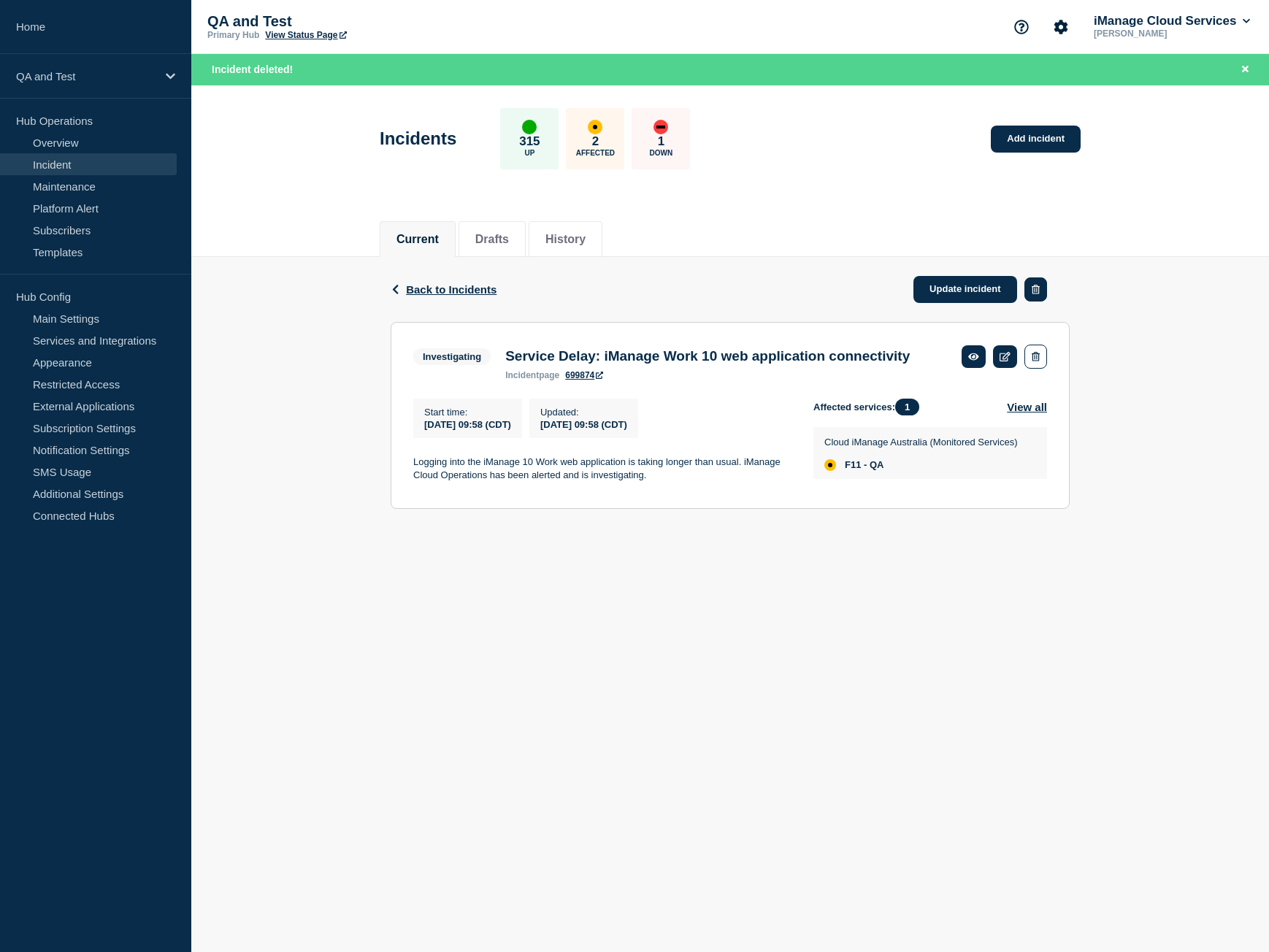
click at [1034, 296] on button "button" at bounding box center [1035, 289] width 23 height 24
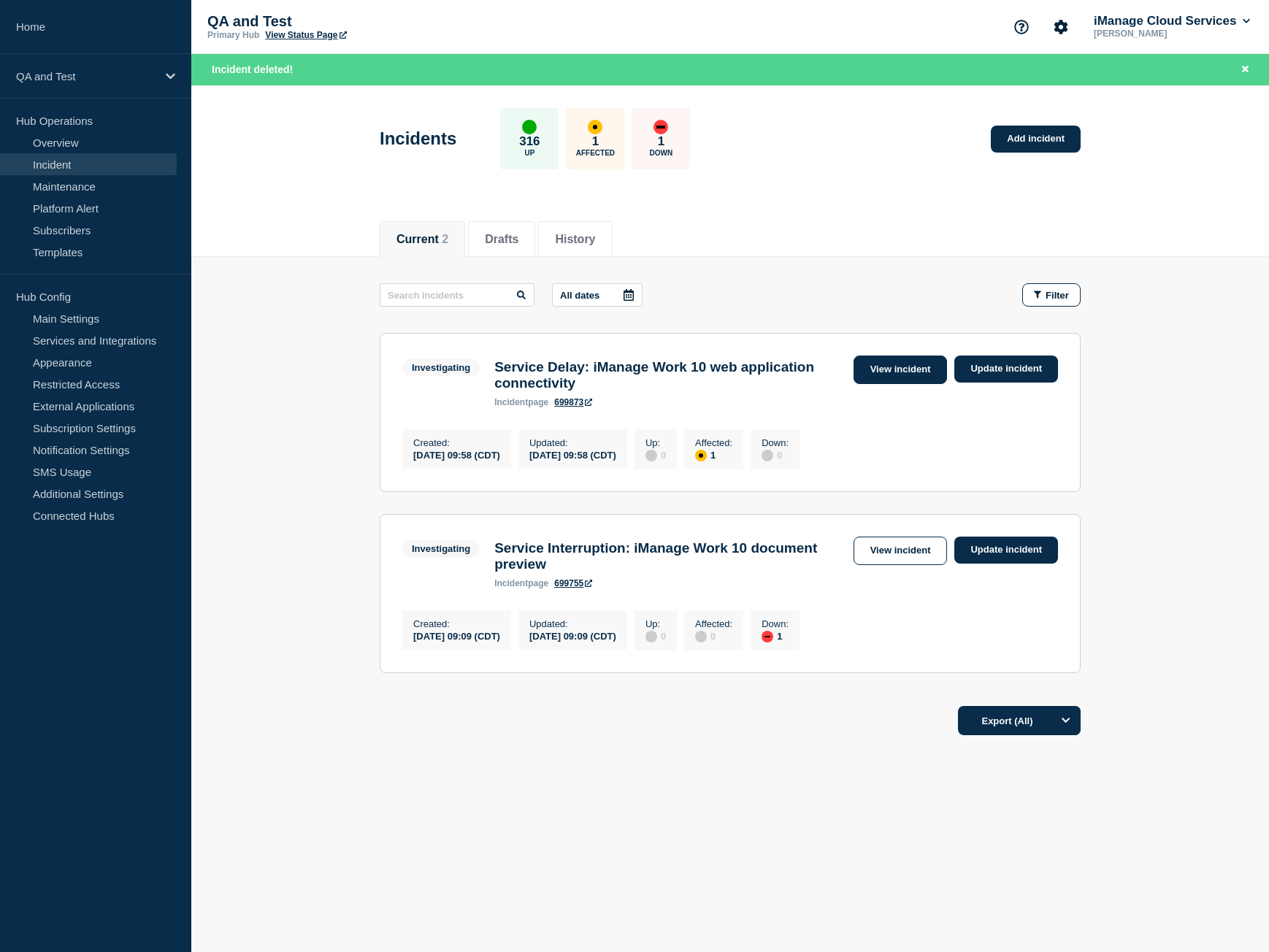
click at [903, 363] on link "View incident" at bounding box center [900, 370] width 94 height 28
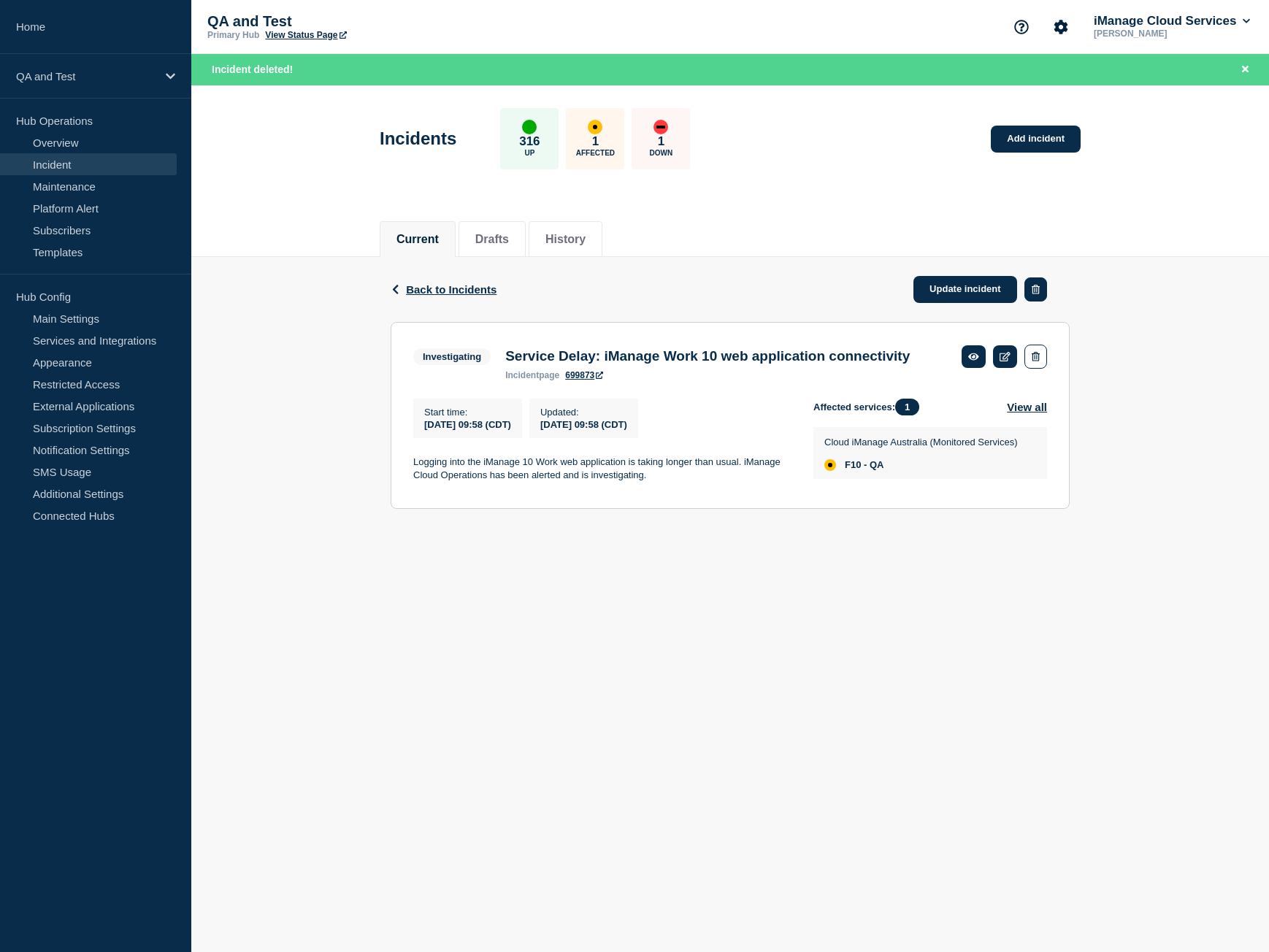
click at [1038, 291] on icon "button" at bounding box center [1035, 289] width 8 height 9
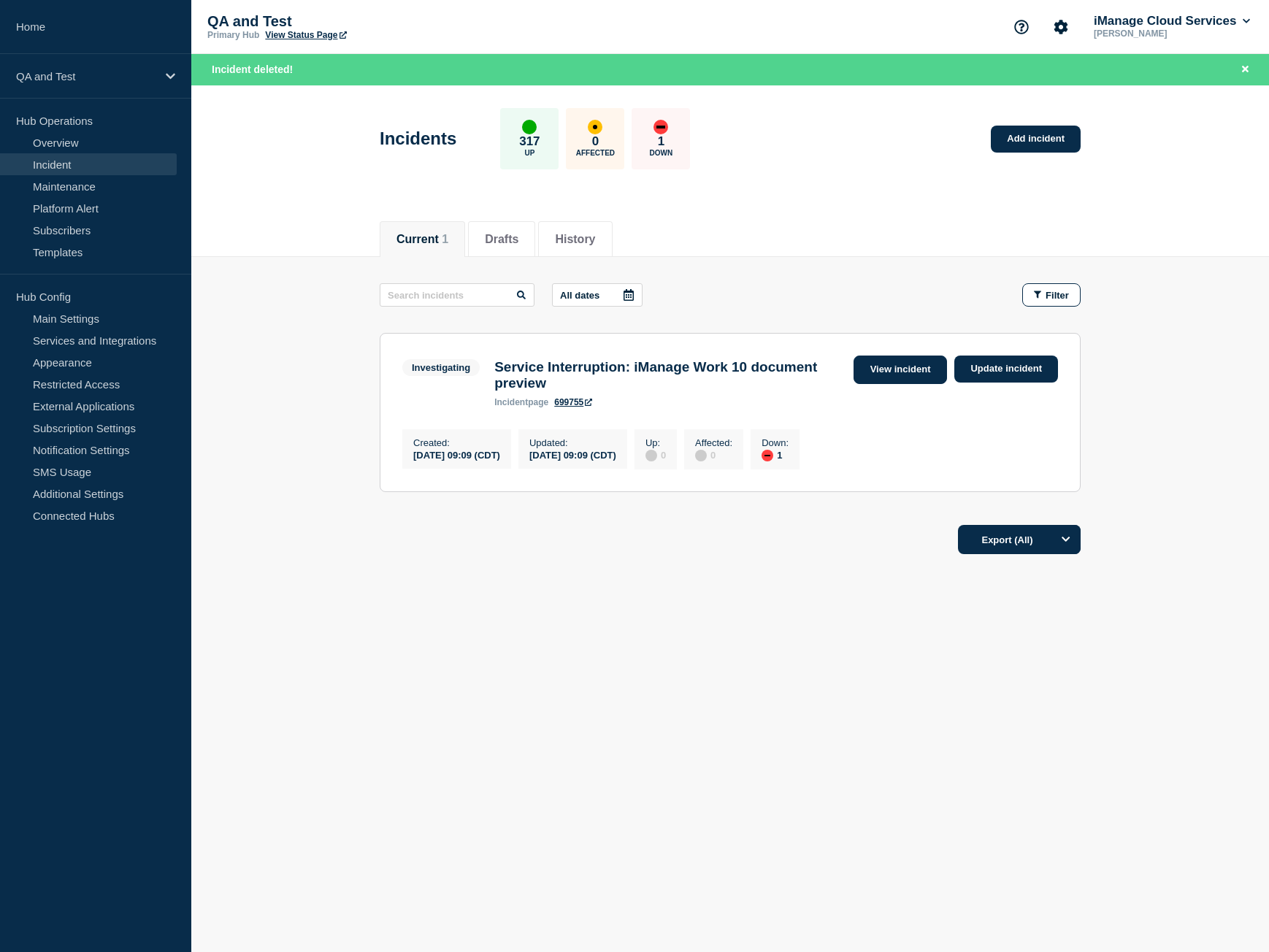
click at [907, 373] on link "View incident" at bounding box center [900, 370] width 94 height 28
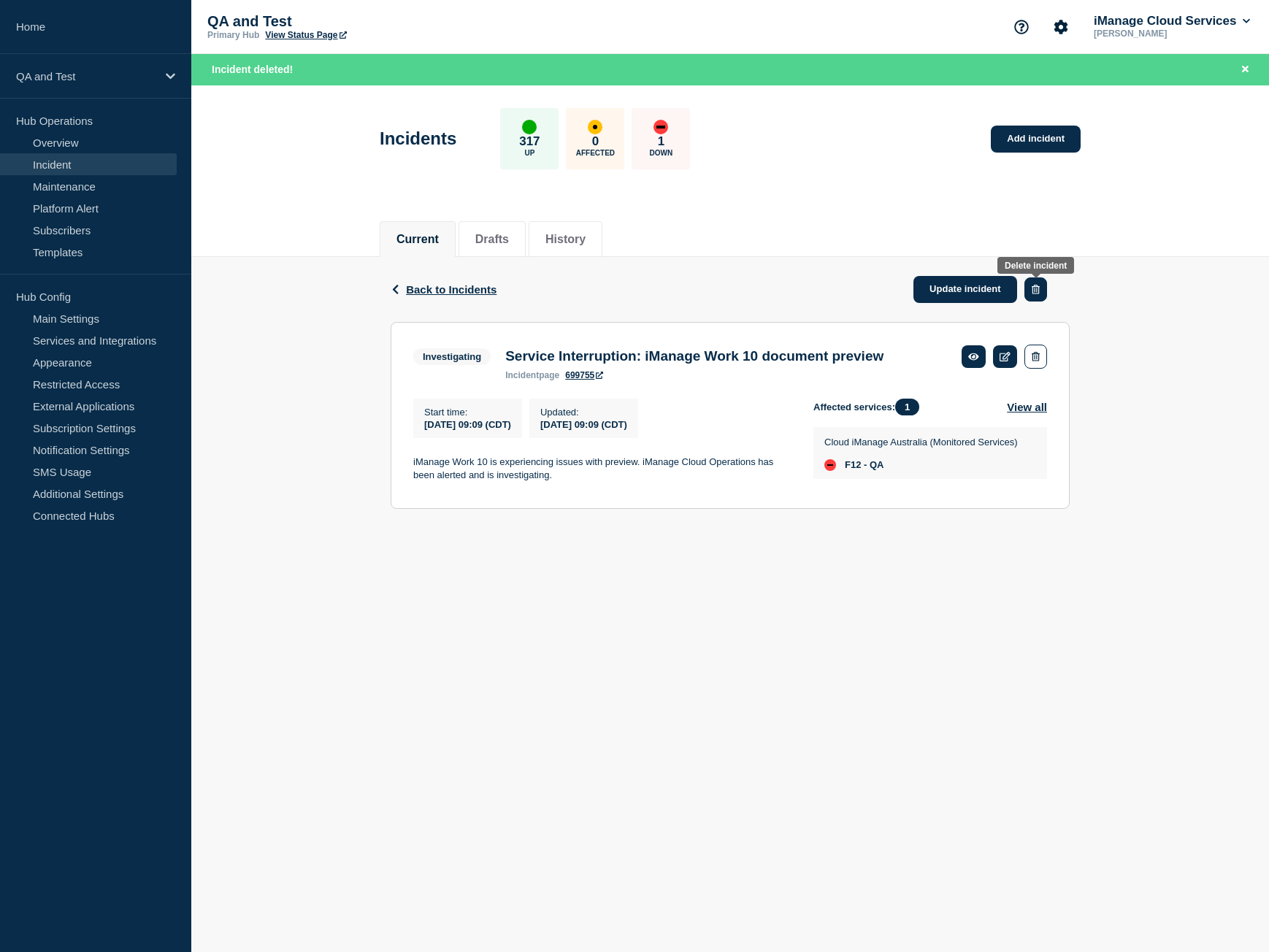
click at [1035, 289] on icon "button" at bounding box center [1035, 289] width 8 height 9
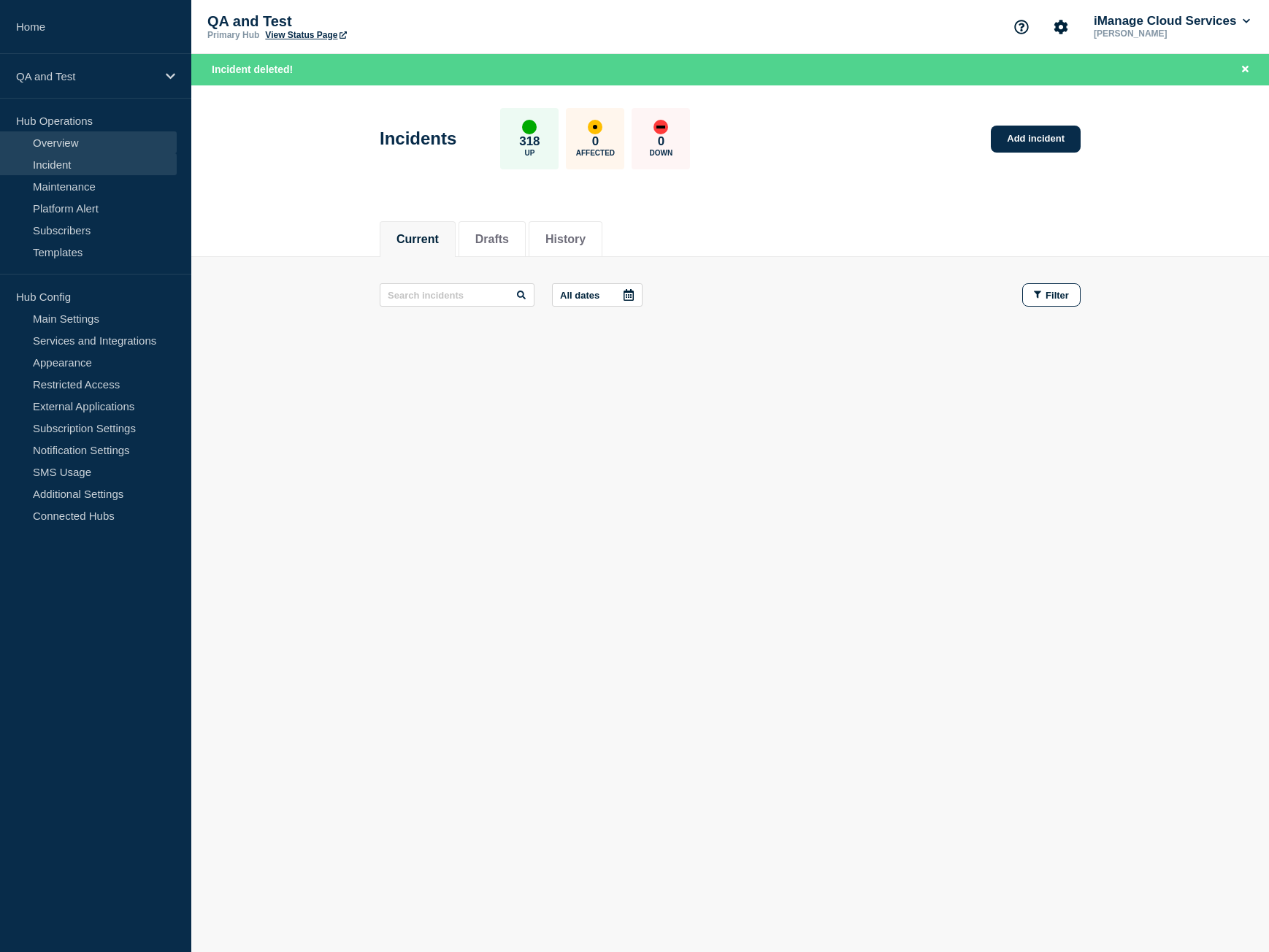
click at [76, 134] on link "Overview" at bounding box center [89, 142] width 177 height 22
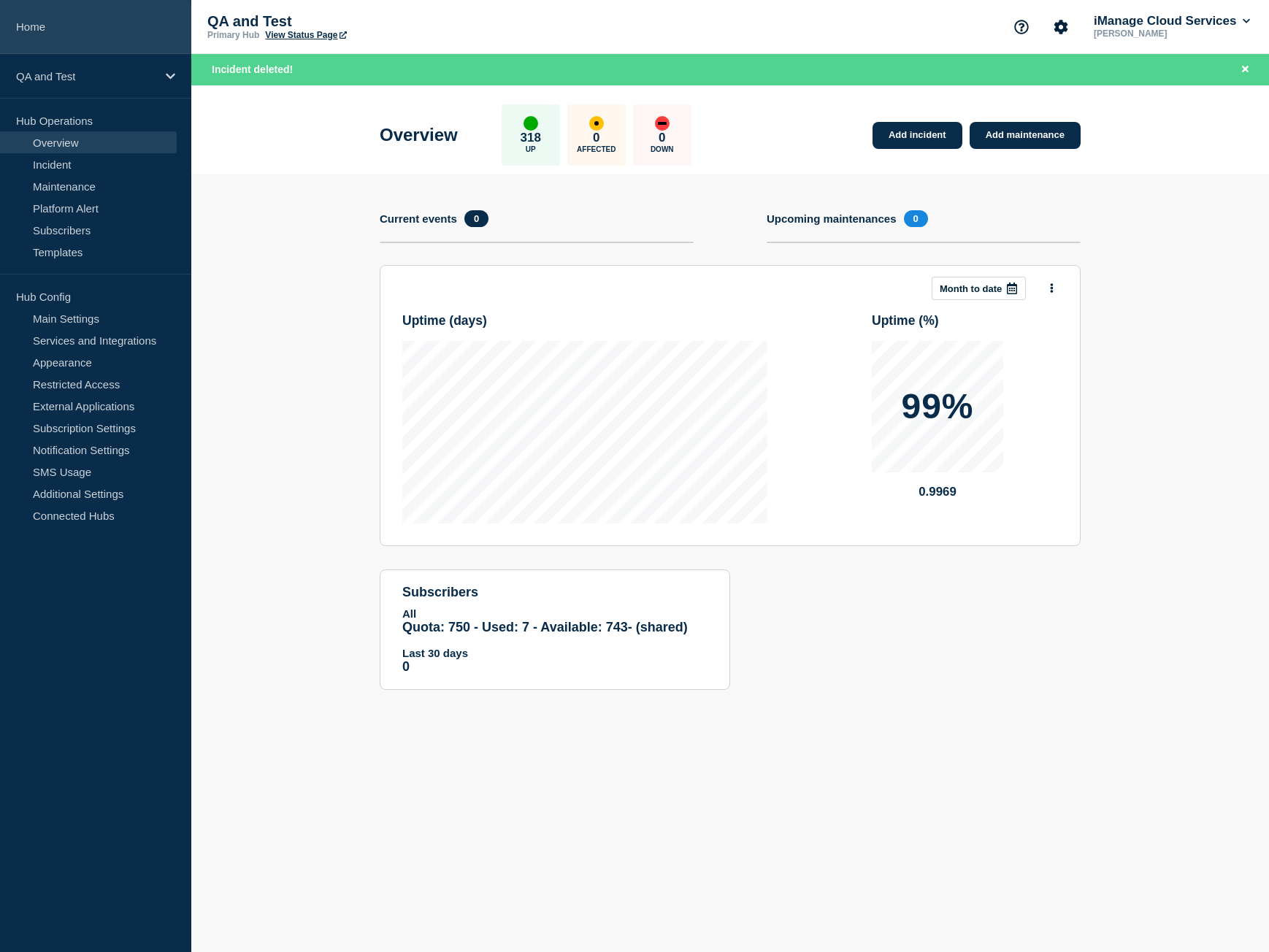
click at [114, 37] on link "Home" at bounding box center [96, 26] width 192 height 54
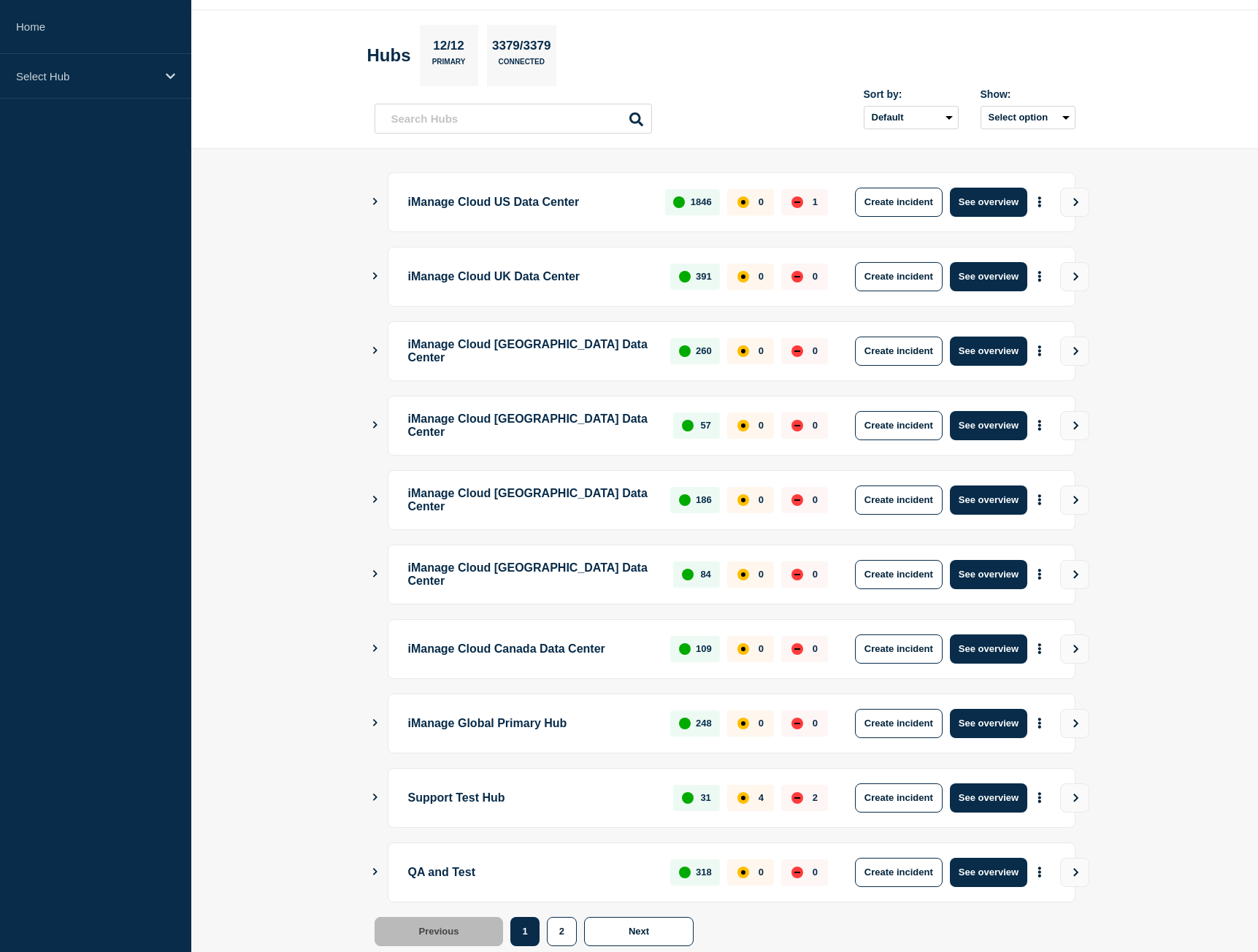
scroll to position [83, 0]
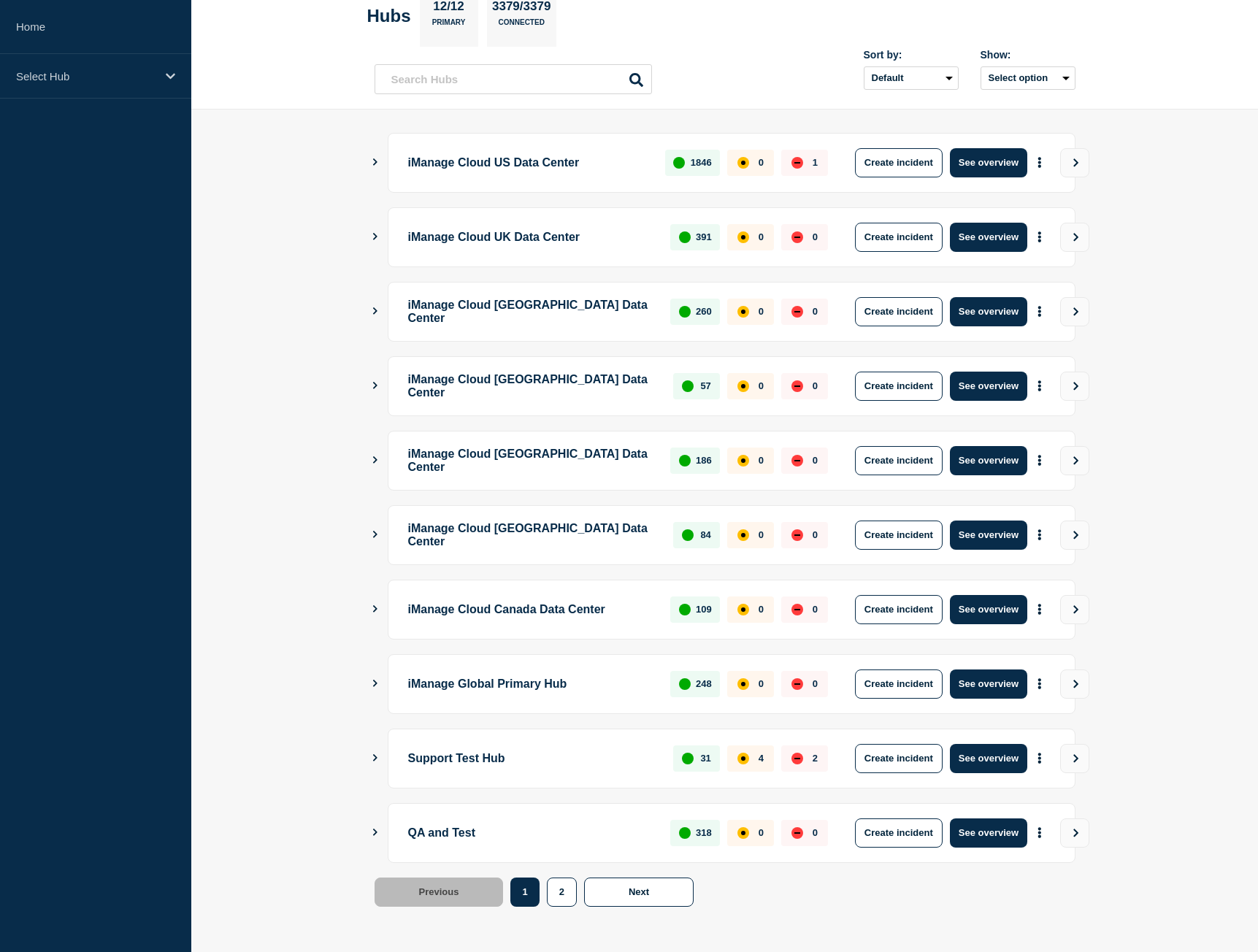
drag, startPoint x: 1004, startPoint y: 832, endPoint x: 1017, endPoint y: 814, distance: 22.2
click at [1017, 815] on div "QA and Test 318 0 0 Create incident See overview" at bounding box center [732, 833] width 688 height 60
drag, startPoint x: 367, startPoint y: 831, endPoint x: 383, endPoint y: 834, distance: 16.3
click at [367, 831] on main "iManage Cloud US Data Center 1846 0 1 Create incident See overview iManage Clou…" at bounding box center [725, 530] width 1067 height 842
click at [374, 834] on icon "Show Connected Hubs" at bounding box center [375, 832] width 5 height 7
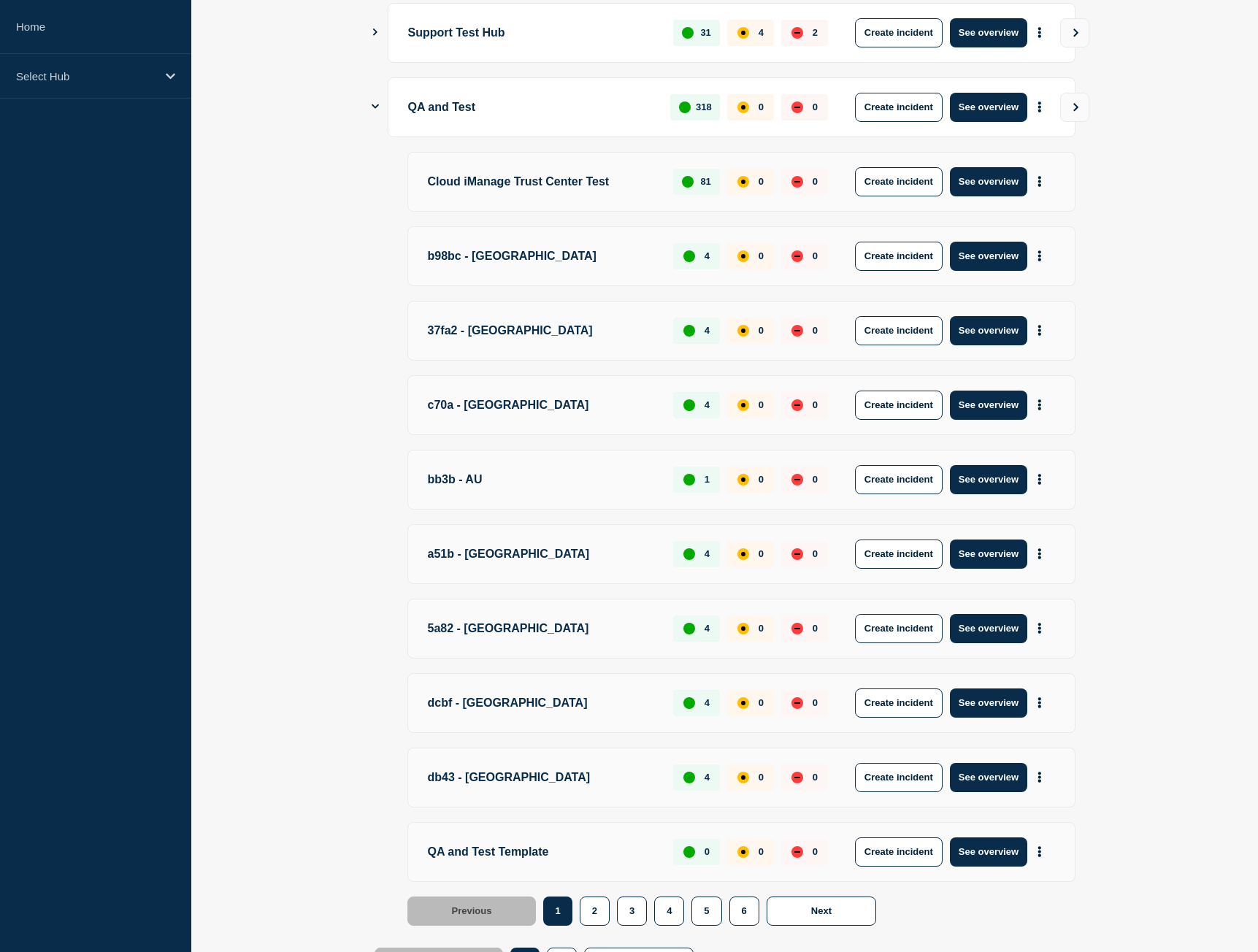
scroll to position [813, 0]
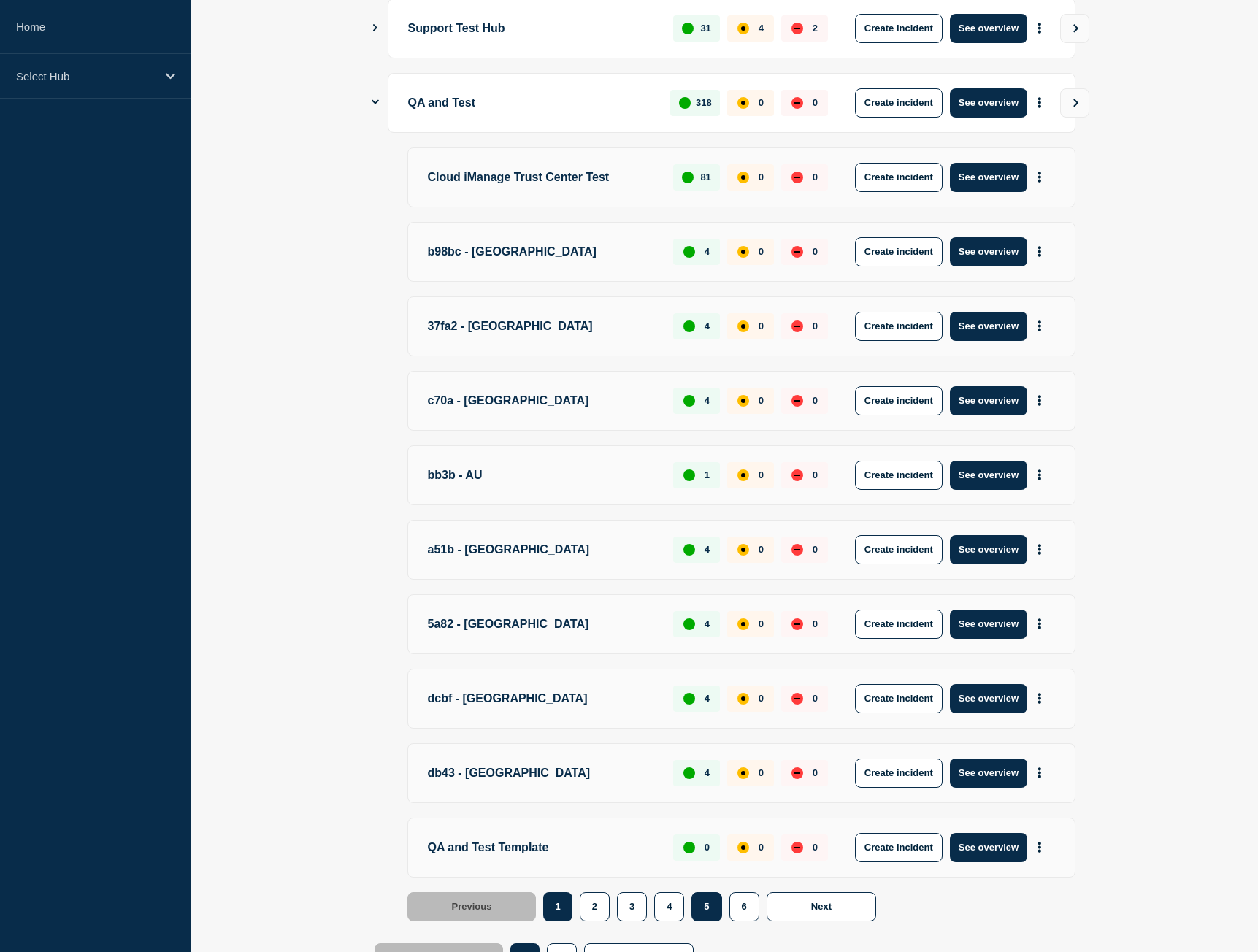
click at [703, 900] on button "5" at bounding box center [707, 907] width 30 height 29
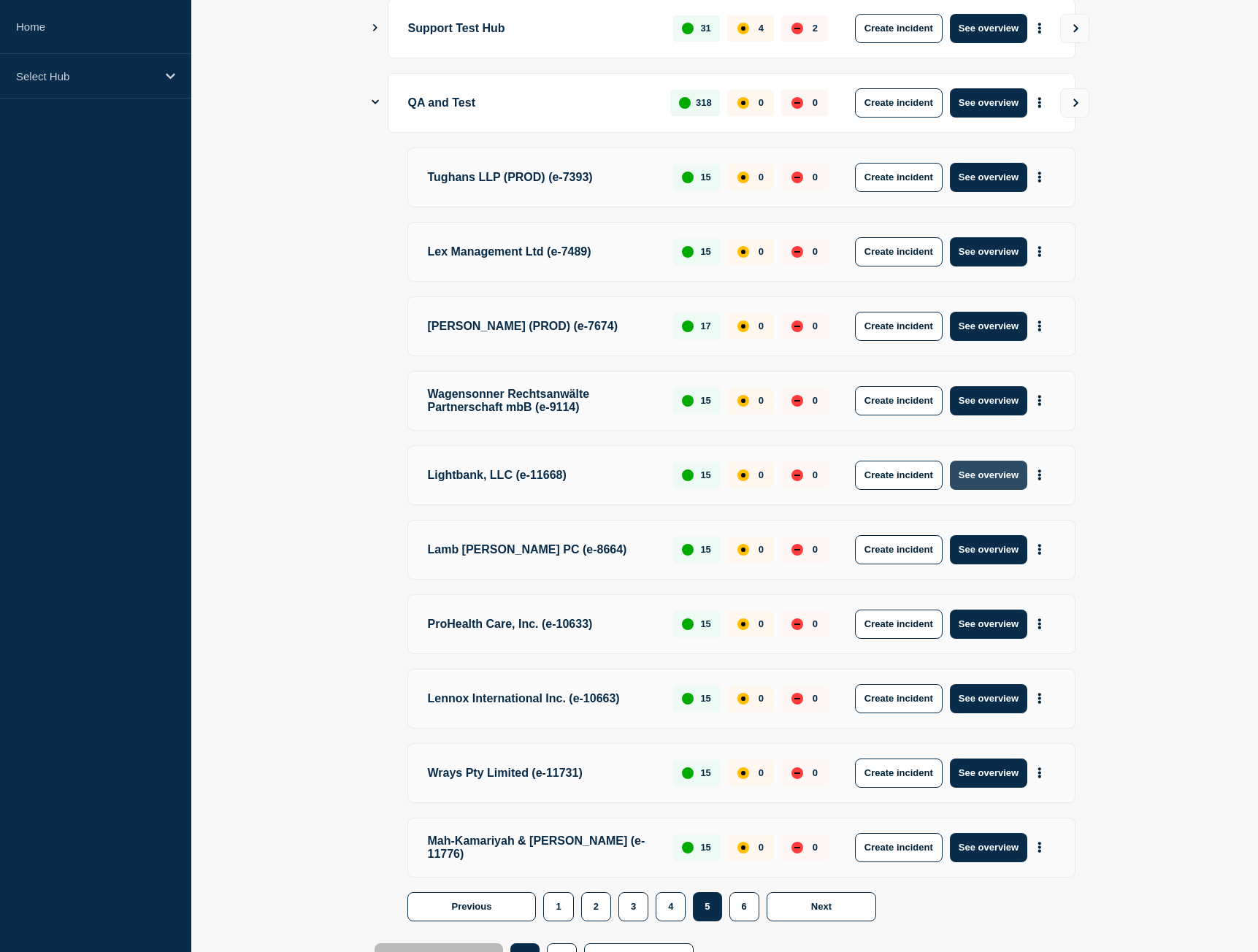
click at [984, 479] on button "See overview" at bounding box center [989, 476] width 78 height 29
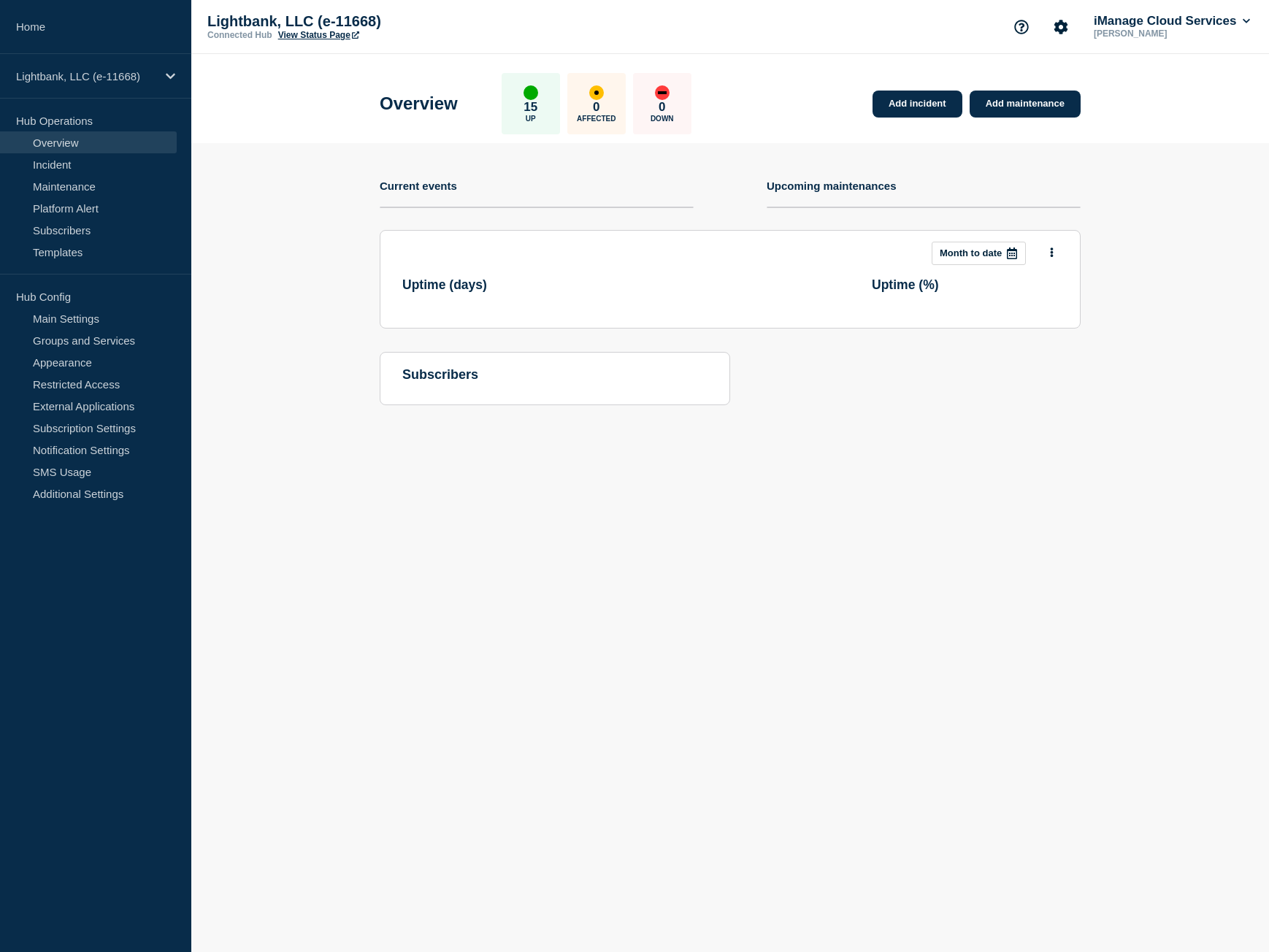
click at [319, 31] on link "View Status Page" at bounding box center [319, 35] width 81 height 10
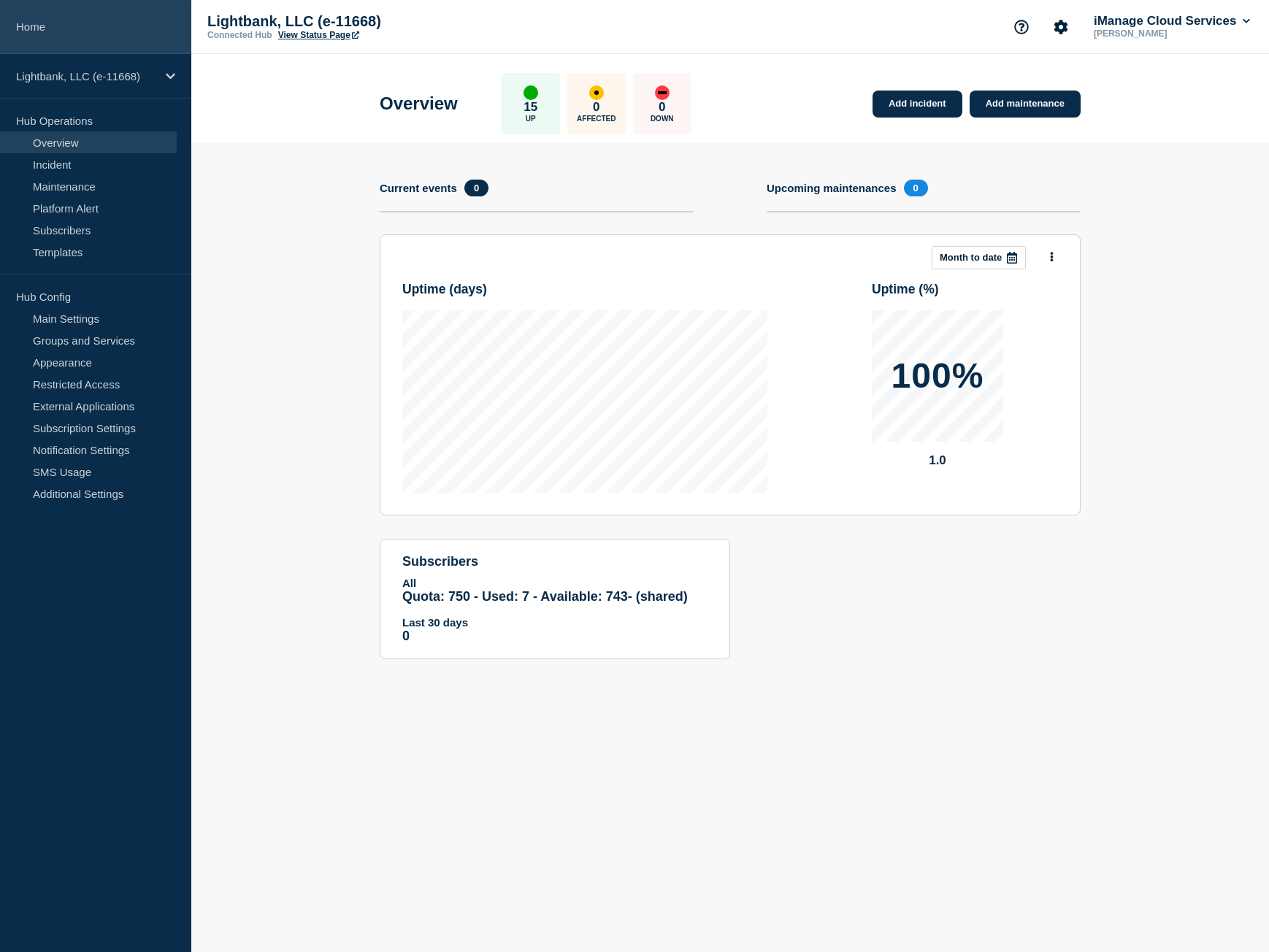
click at [92, 46] on link "Home" at bounding box center [96, 26] width 192 height 54
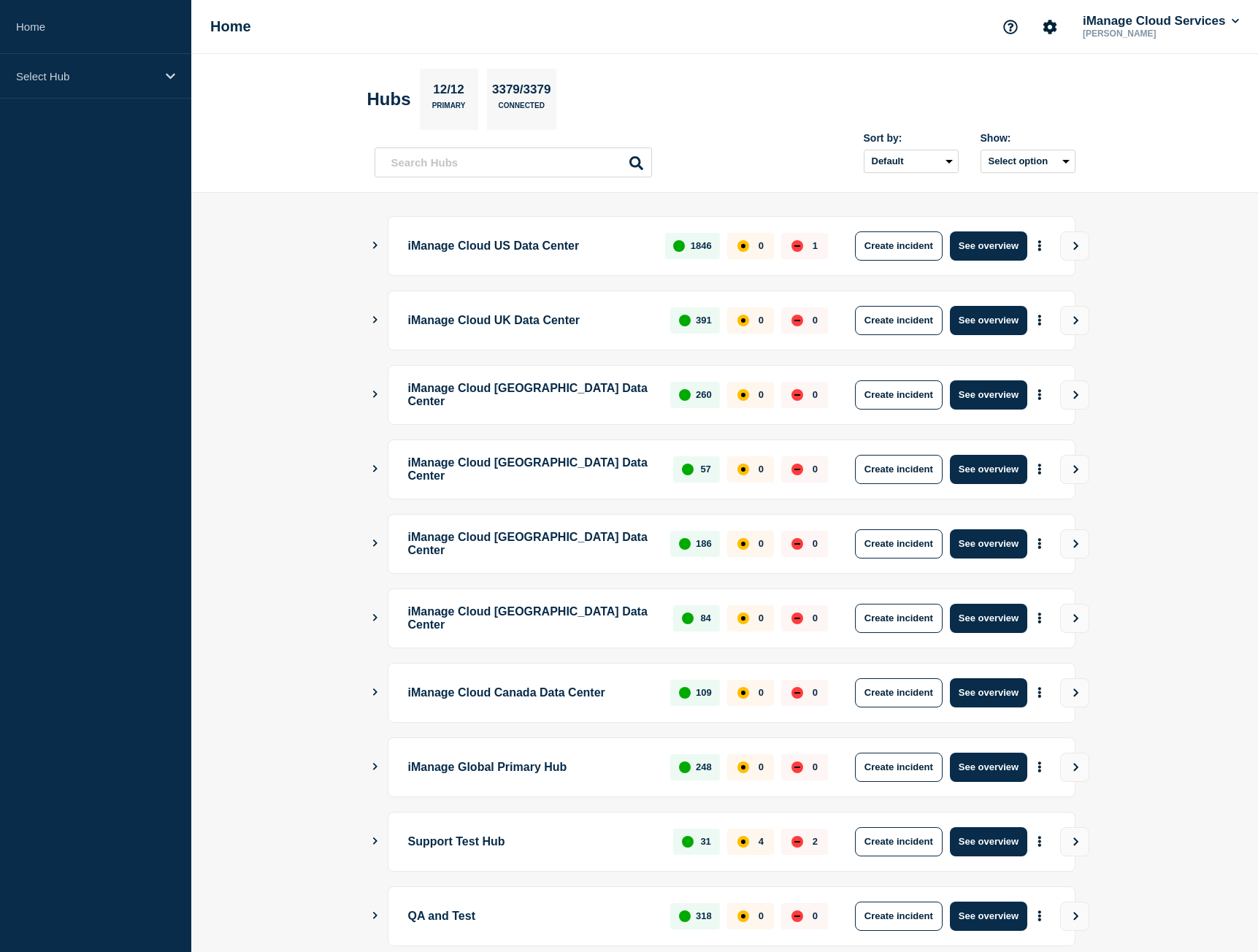
scroll to position [83, 0]
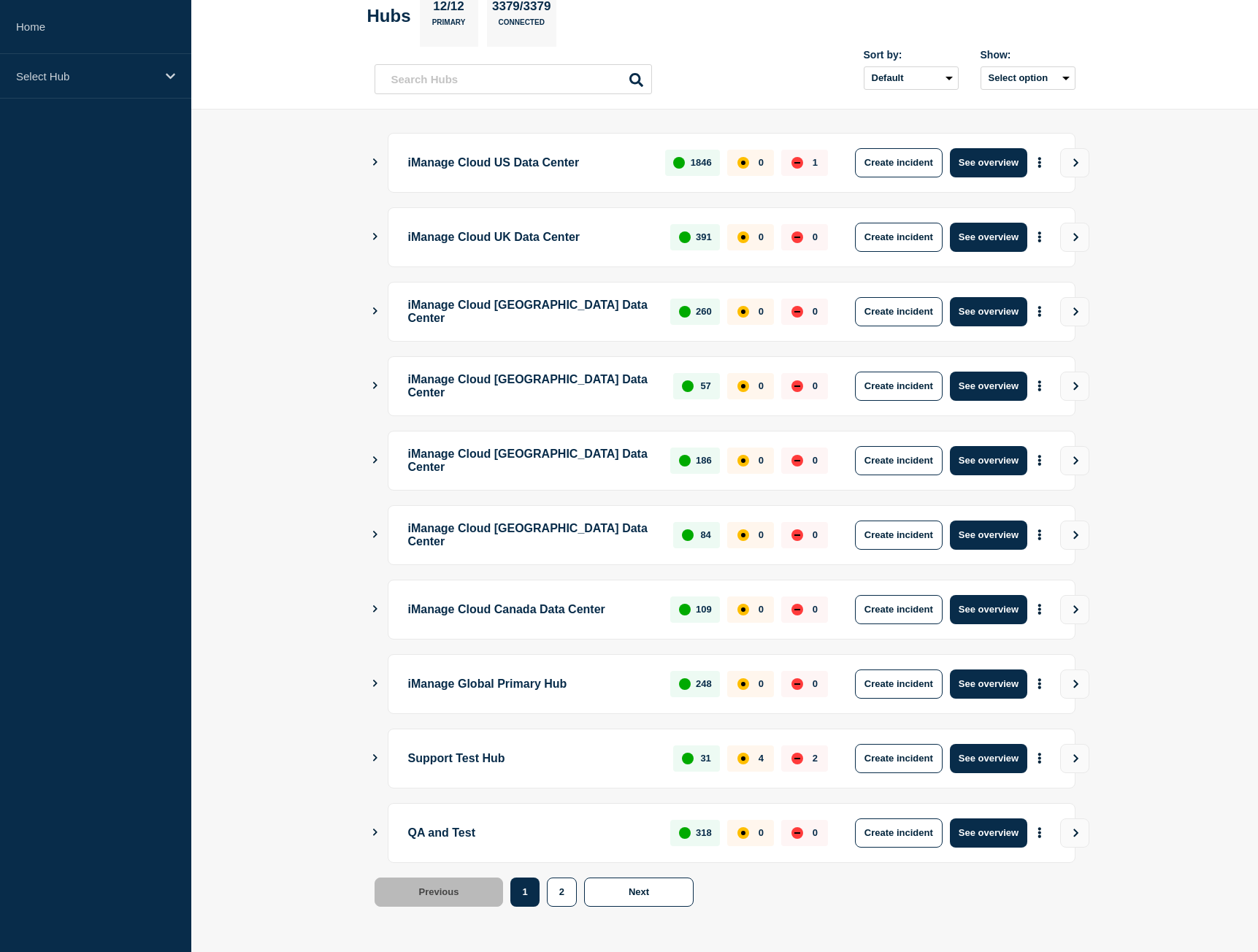
drag, startPoint x: 1108, startPoint y: 19, endPoint x: 1105, endPoint y: 3, distance: 16.3
click at [1107, 13] on header "Hubs 12/12 Primary 3379/3379 Connected Sort by: Default Last added Last updated…" at bounding box center [725, 40] width 1067 height 139
